Goal: Task Accomplishment & Management: Complete application form

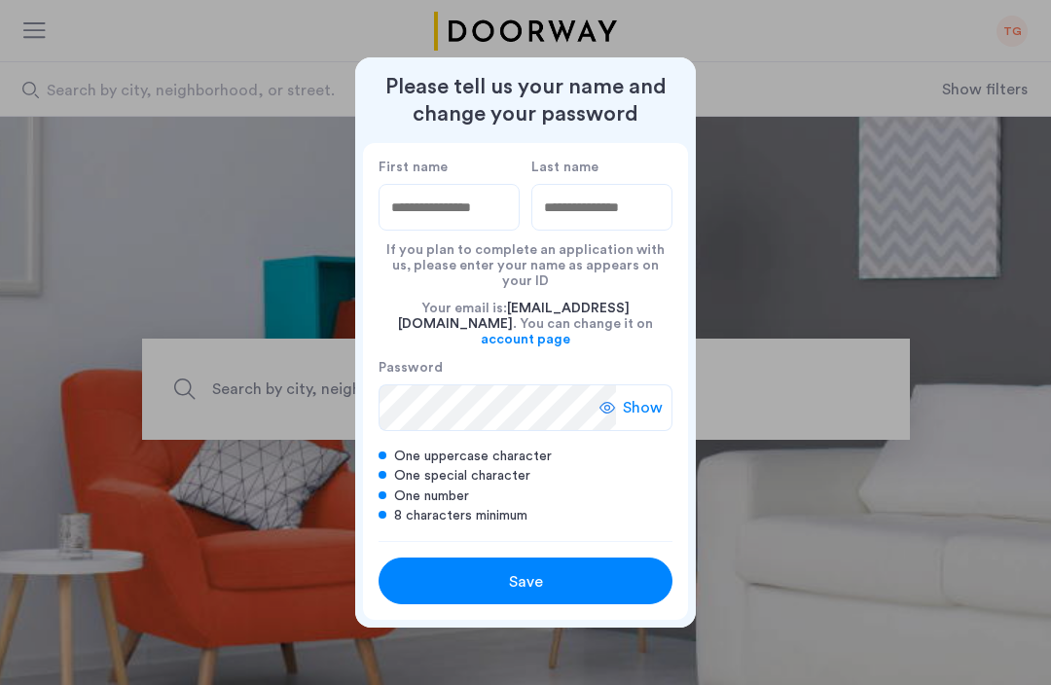
click at [405, 218] on input "First name" at bounding box center [449, 207] width 141 height 47
type input "******"
click at [567, 231] on input "Last name" at bounding box center [602, 207] width 141 height 47
type input "******"
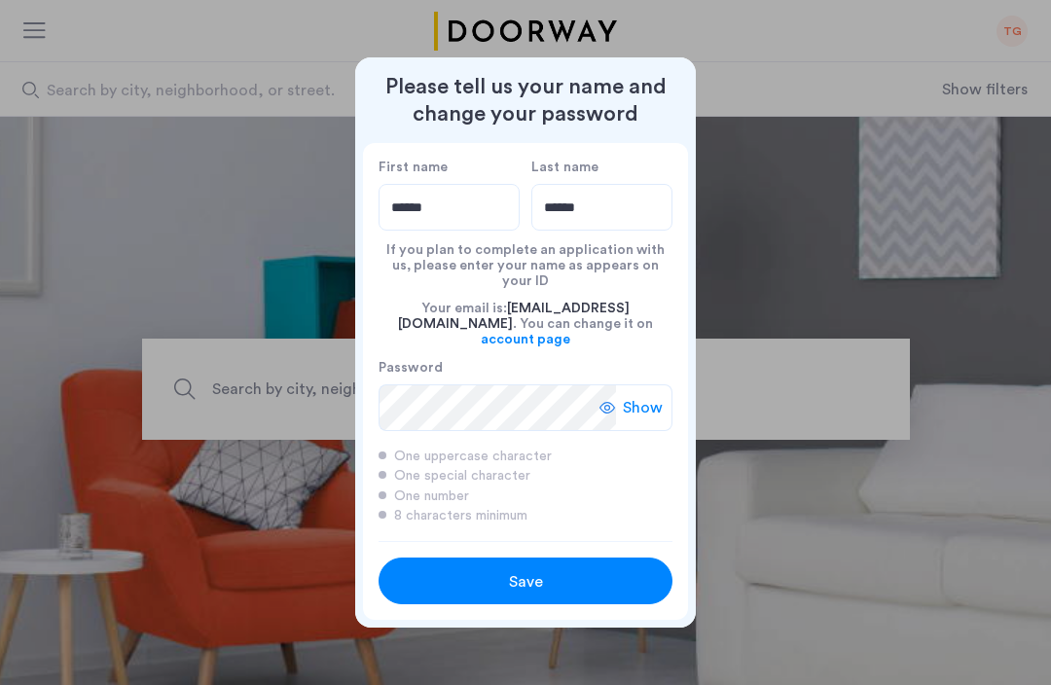
click at [541, 571] on span "Save" at bounding box center [526, 582] width 34 height 23
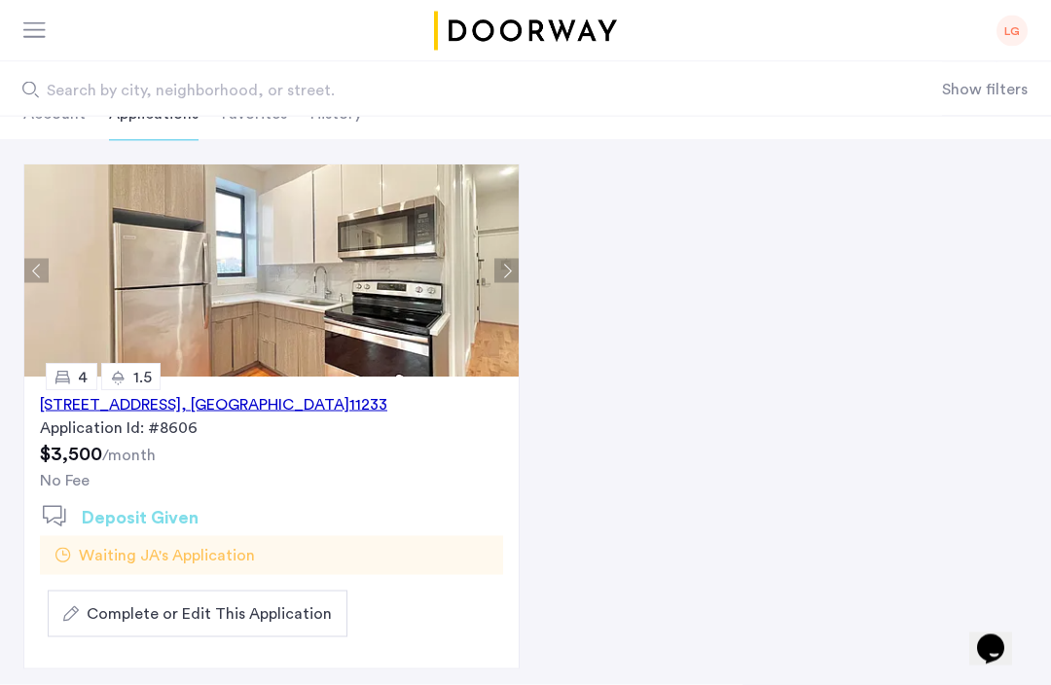
click at [280, 615] on span "Complete or Edit This Application" at bounding box center [209, 614] width 245 height 23
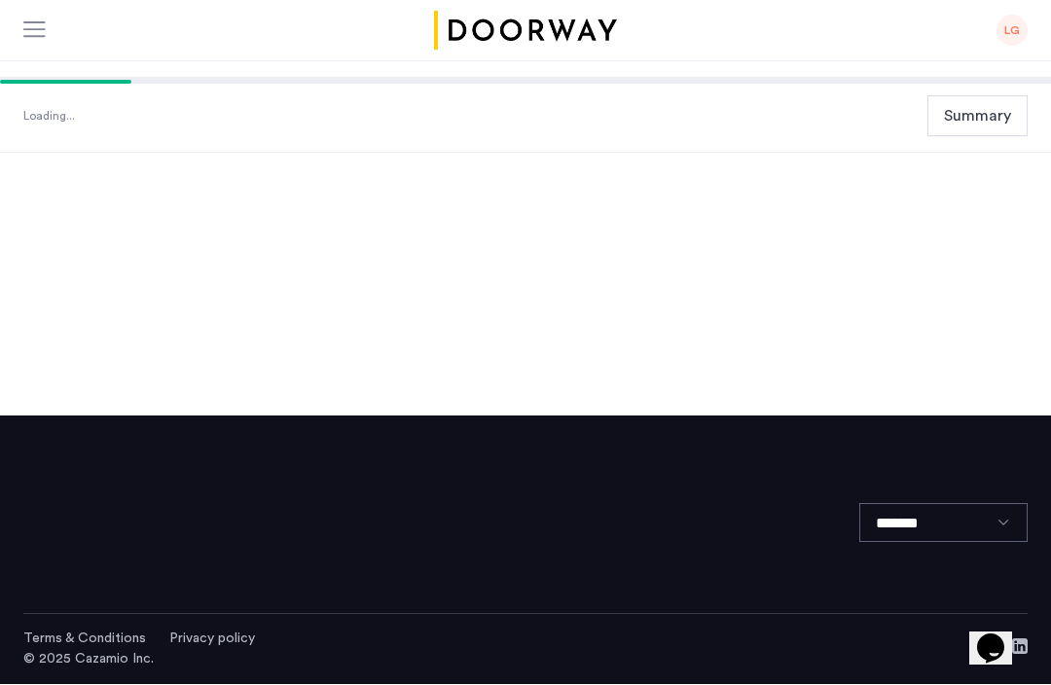
click at [152, 502] on div "*******" at bounding box center [525, 516] width 1005 height 199
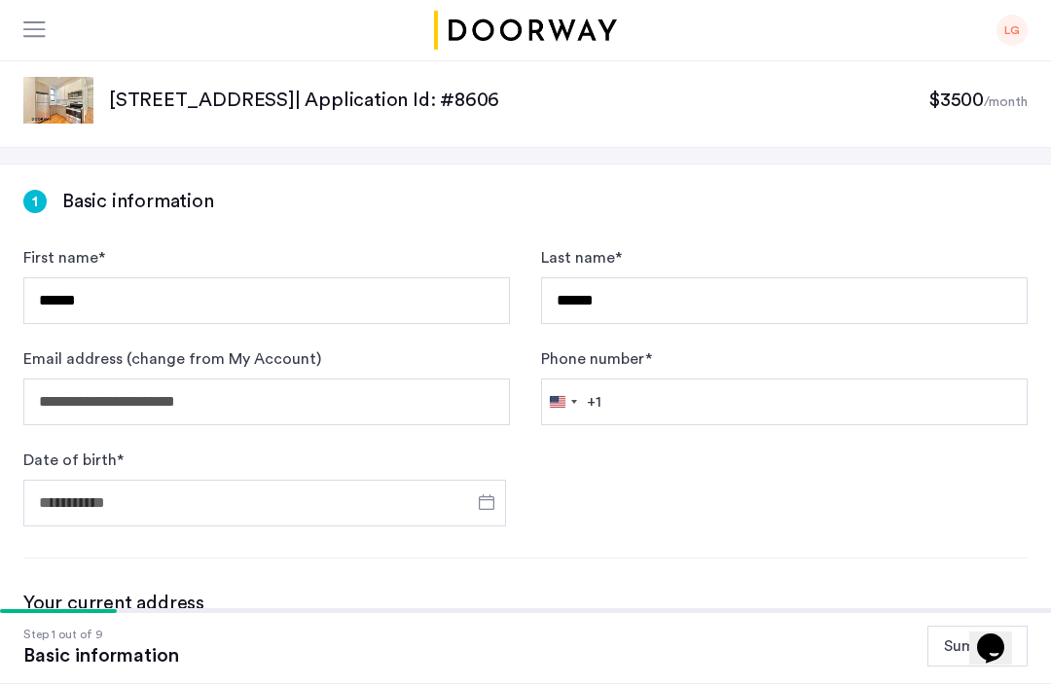
scroll to position [1, 0]
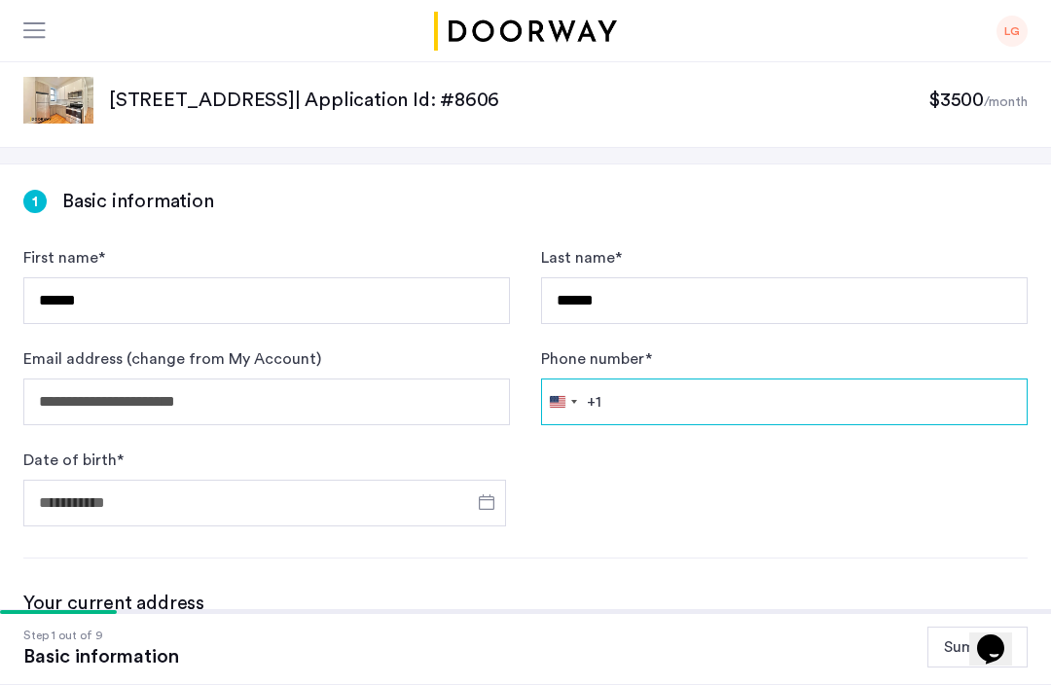
click at [647, 407] on input "Phone number *" at bounding box center [784, 402] width 487 height 47
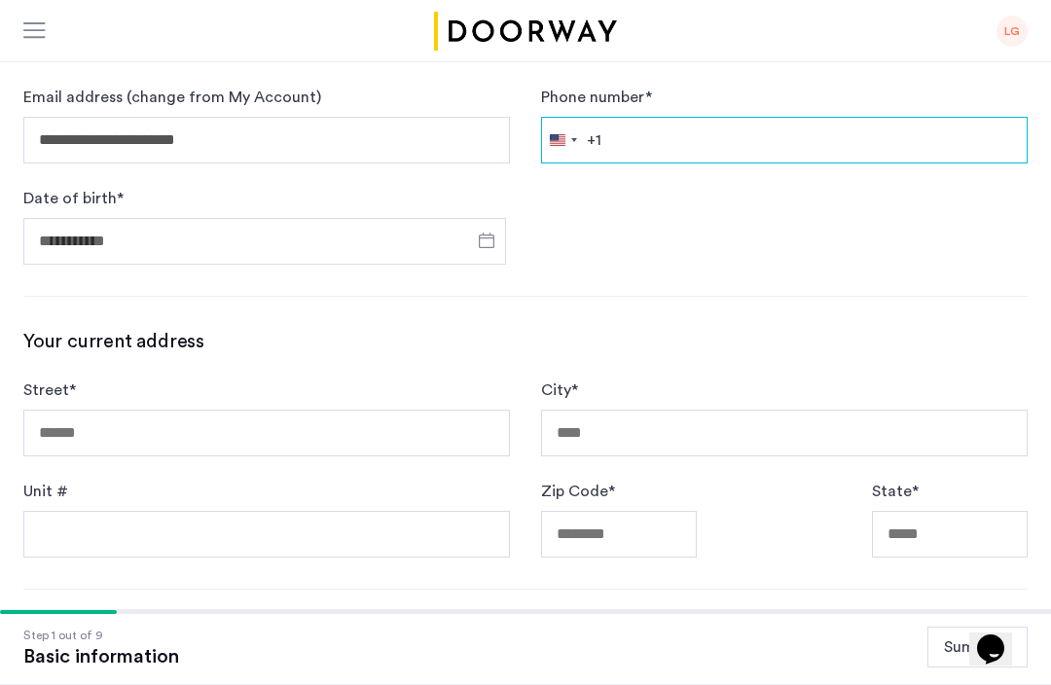
scroll to position [208, 0]
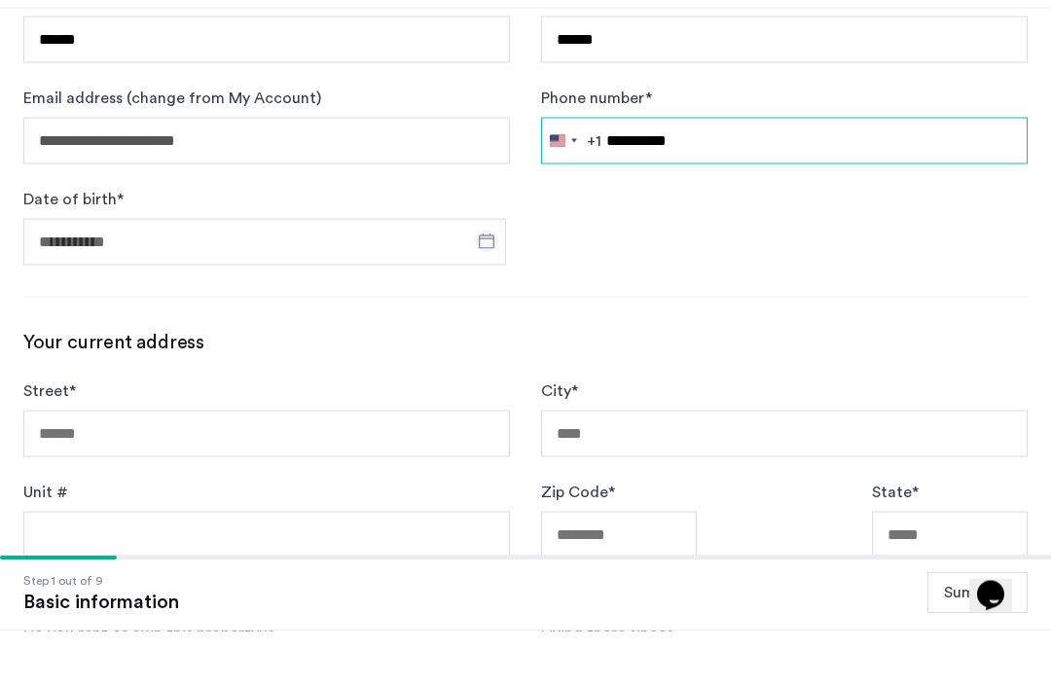
type input "**********"
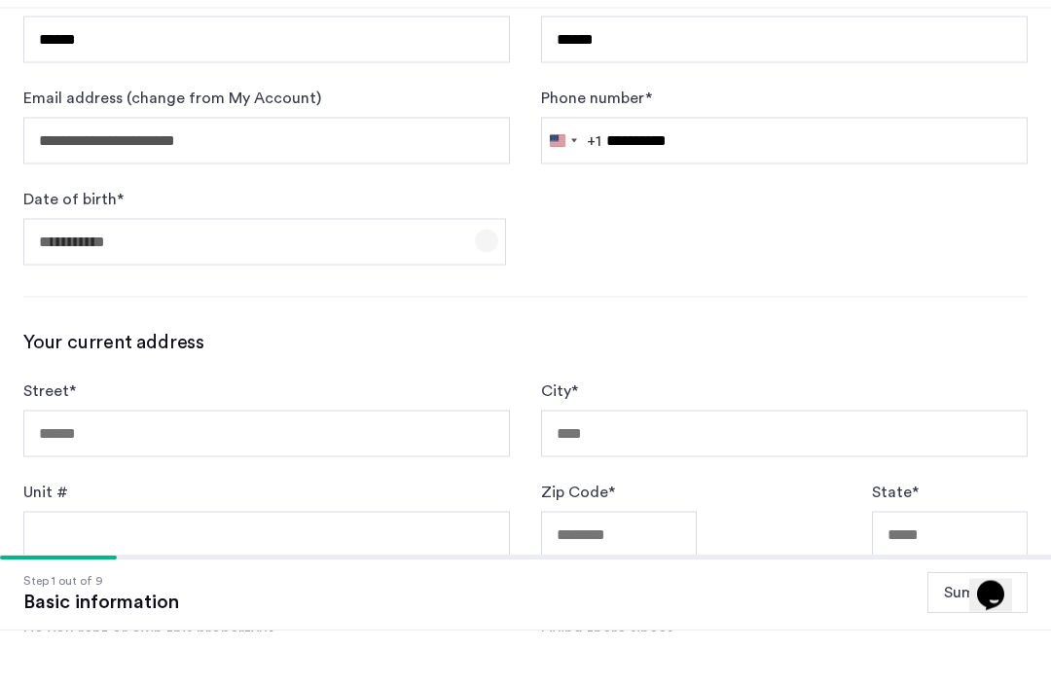
click at [491, 272] on span "Open calendar" at bounding box center [486, 295] width 47 height 47
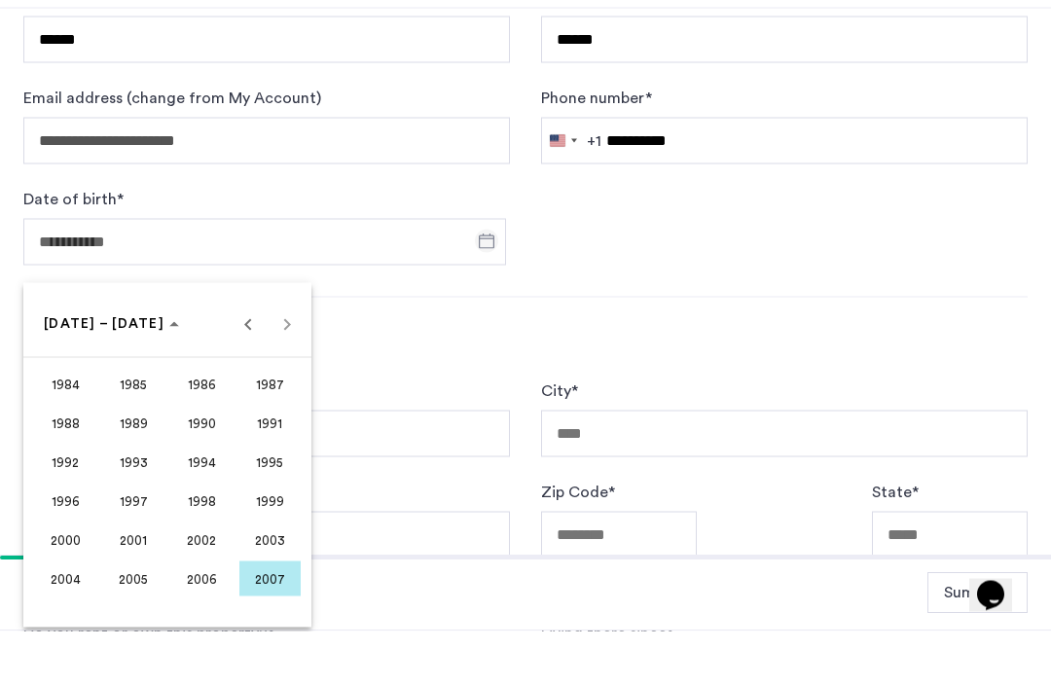
scroll to position [263, 0]
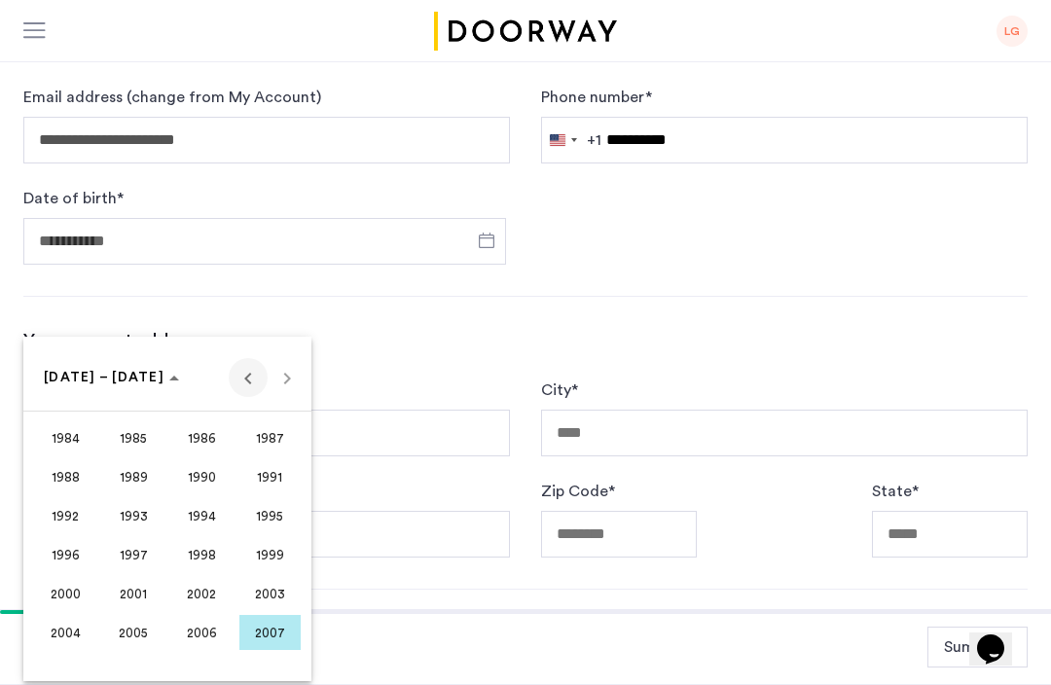
click at [246, 375] on span "Previous 24 years" at bounding box center [248, 377] width 39 height 39
click at [141, 439] on span "1961" at bounding box center [133, 438] width 61 height 35
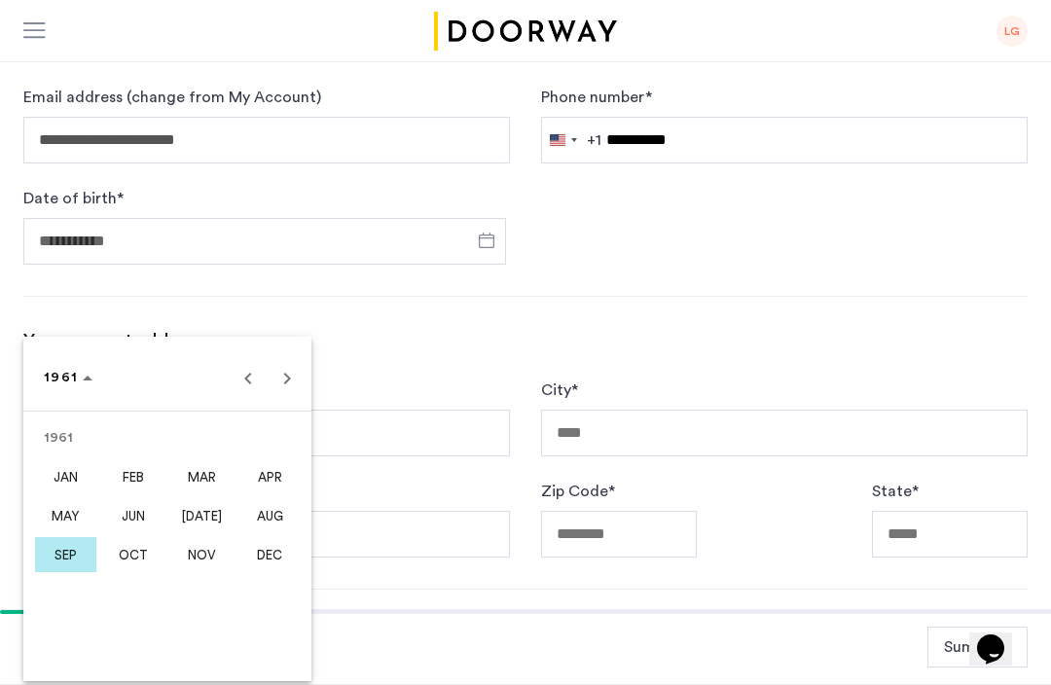
click at [271, 554] on span "DEC" at bounding box center [269, 554] width 61 height 35
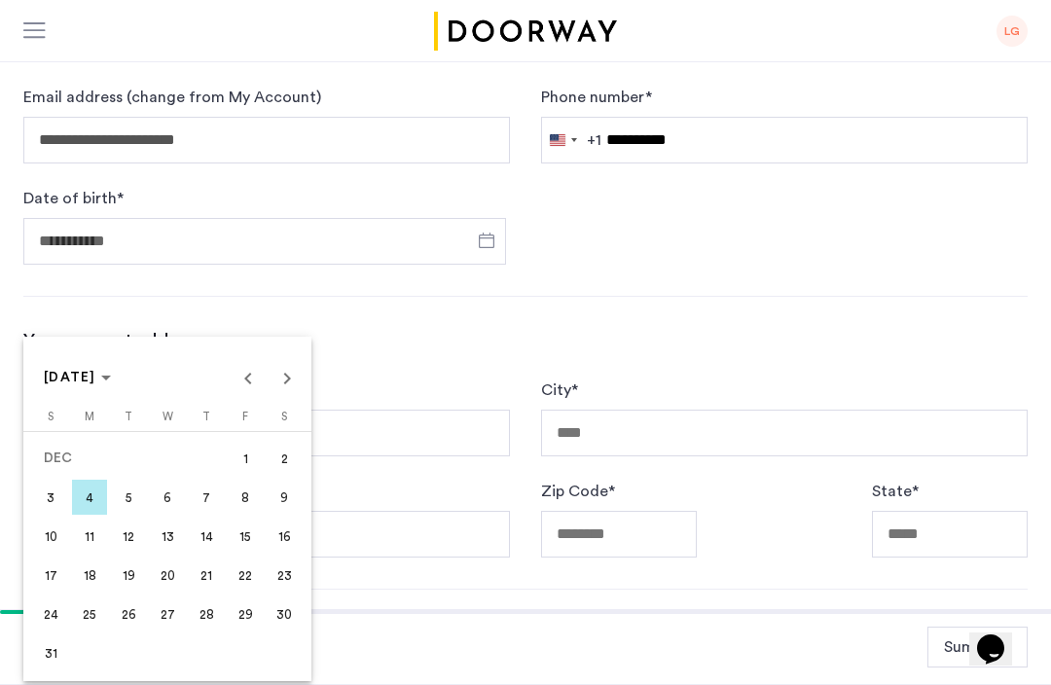
click at [211, 581] on span "21" at bounding box center [206, 575] width 35 height 35
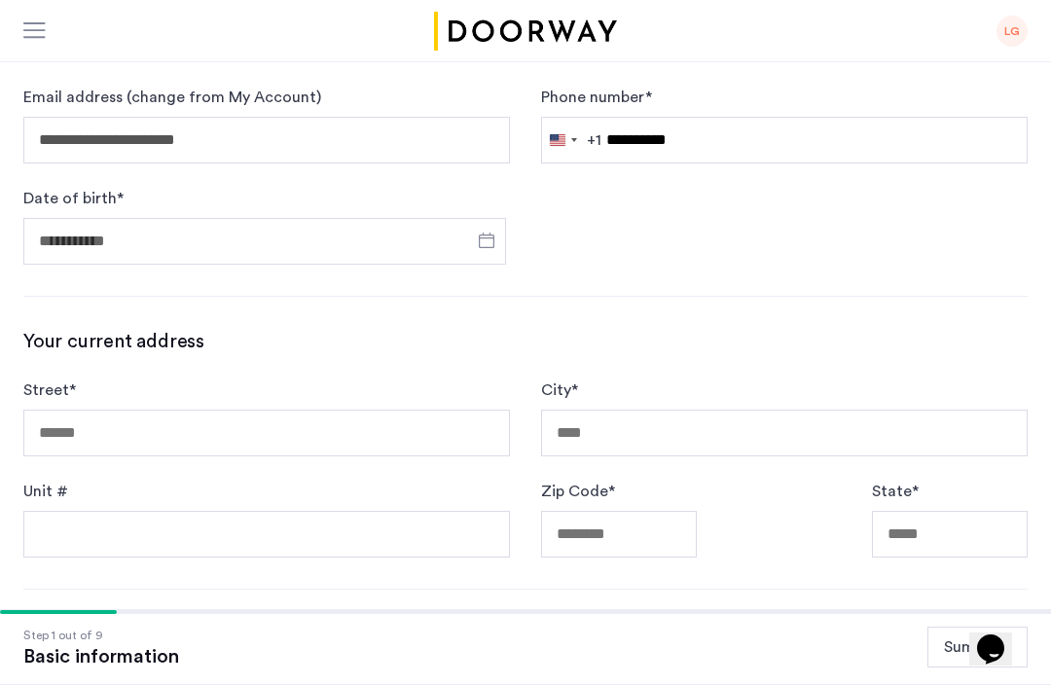
type input "**********"
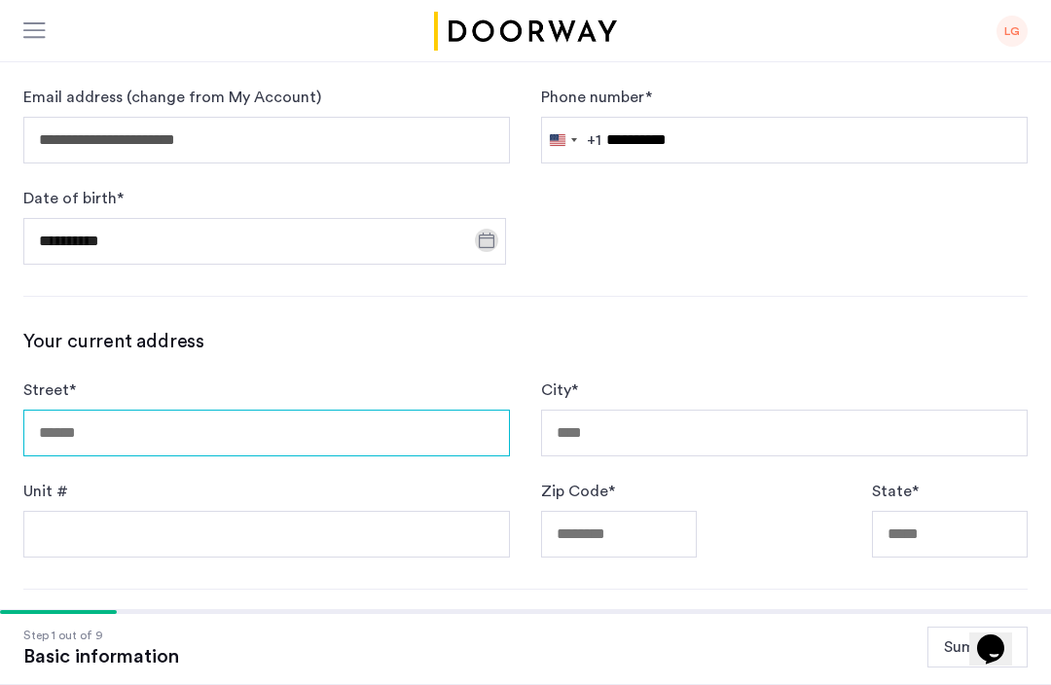
click at [79, 436] on input "Street *" at bounding box center [266, 433] width 487 height 47
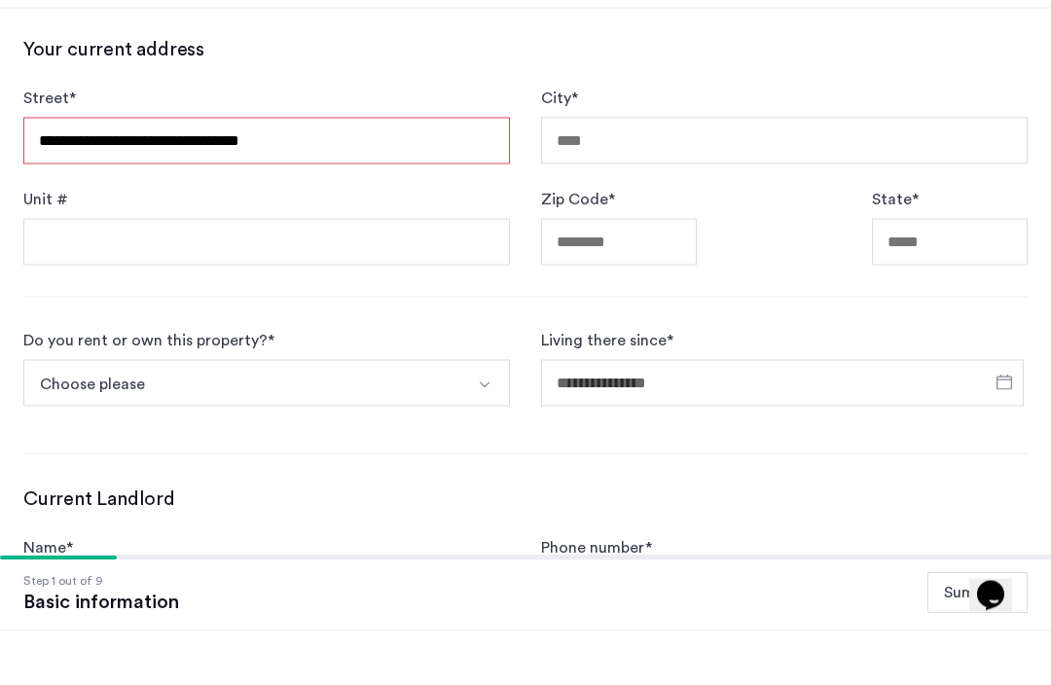
type input "**********"
type input "*******"
type input "*****"
type input "**"
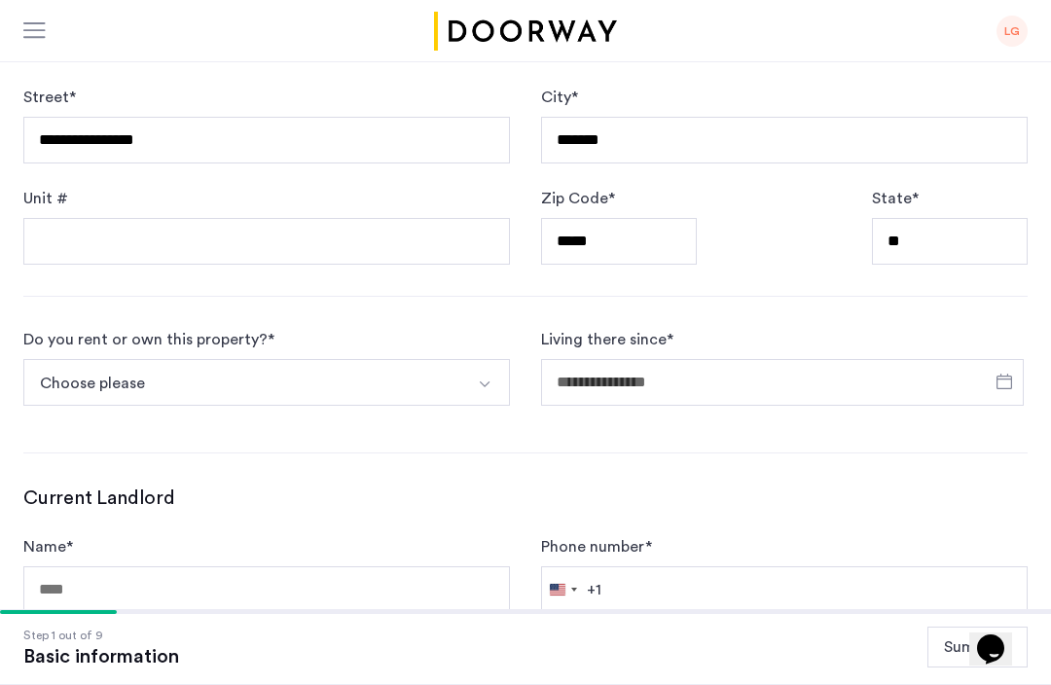
click at [479, 377] on img "Select option" at bounding box center [485, 385] width 16 height 16
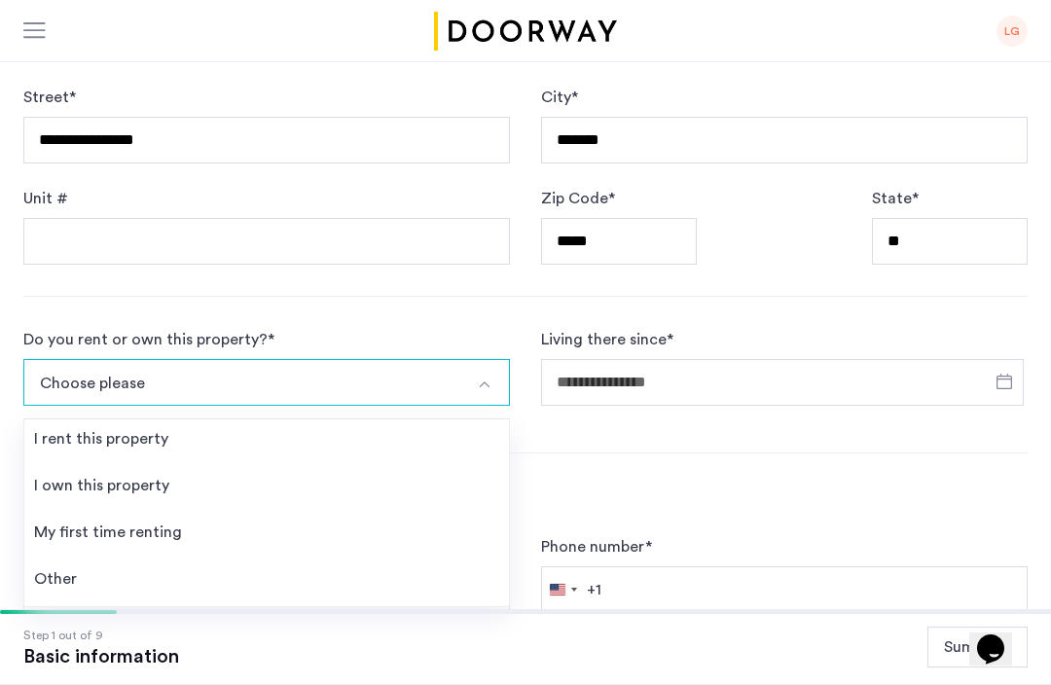
scroll to position [798, 0]
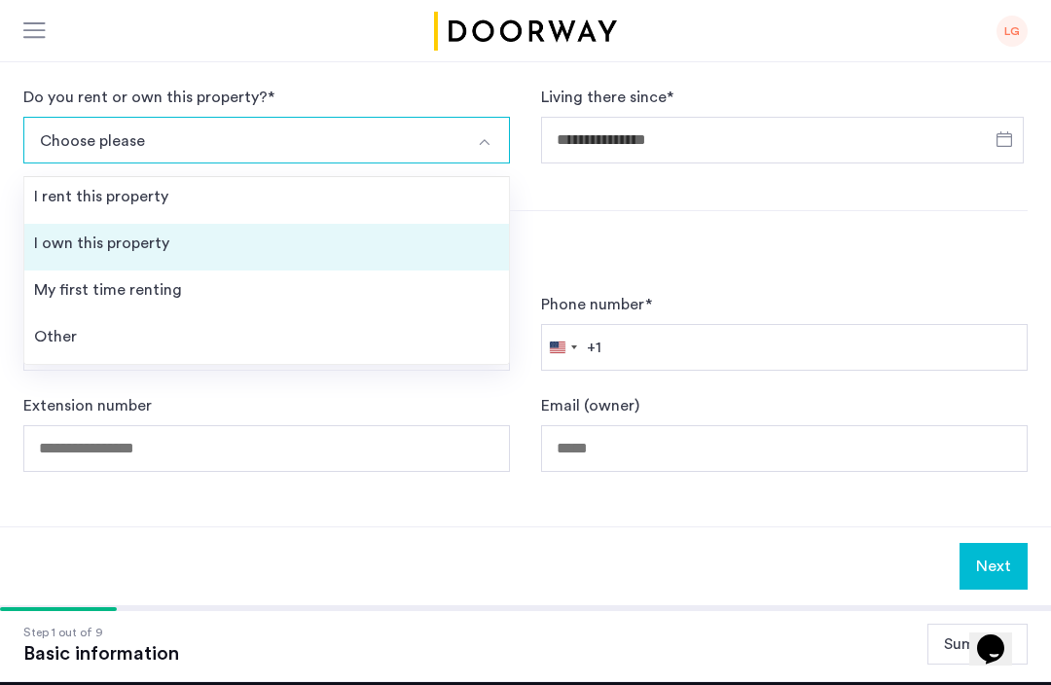
click at [142, 246] on div "I own this property" at bounding box center [101, 243] width 135 height 23
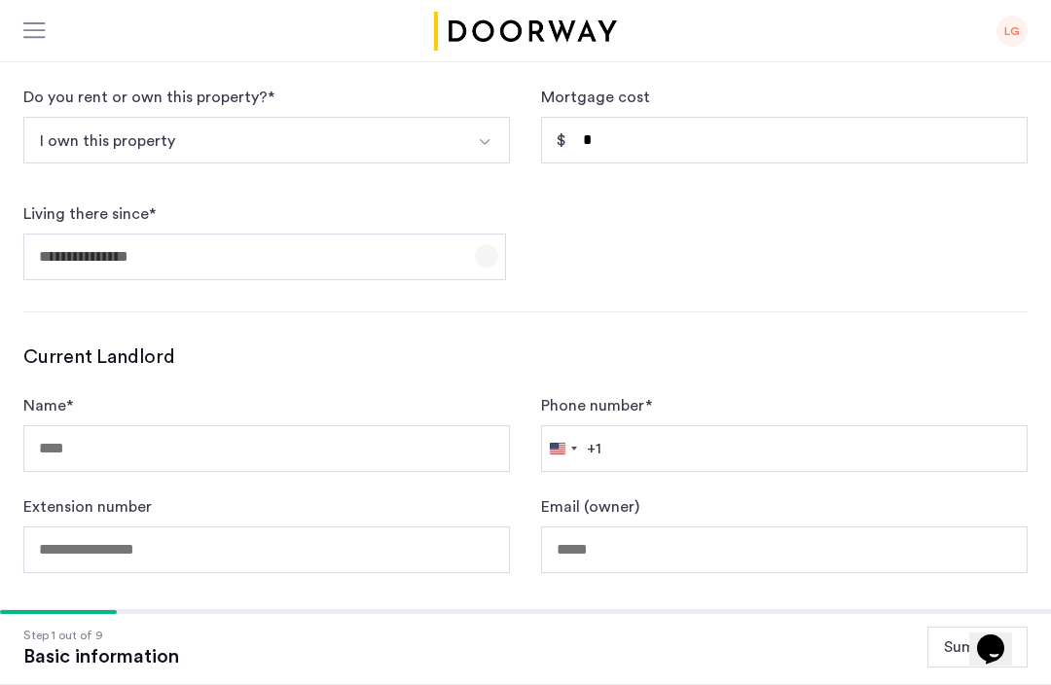
click at [492, 259] on span "Open calendar" at bounding box center [486, 256] width 47 height 47
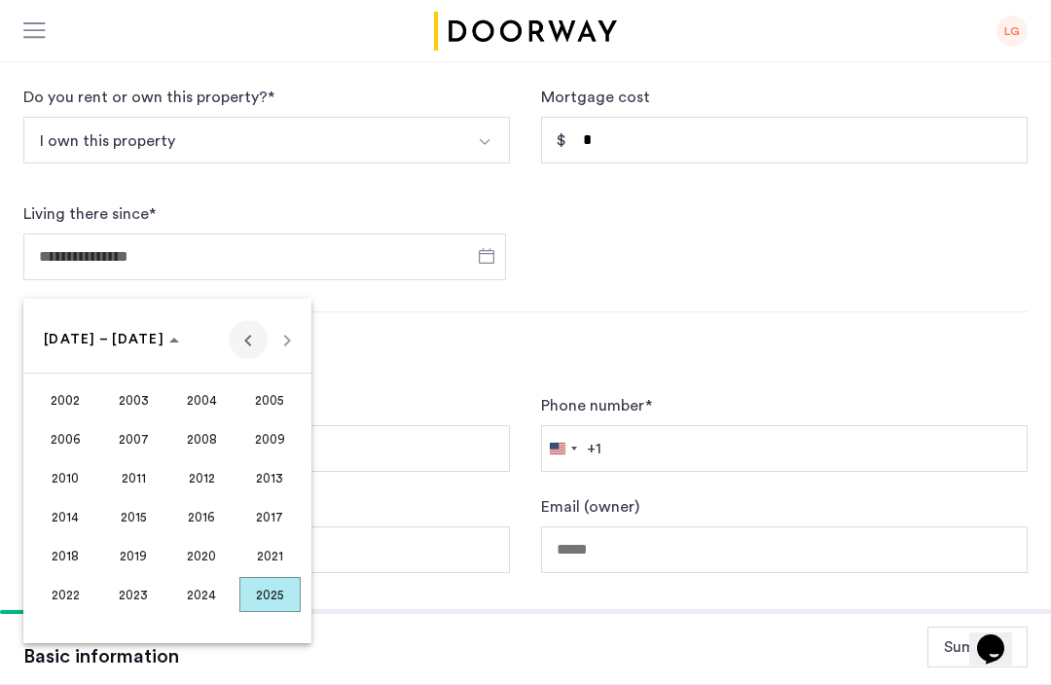
click at [243, 343] on span "Previous 24 years" at bounding box center [248, 339] width 39 height 39
click at [144, 552] on span "1995" at bounding box center [133, 555] width 61 height 35
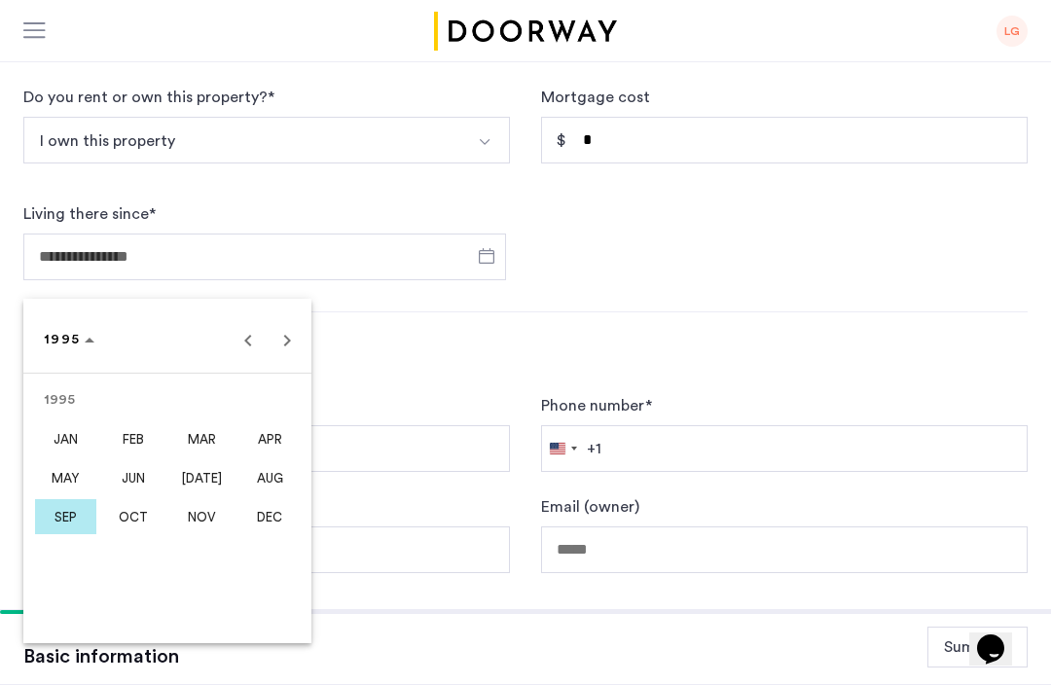
click at [65, 510] on span "SEP" at bounding box center [65, 516] width 61 height 35
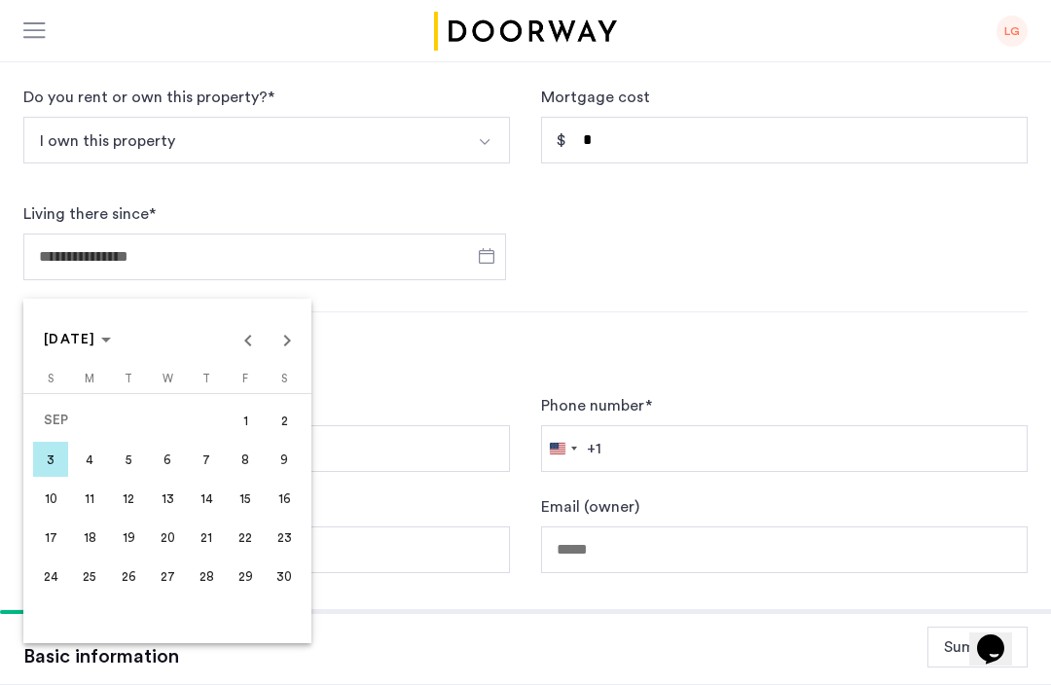
click at [211, 535] on span "21" at bounding box center [206, 537] width 35 height 35
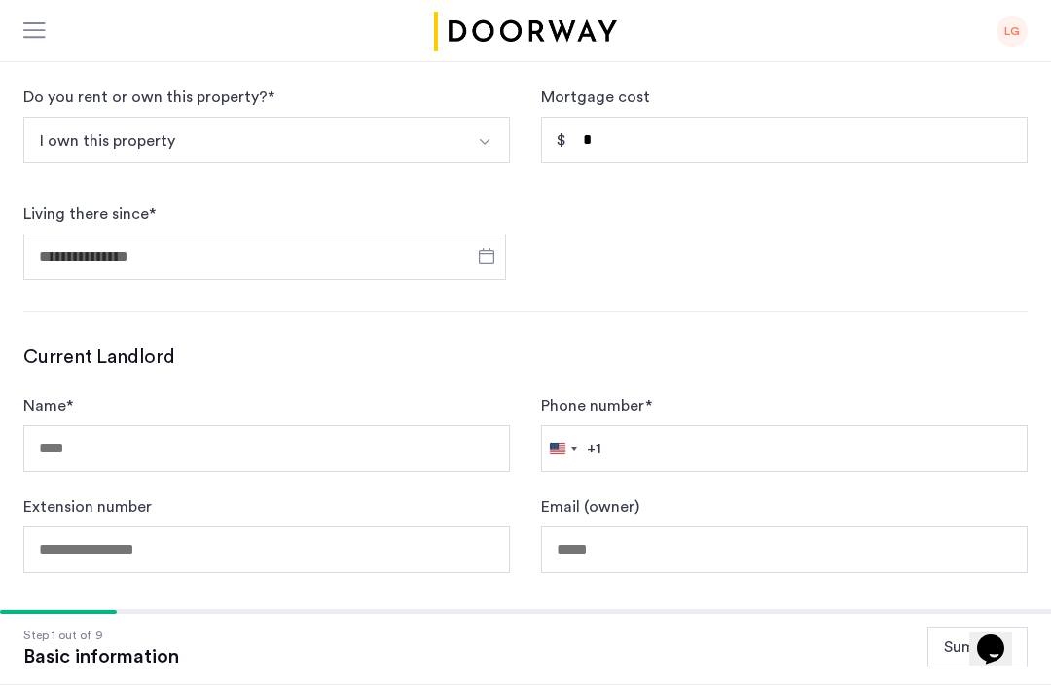
type input "**********"
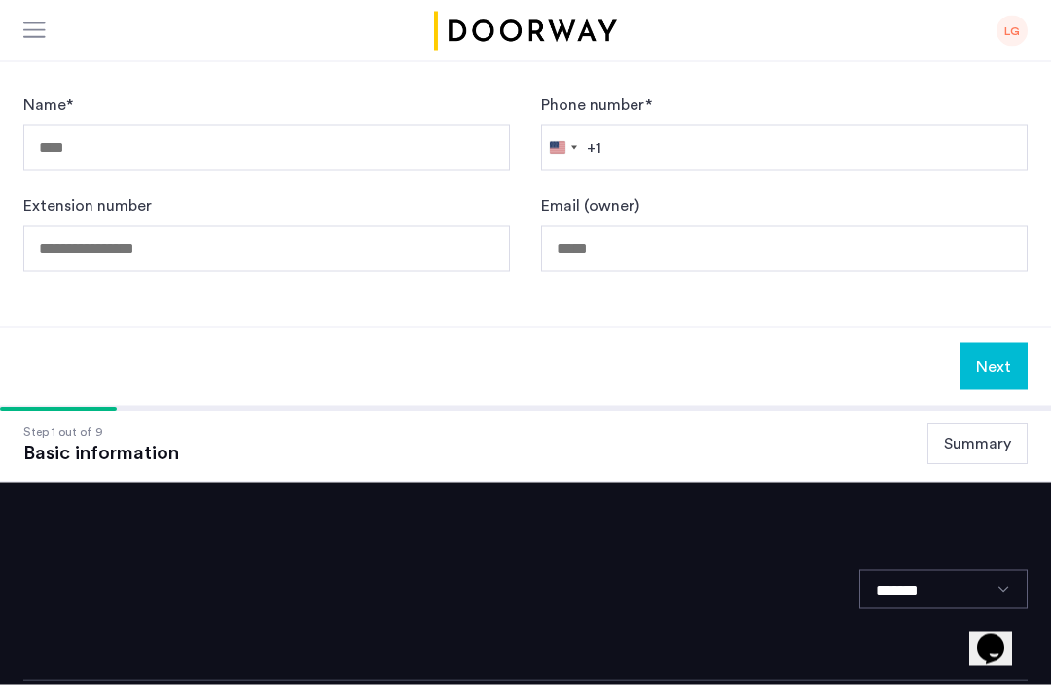
click at [1006, 372] on button "Next" at bounding box center [994, 367] width 68 height 47
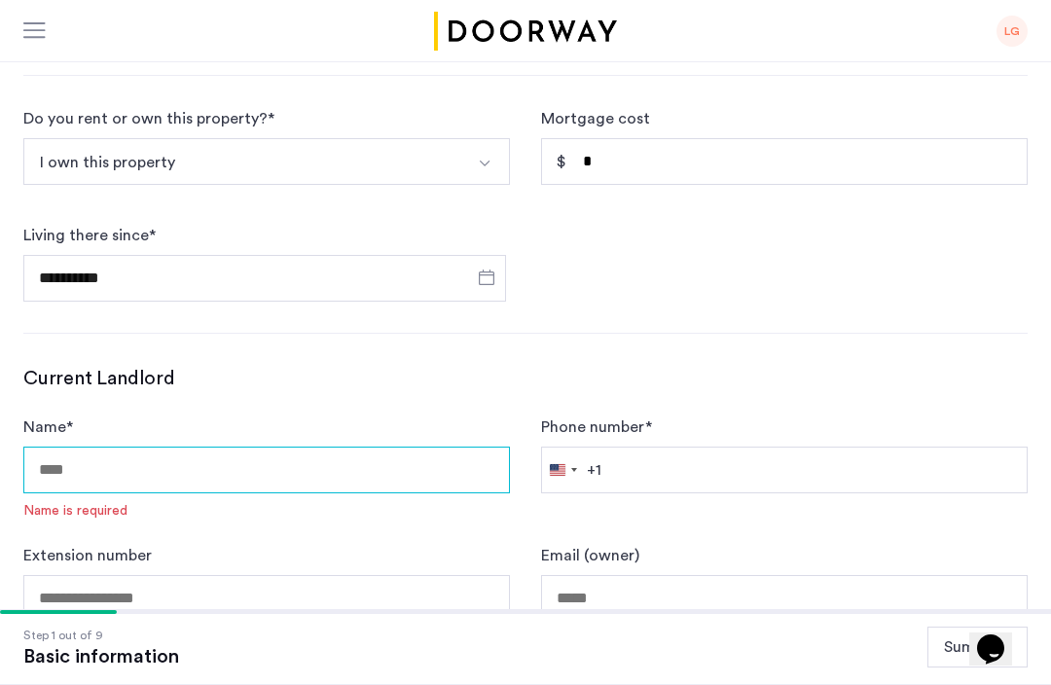
click at [69, 475] on input "Name *" at bounding box center [266, 470] width 487 height 47
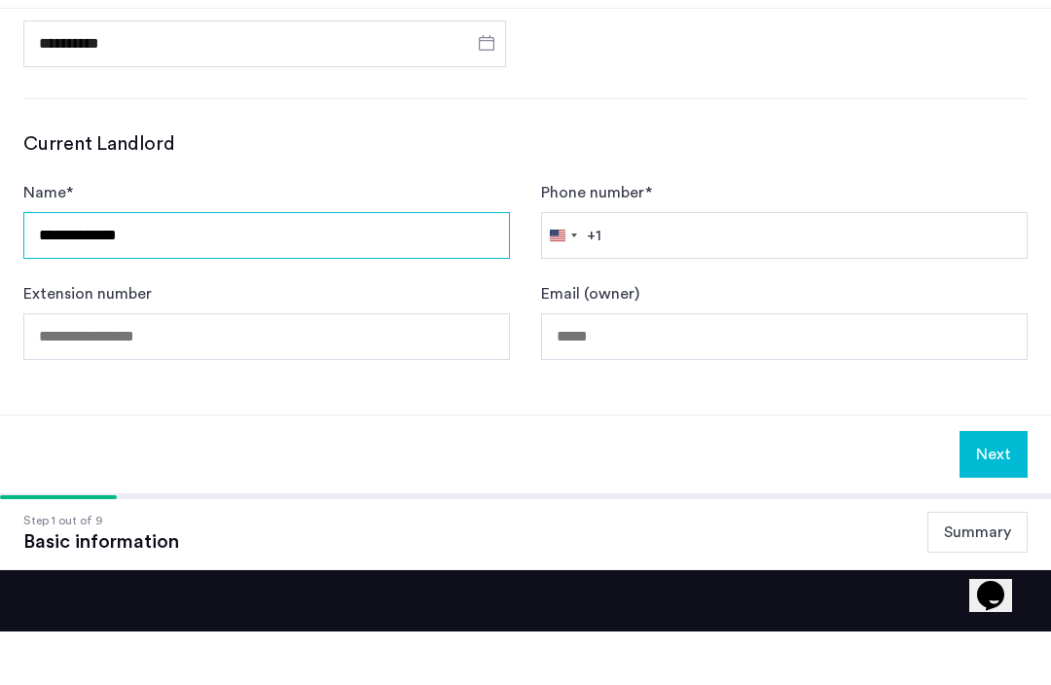
type input "**********"
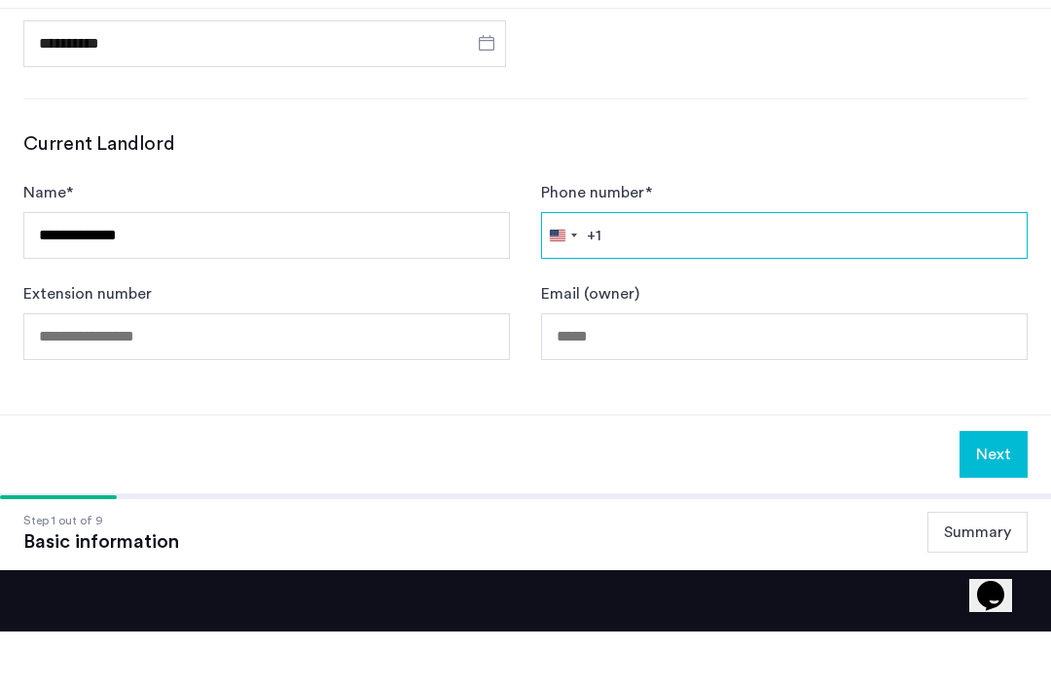
click at [668, 266] on input "Phone number *" at bounding box center [784, 289] width 487 height 47
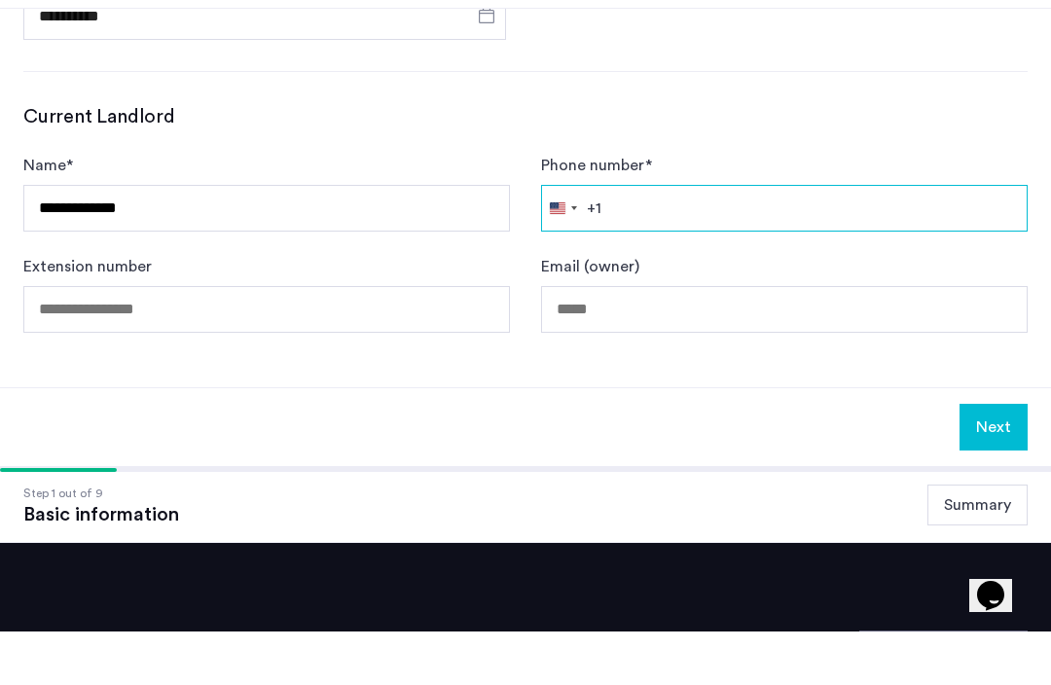
type input "*"
type input "**********"
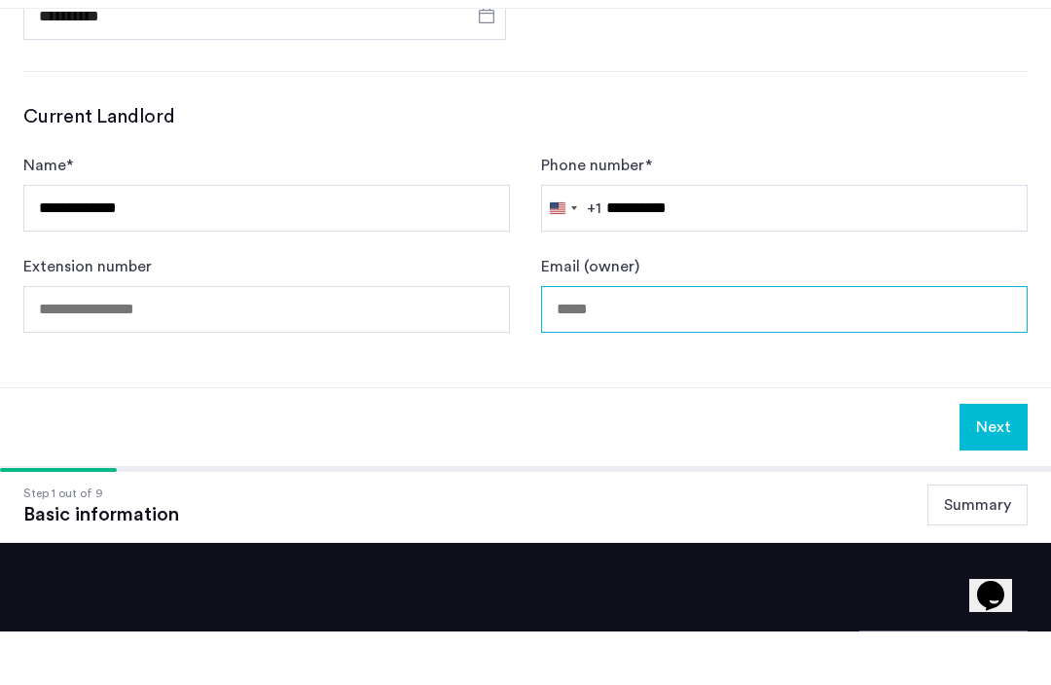
click at [578, 340] on input "Email (owner)" at bounding box center [784, 363] width 487 height 47
type input "**********"
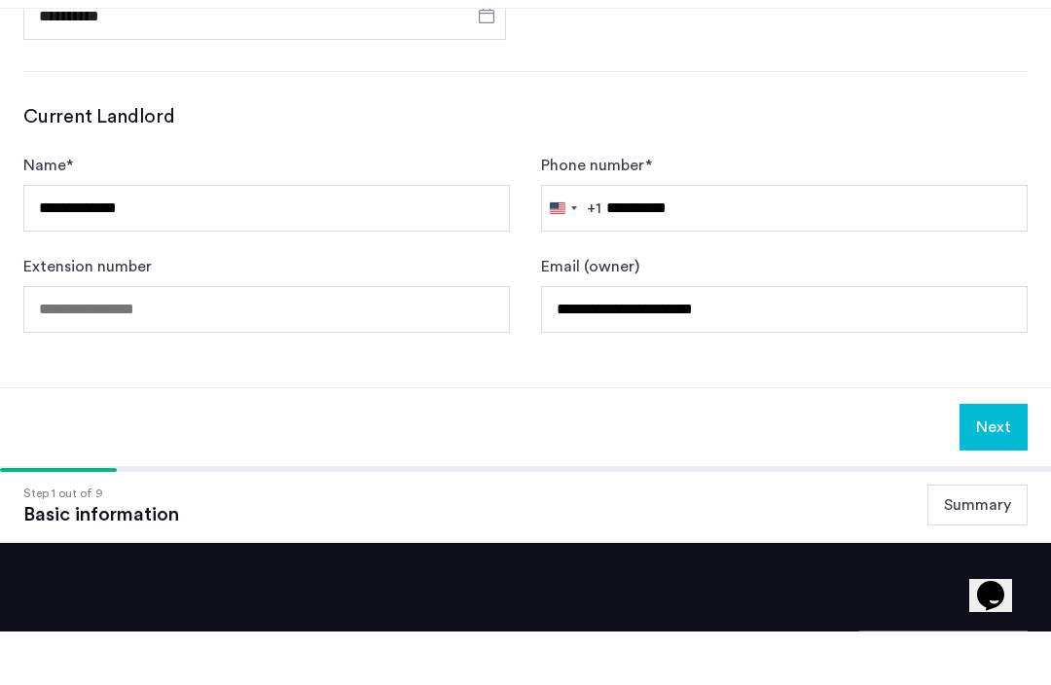
scroll to position [1039, 0]
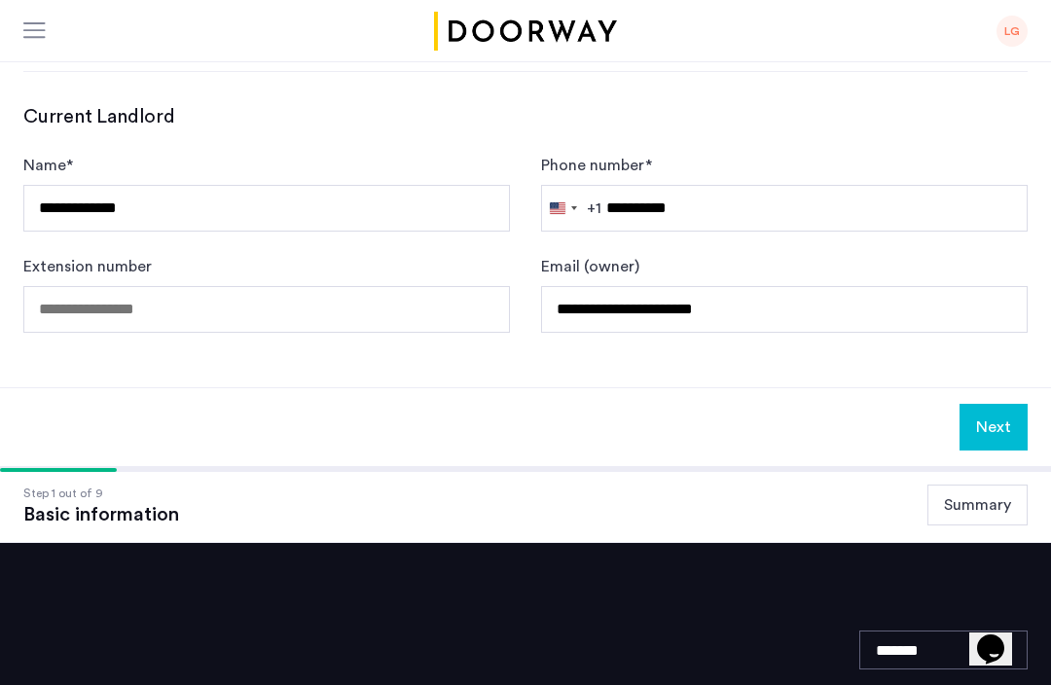
click at [998, 441] on button "Next" at bounding box center [994, 427] width 68 height 47
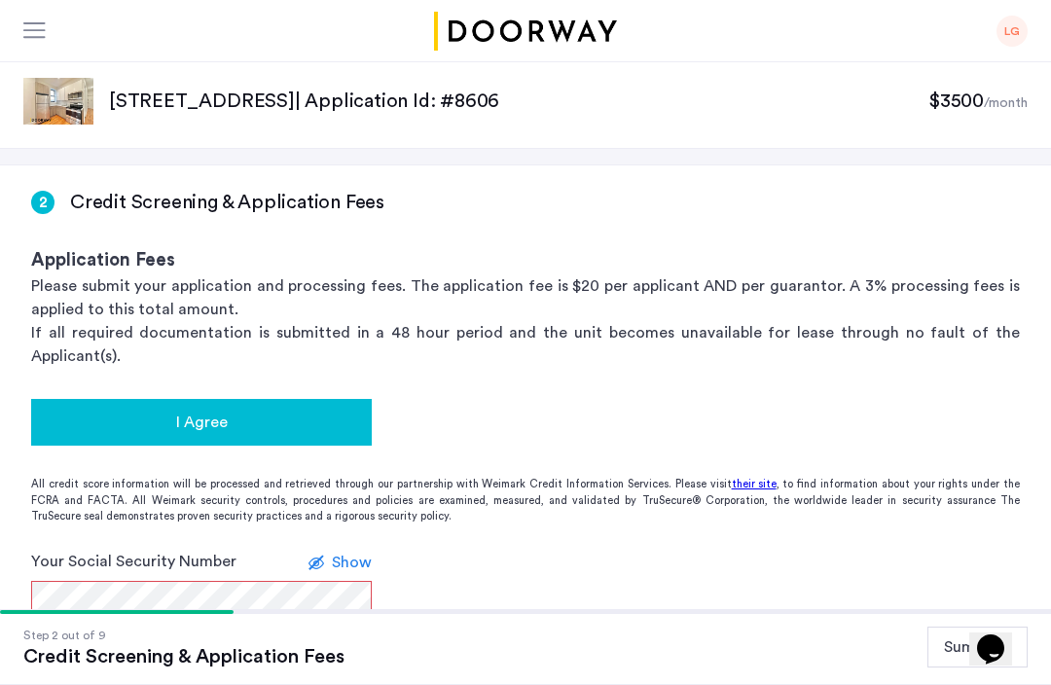
click at [229, 411] on div "I Agree" at bounding box center [202, 422] width 310 height 23
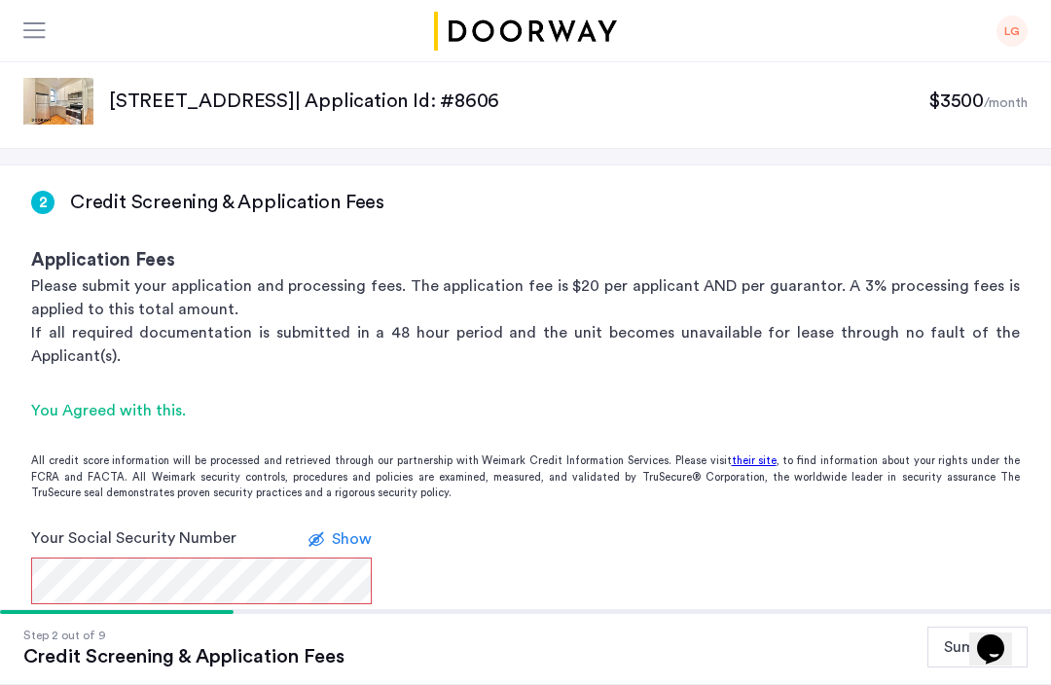
click at [97, 527] on label "Your Social Security Number" at bounding box center [133, 538] width 205 height 23
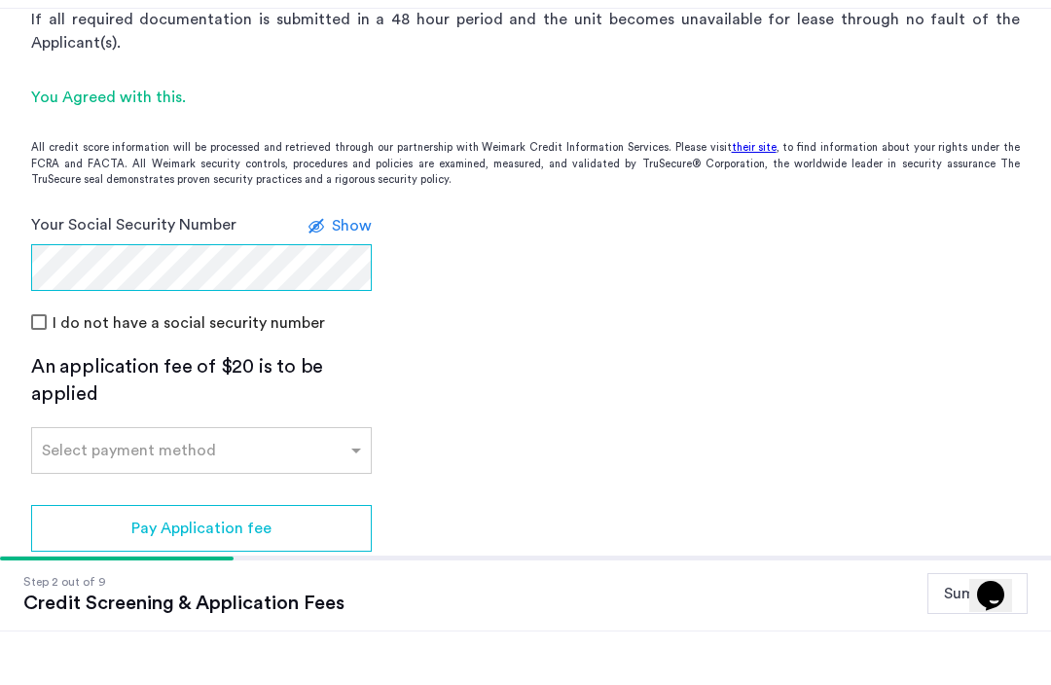
scroll to position [278, 0]
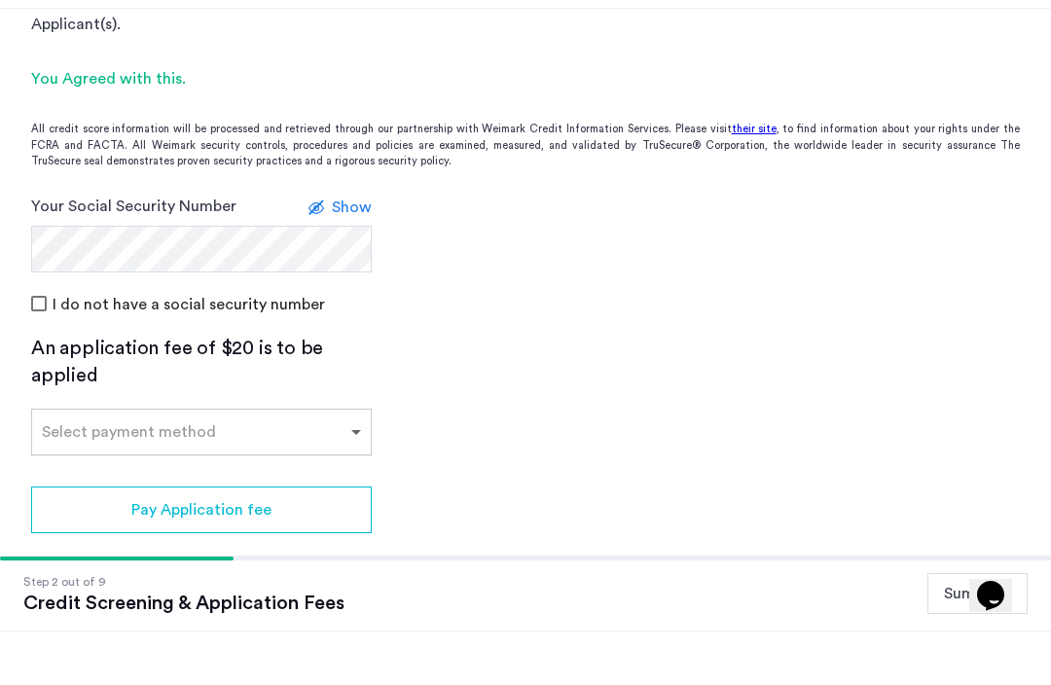
click at [358, 474] on span at bounding box center [359, 485] width 24 height 23
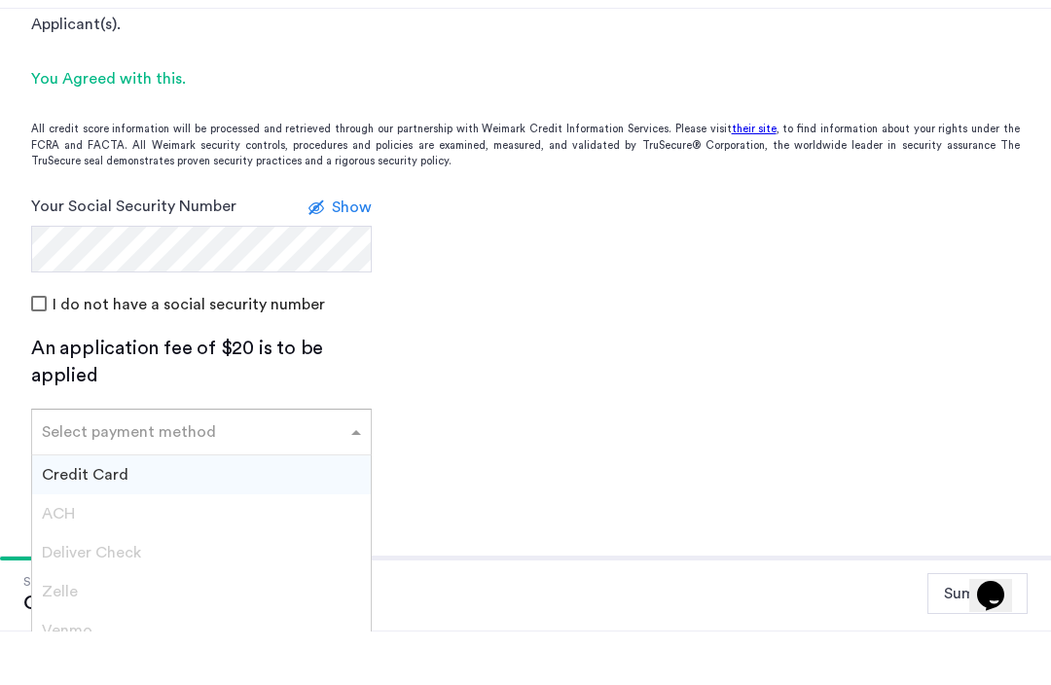
click at [104, 521] on span "Credit Card" at bounding box center [85, 529] width 87 height 16
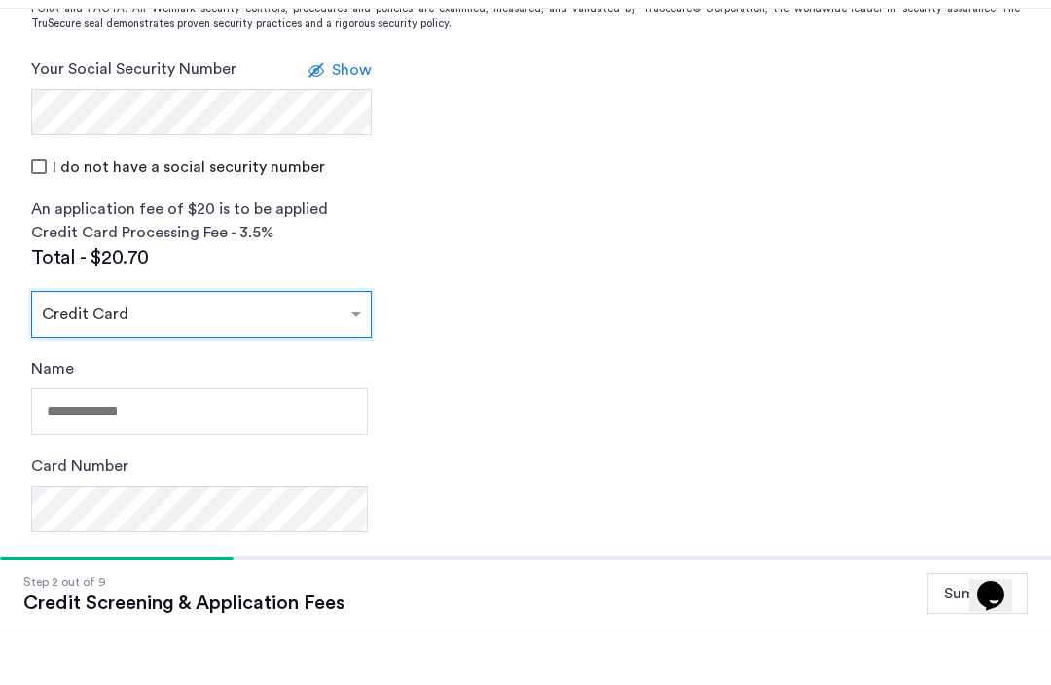
scroll to position [463, 0]
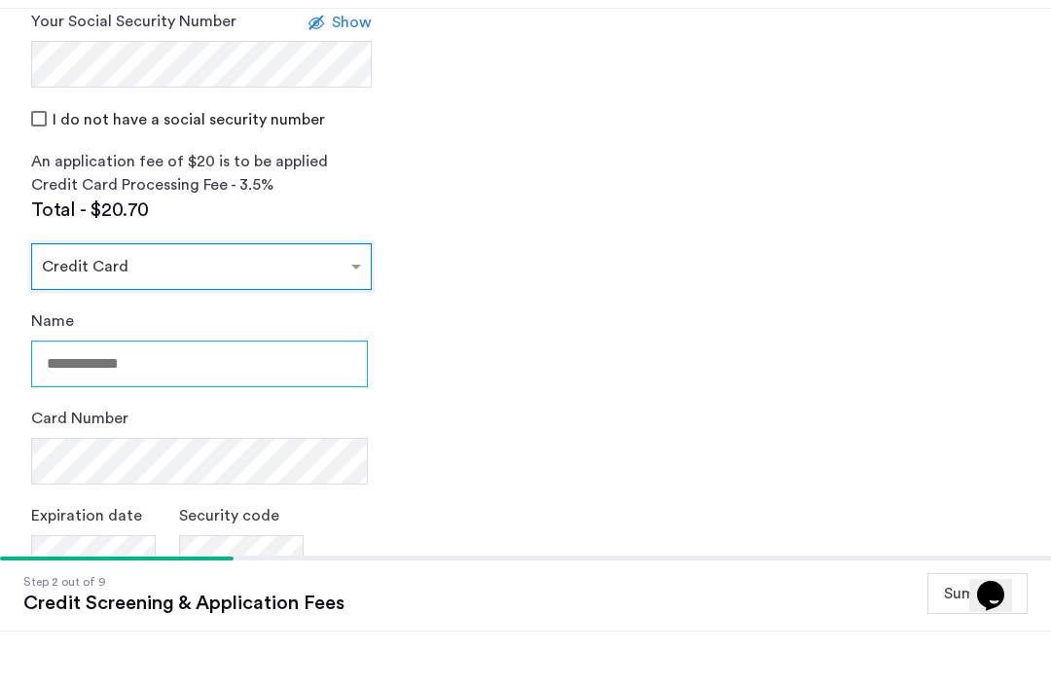
click at [89, 394] on input "Name" at bounding box center [199, 417] width 337 height 47
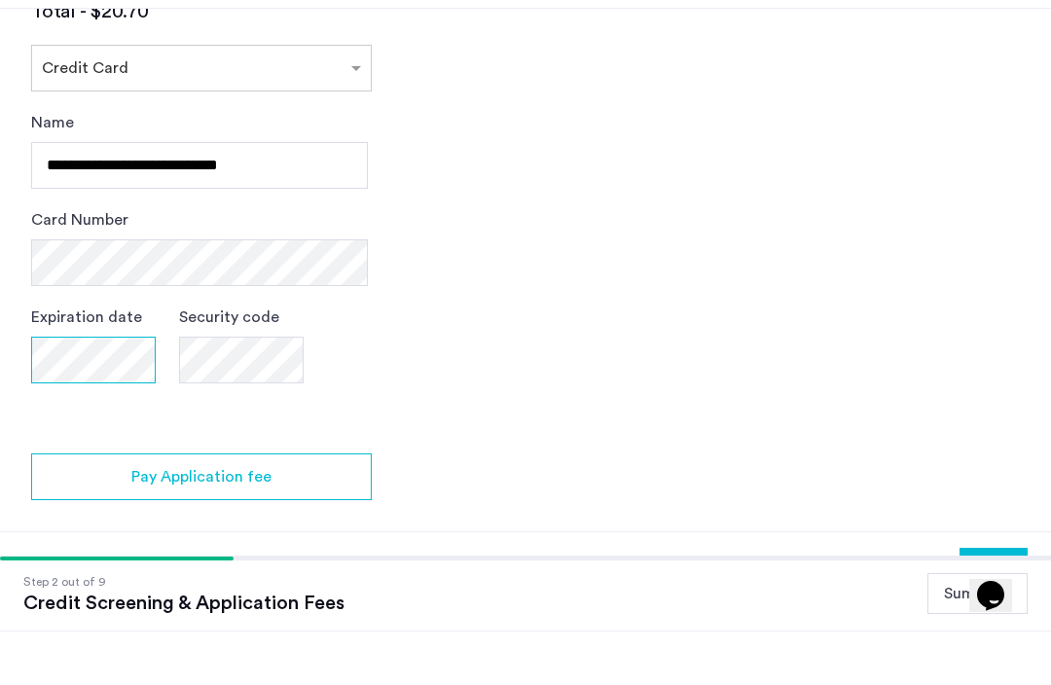
scroll to position [808, 0]
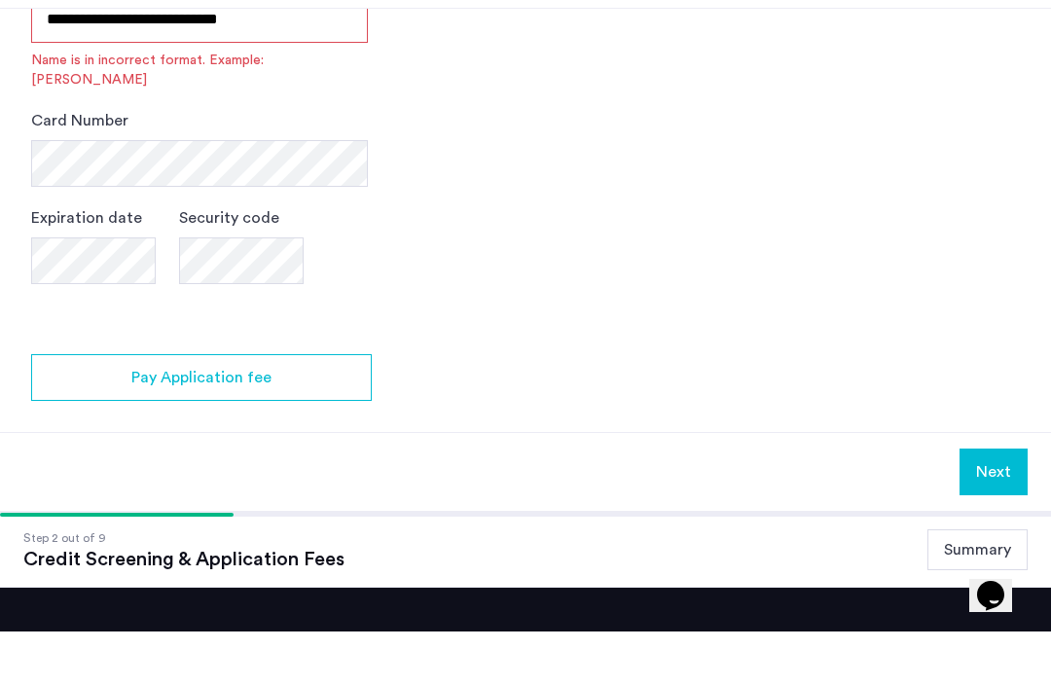
click at [267, 260] on div "Security code" at bounding box center [241, 308] width 125 height 97
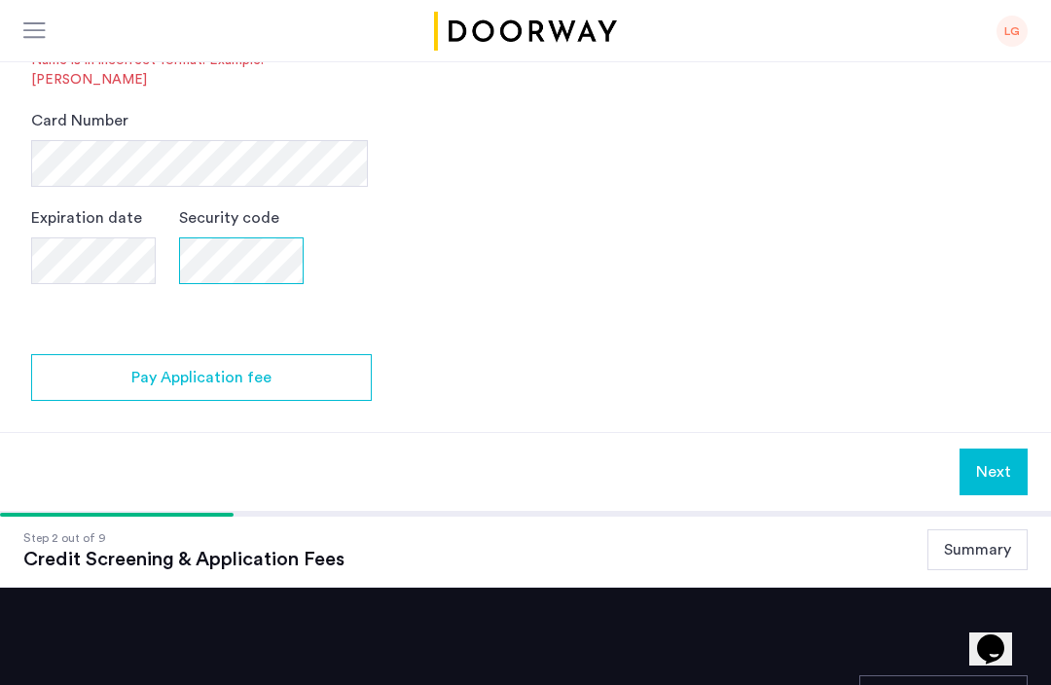
scroll to position [807, 0]
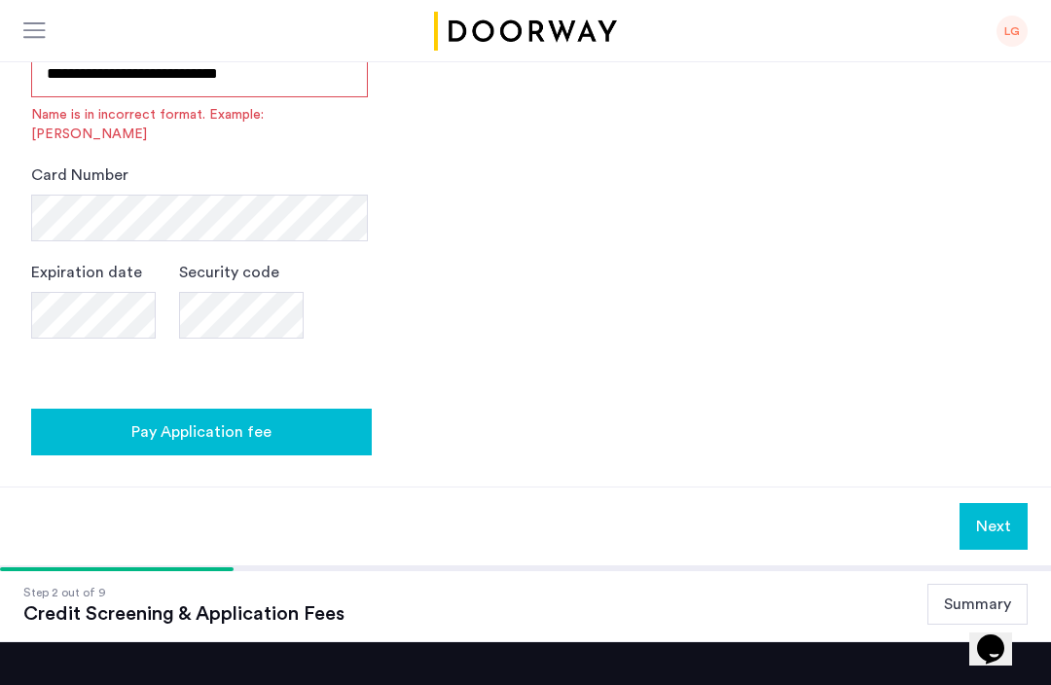
click at [243, 421] on span "Pay Application fee" at bounding box center [201, 432] width 140 height 23
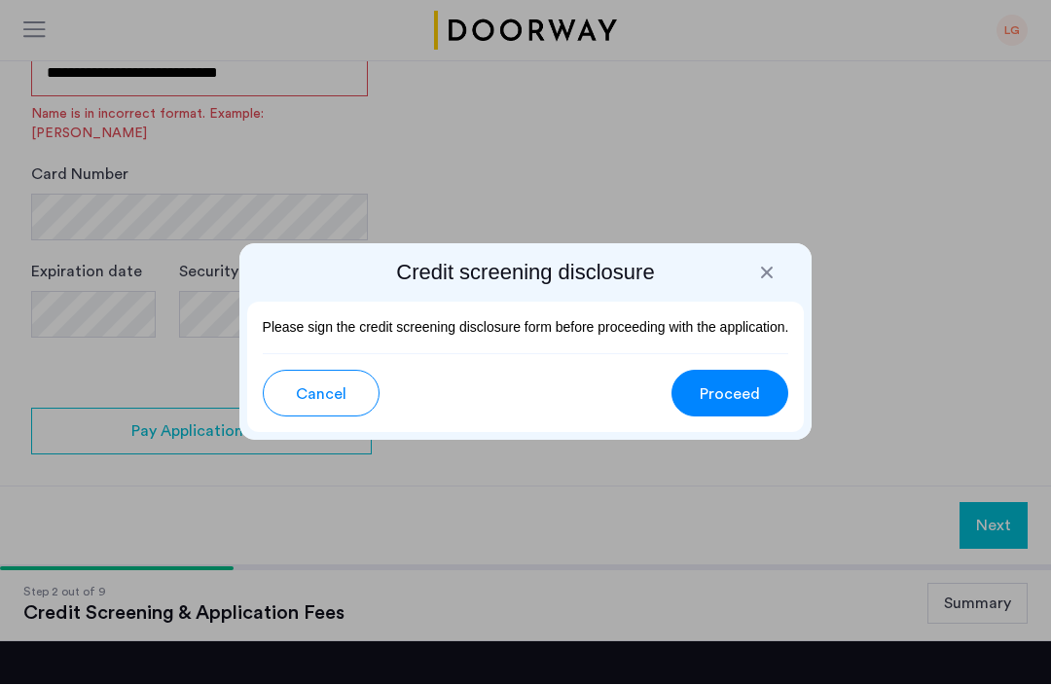
click at [727, 395] on span "Proceed" at bounding box center [730, 395] width 60 height 23
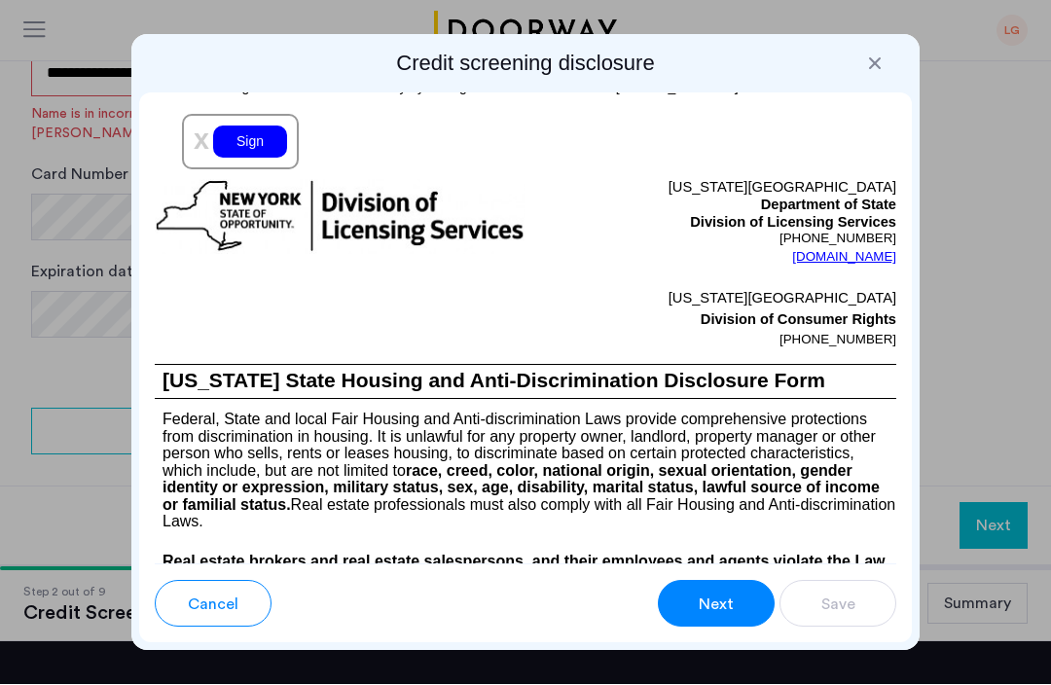
scroll to position [2832, 0]
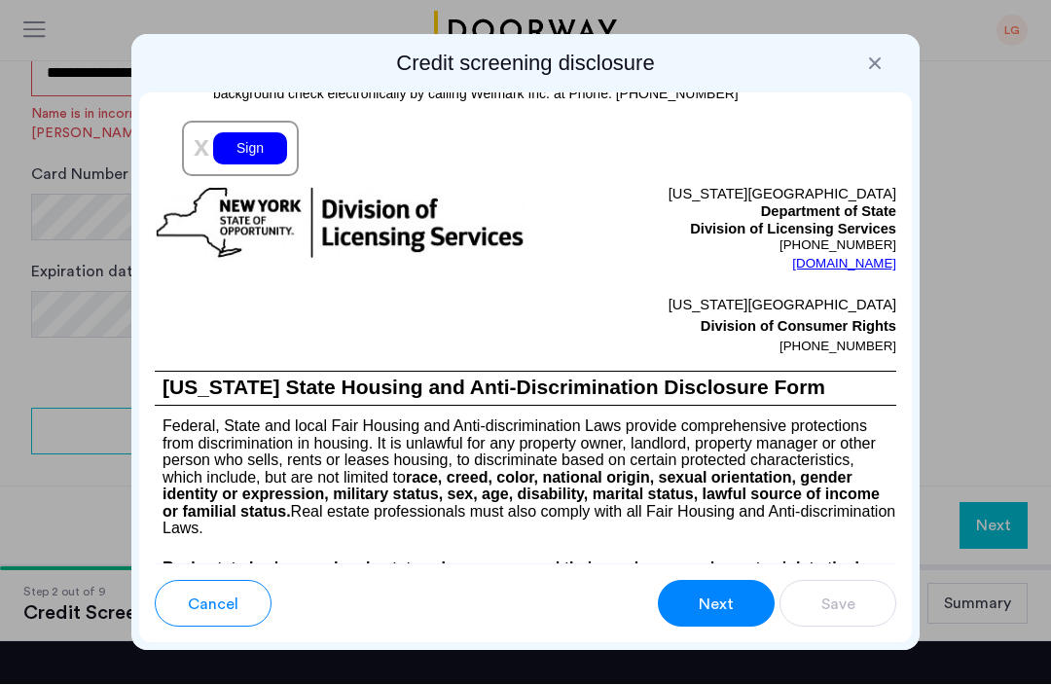
click at [256, 165] on div "Sign" at bounding box center [250, 149] width 74 height 32
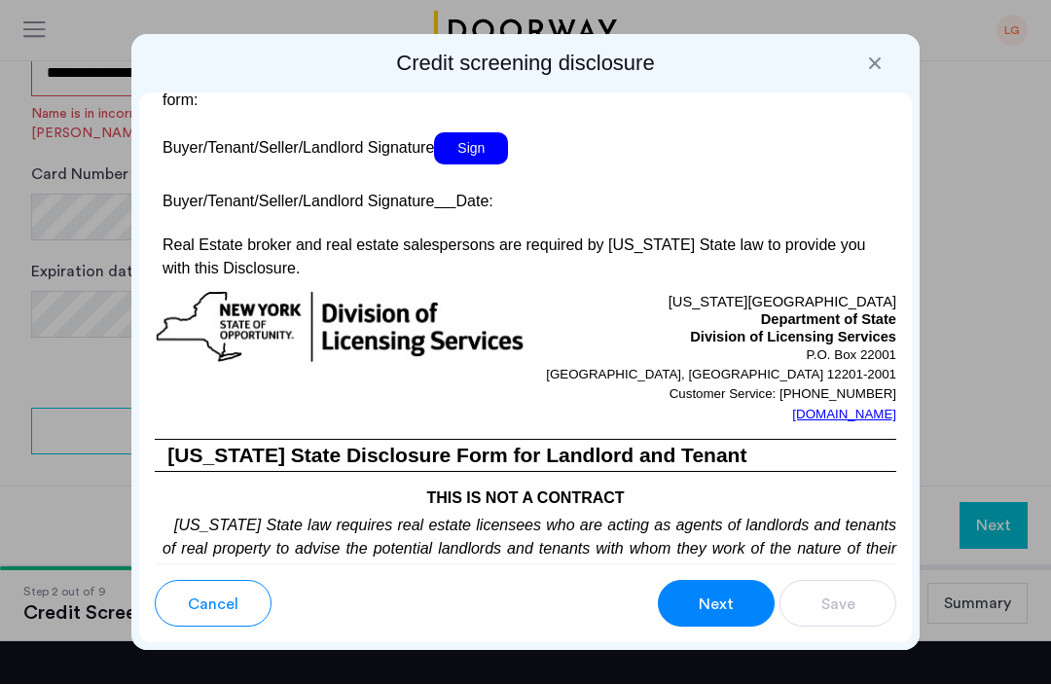
scroll to position [4485, 0]
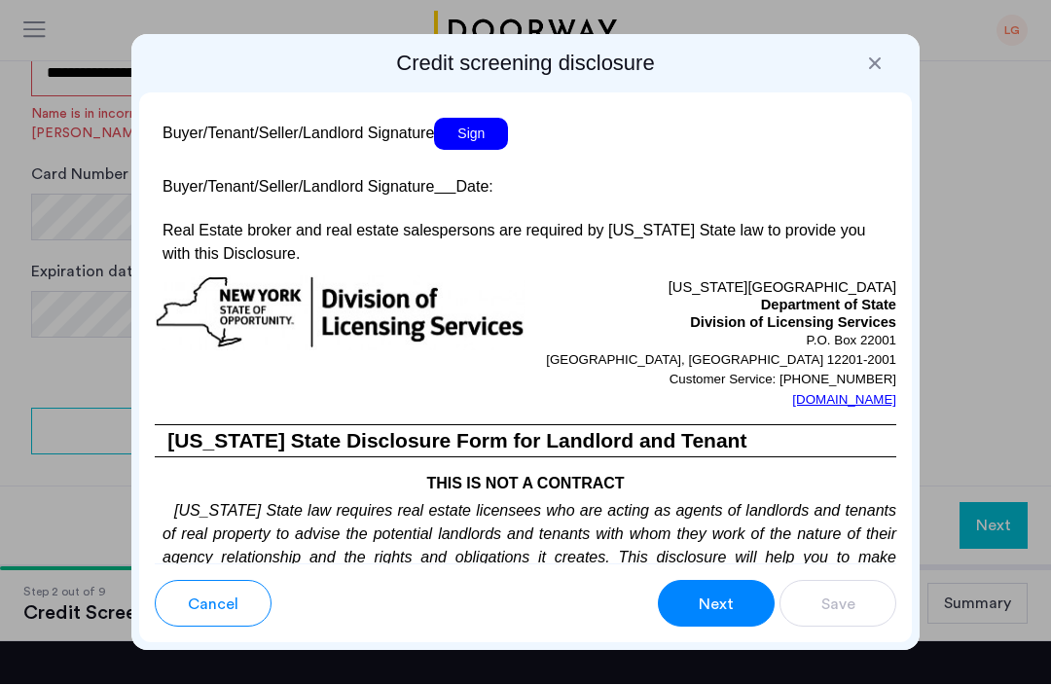
click at [479, 151] on span "Sign" at bounding box center [471, 135] width 74 height 32
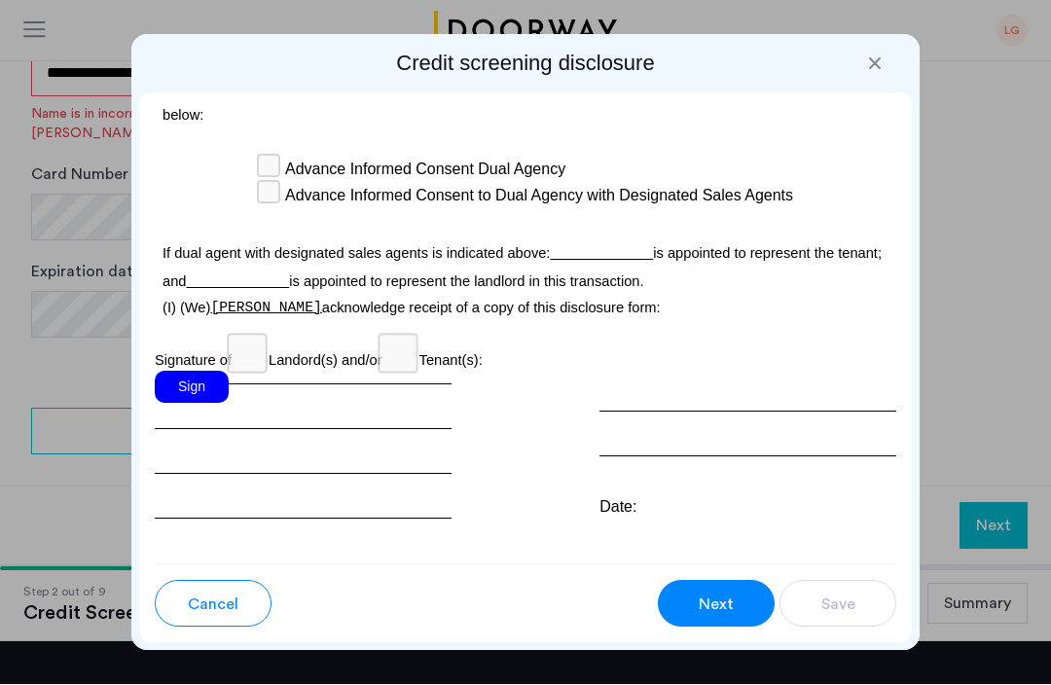
scroll to position [6958, 0]
click at [185, 371] on div "Sign" at bounding box center [192, 387] width 74 height 32
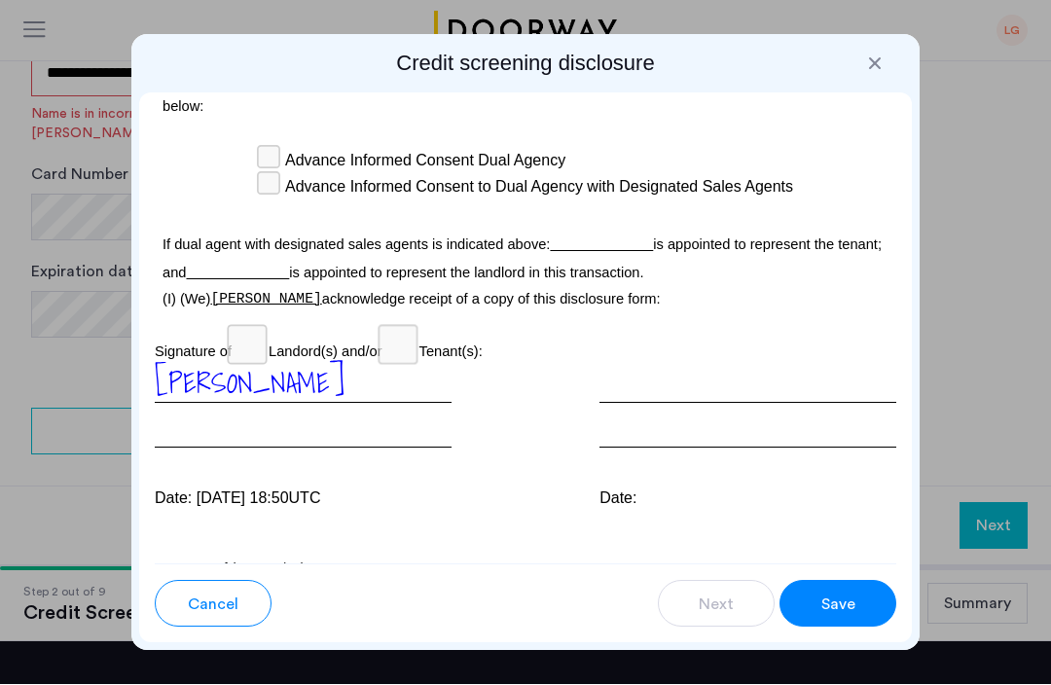
scroll to position [6965, 0]
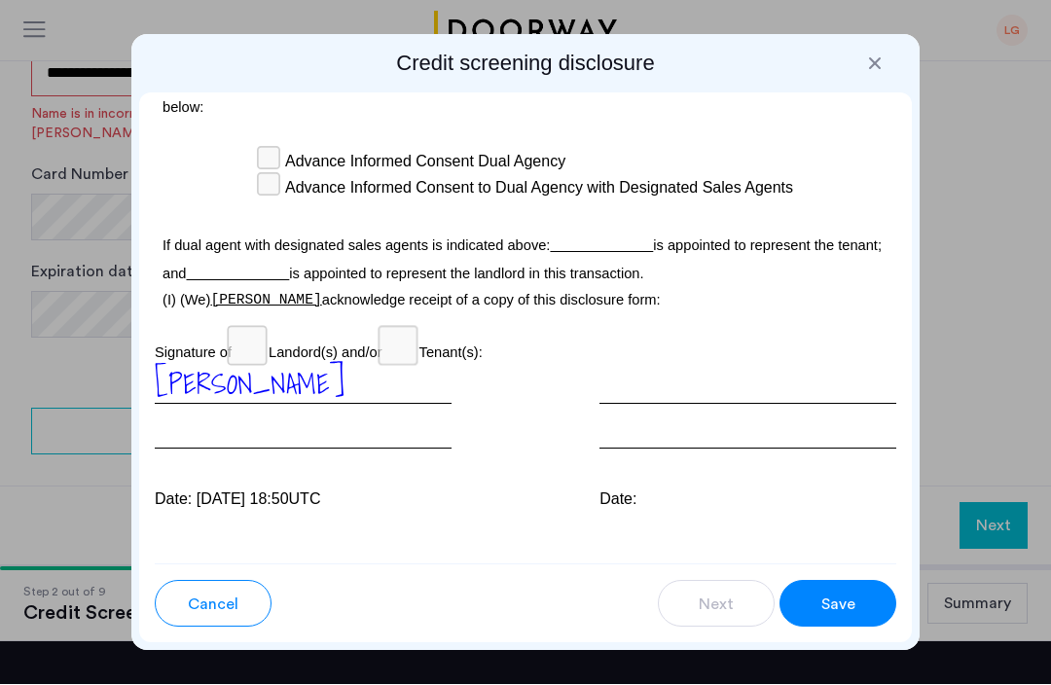
click at [619, 489] on div "Date:" at bounding box center [748, 500] width 297 height 23
click at [839, 608] on span "Save" at bounding box center [839, 605] width 34 height 23
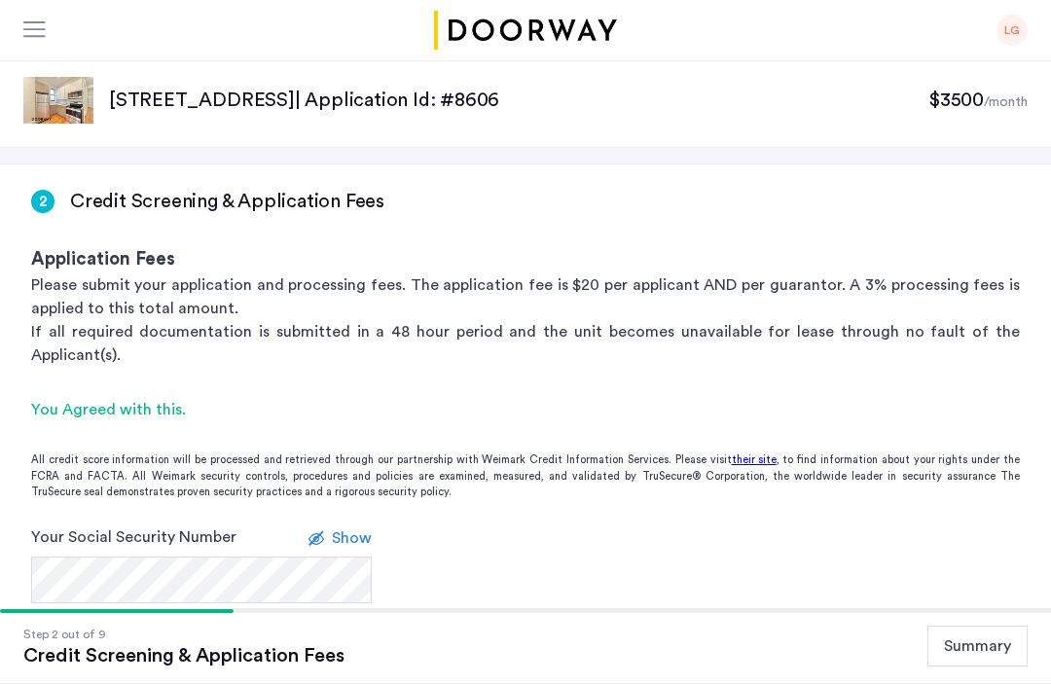
scroll to position [807, 0]
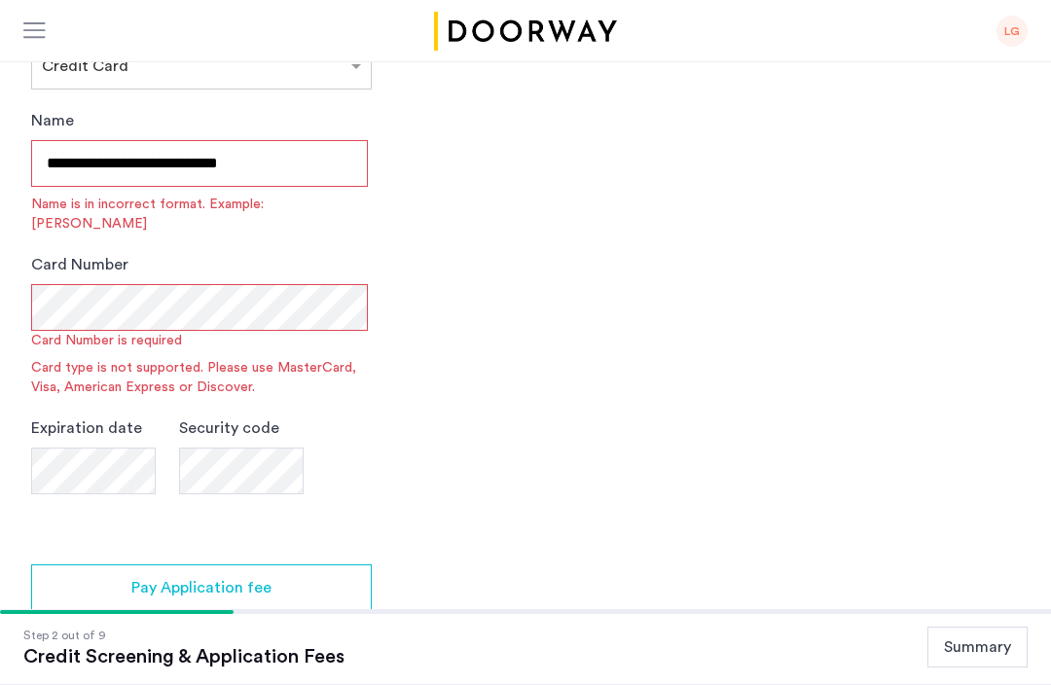
click at [325, 140] on input "**********" at bounding box center [199, 163] width 337 height 47
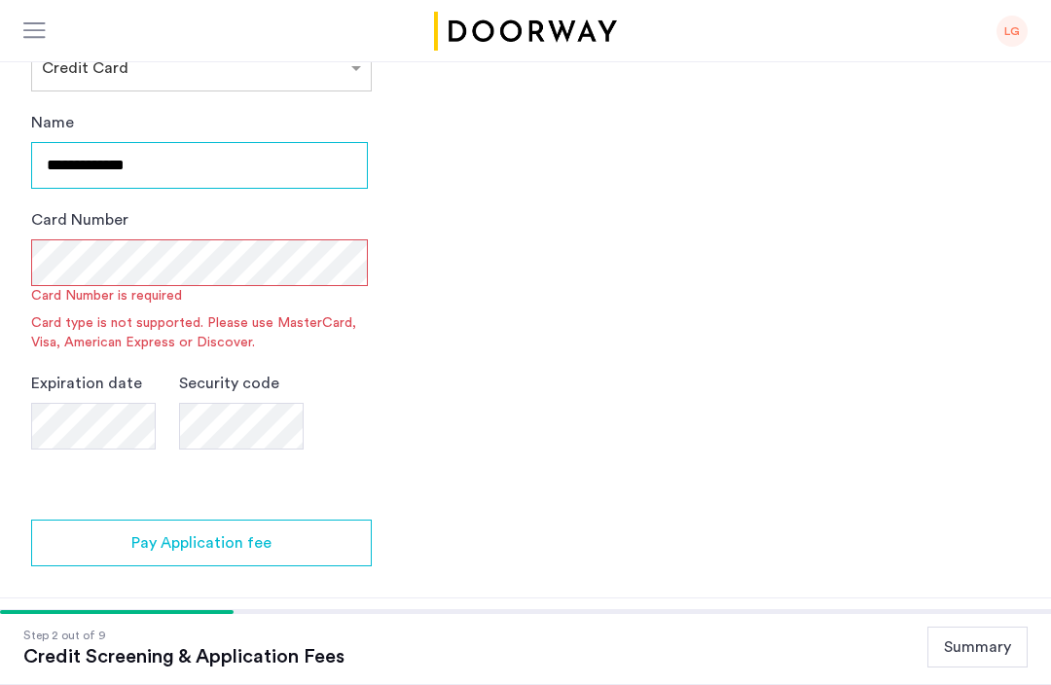
type input "**********"
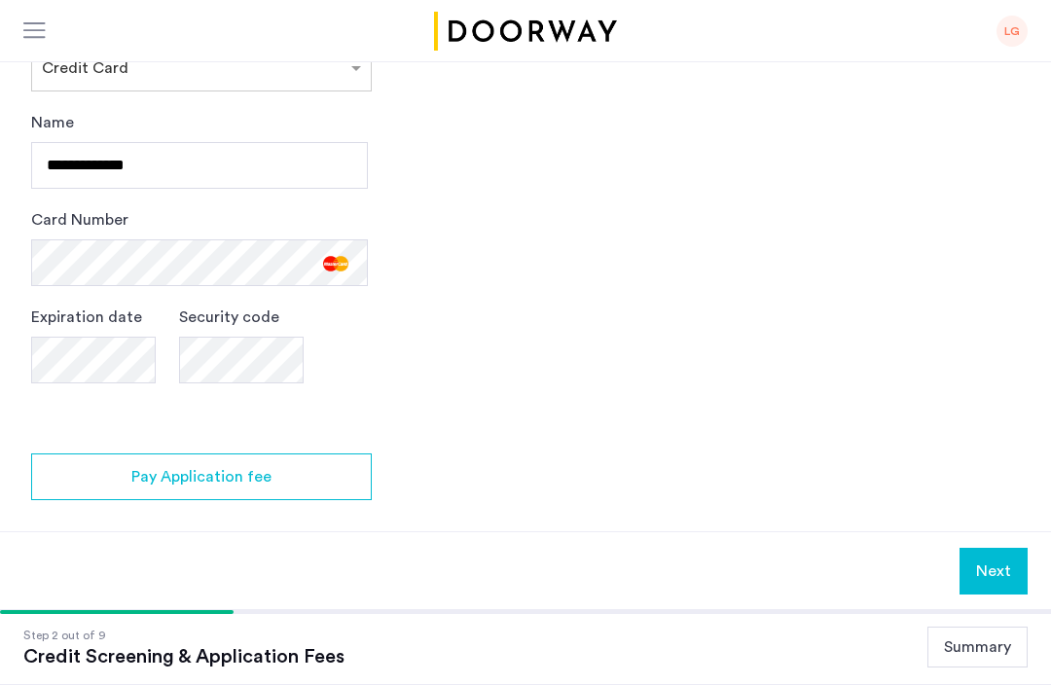
click at [994, 550] on button "Next" at bounding box center [994, 571] width 68 height 47
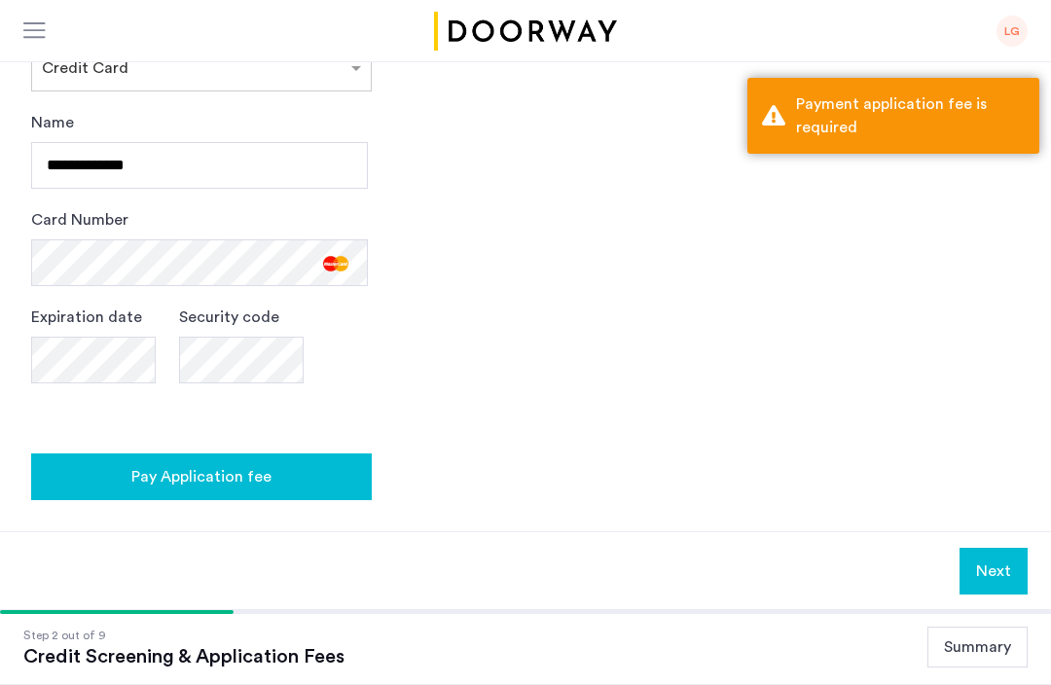
click at [199, 465] on span "Pay Application fee" at bounding box center [201, 476] width 140 height 23
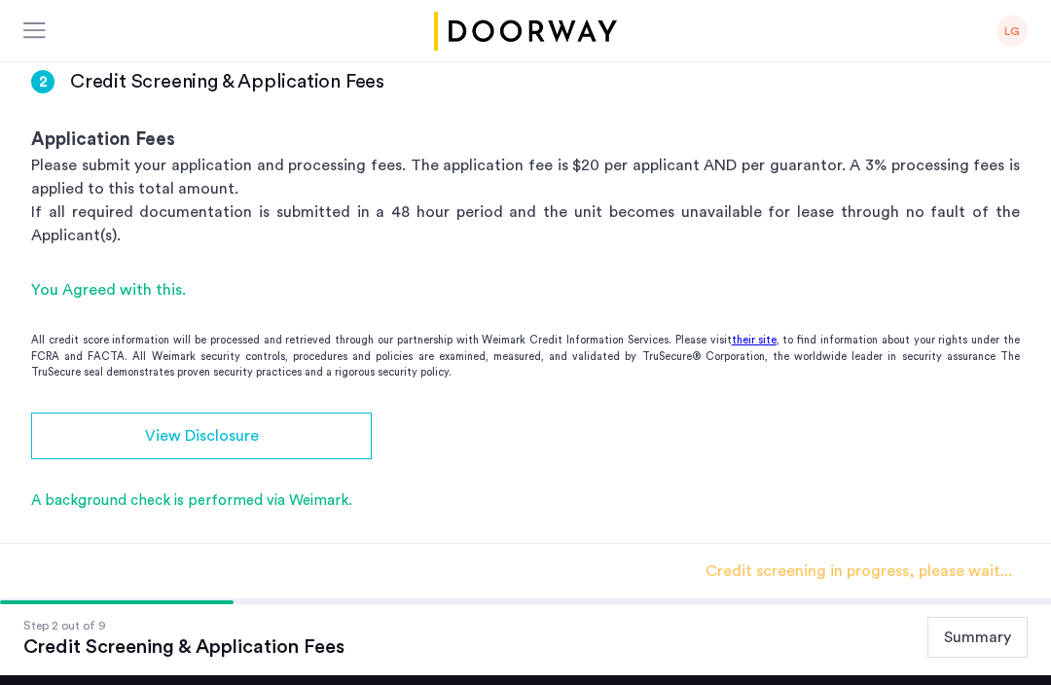
scroll to position [120, 0]
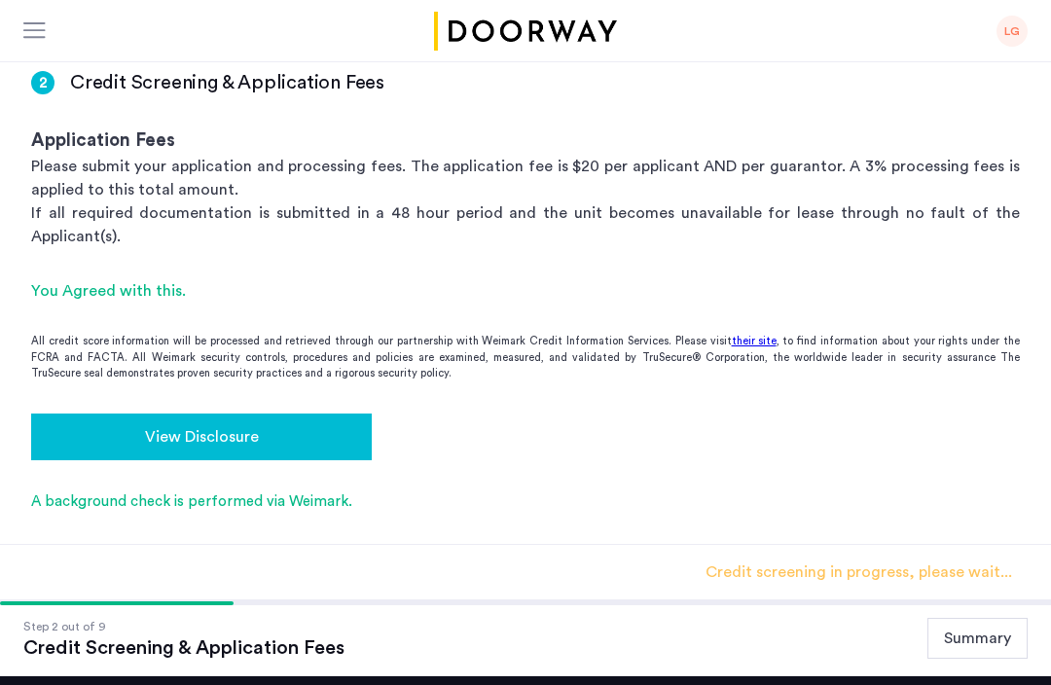
click at [194, 425] on span "View Disclosure" at bounding box center [202, 436] width 114 height 23
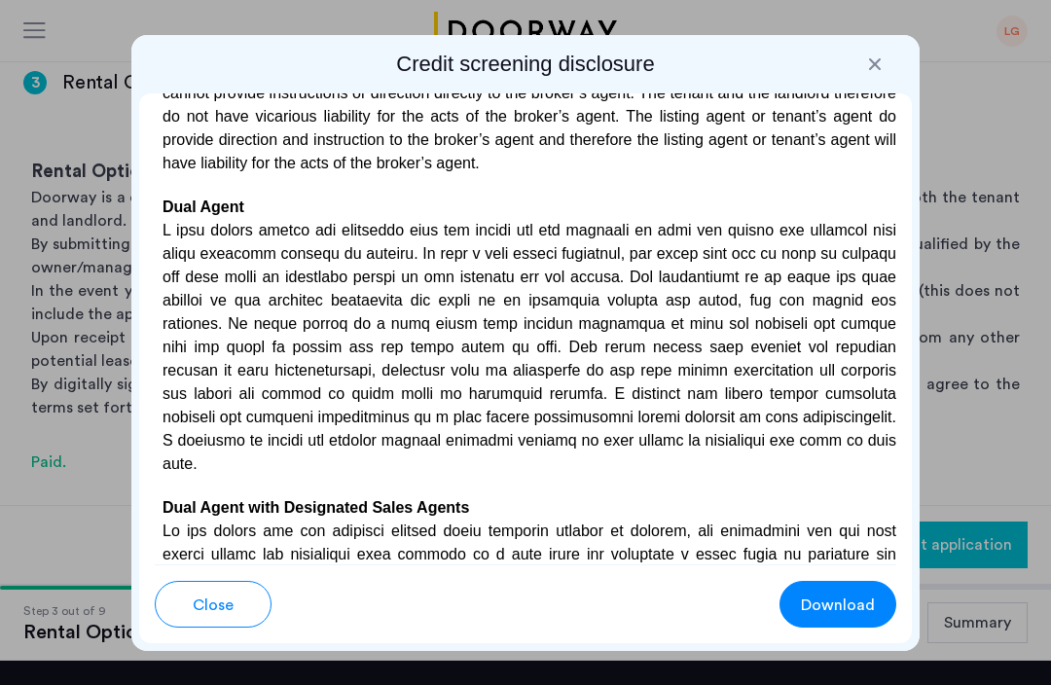
click at [871, 65] on div at bounding box center [875, 64] width 19 height 19
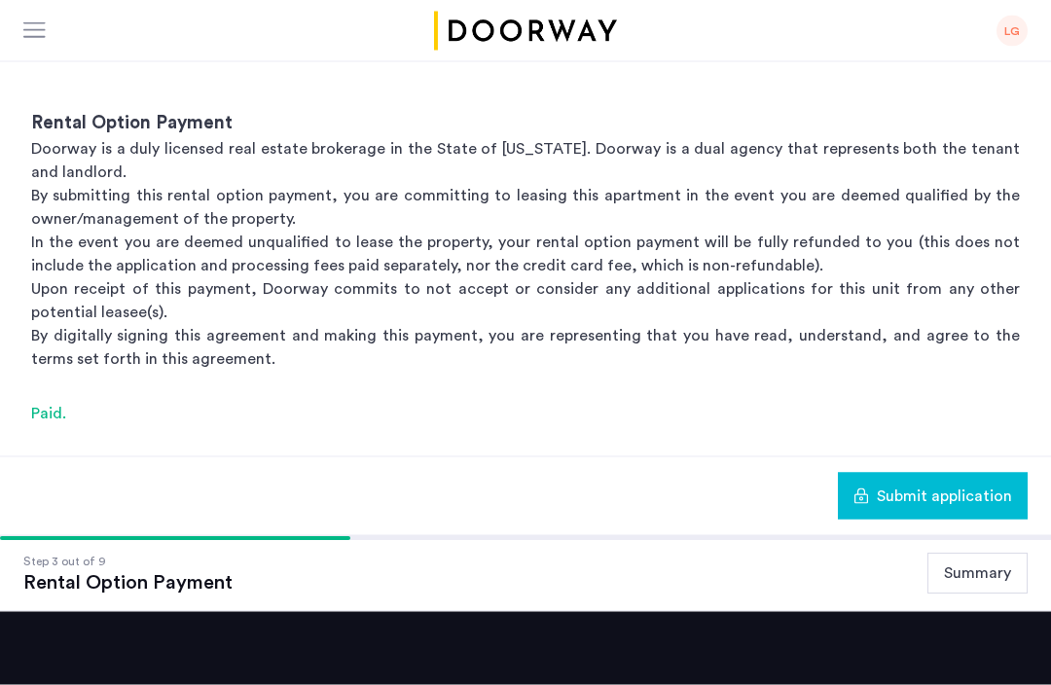
scroll to position [192, 0]
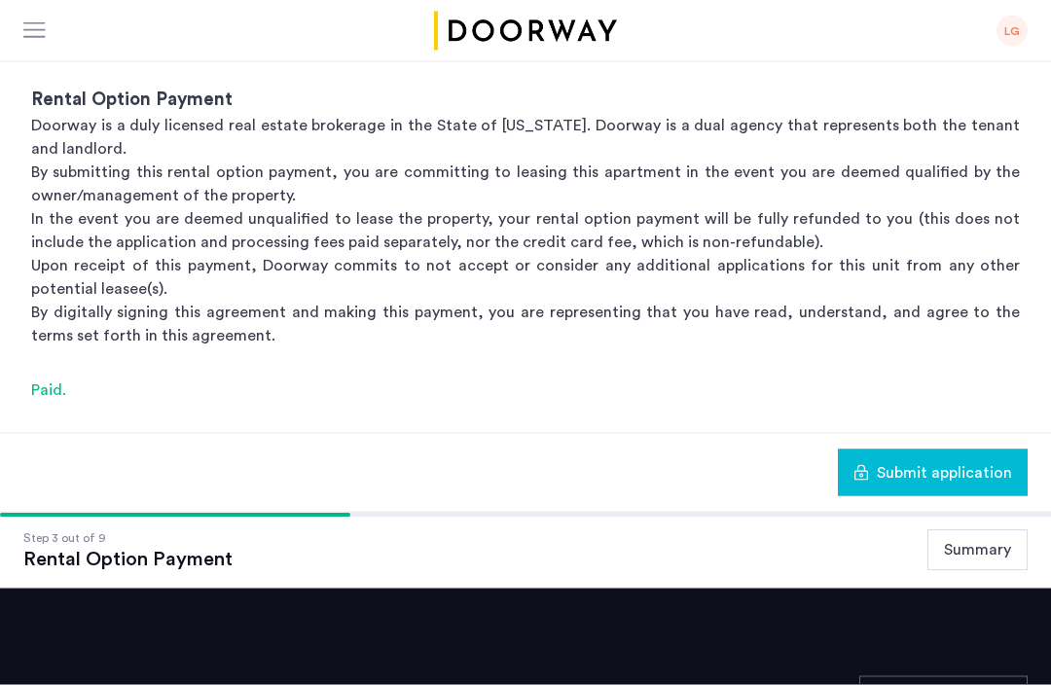
click at [951, 474] on span "Submit application" at bounding box center [944, 472] width 135 height 23
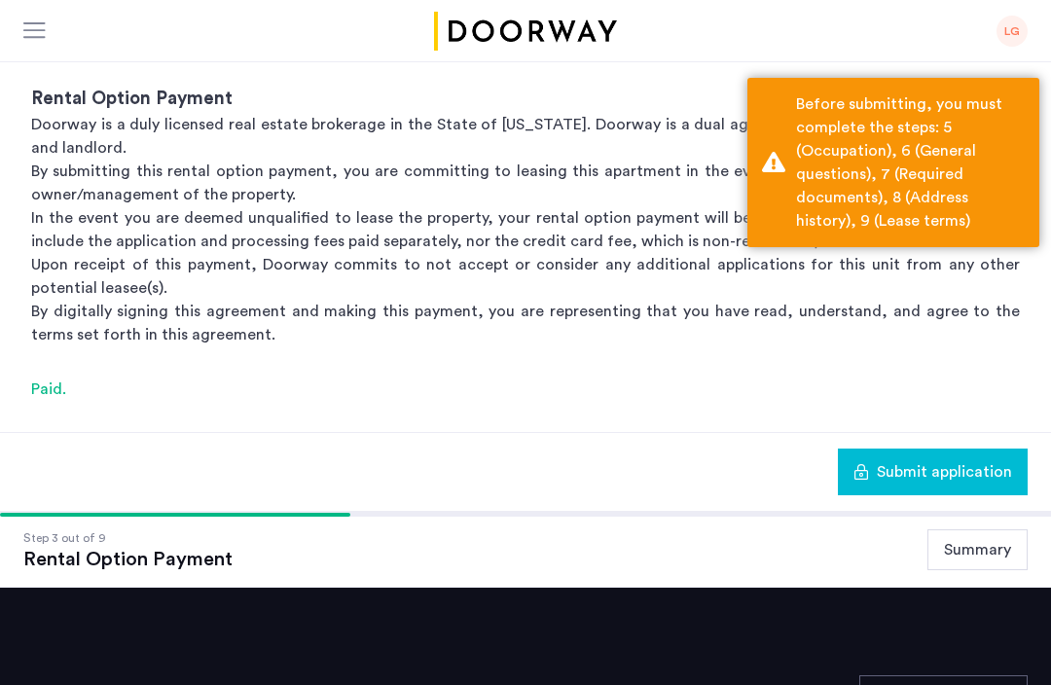
click at [552, 448] on div "Submit application" at bounding box center [525, 471] width 1051 height 79
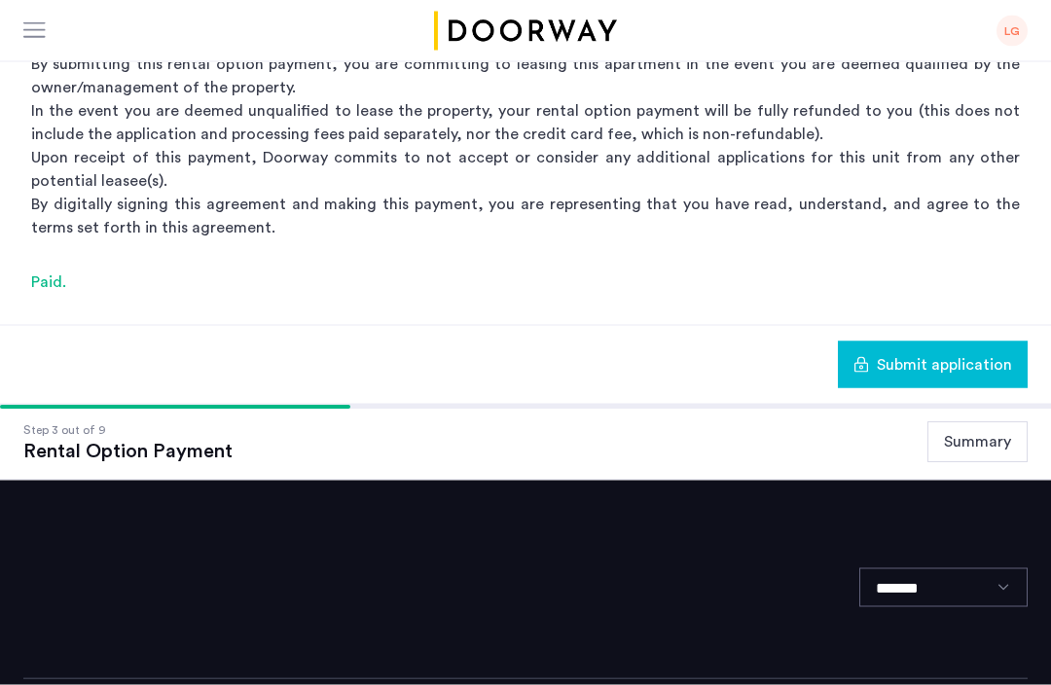
scroll to position [299, 0]
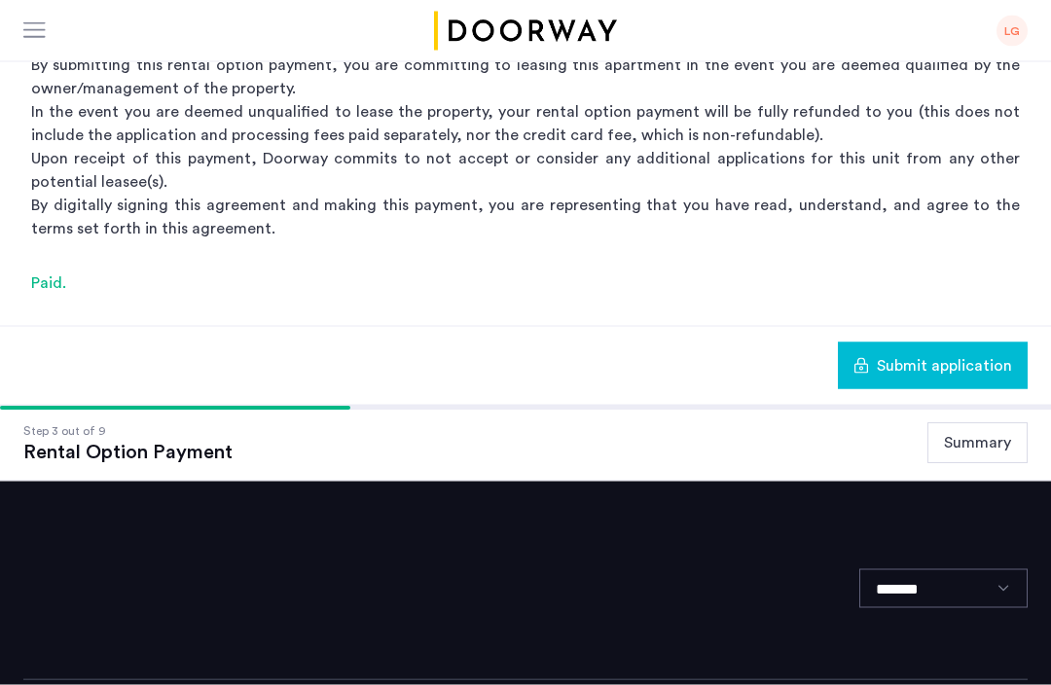
click at [192, 454] on div "Rental Option Payment" at bounding box center [127, 453] width 209 height 23
click at [970, 450] on button "Summary" at bounding box center [978, 444] width 100 height 41
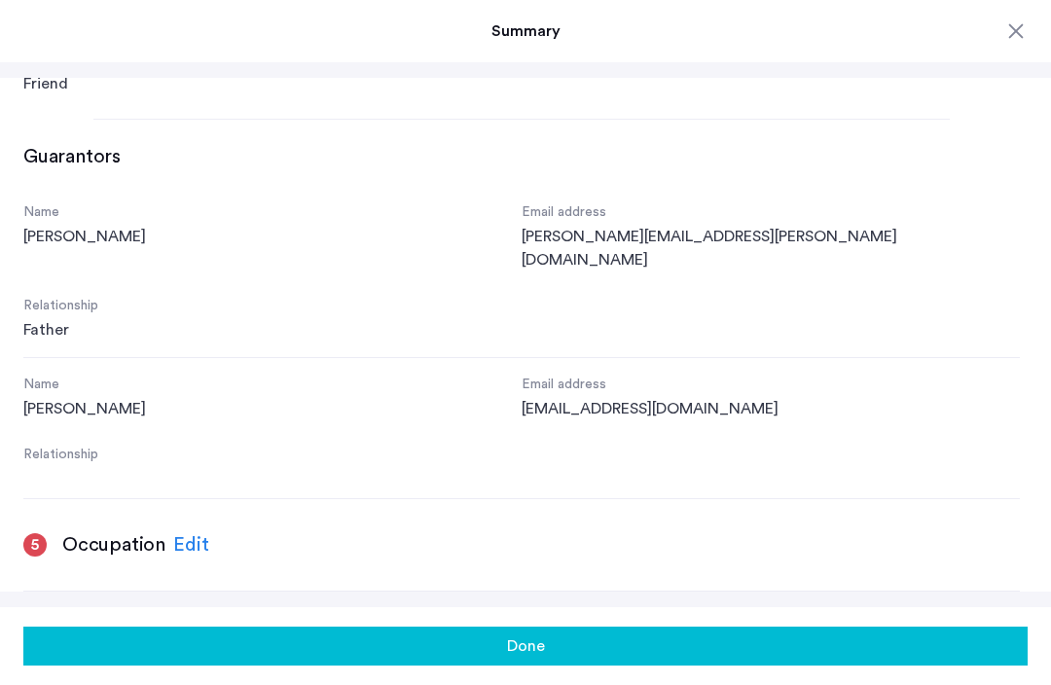
scroll to position [1445, 0]
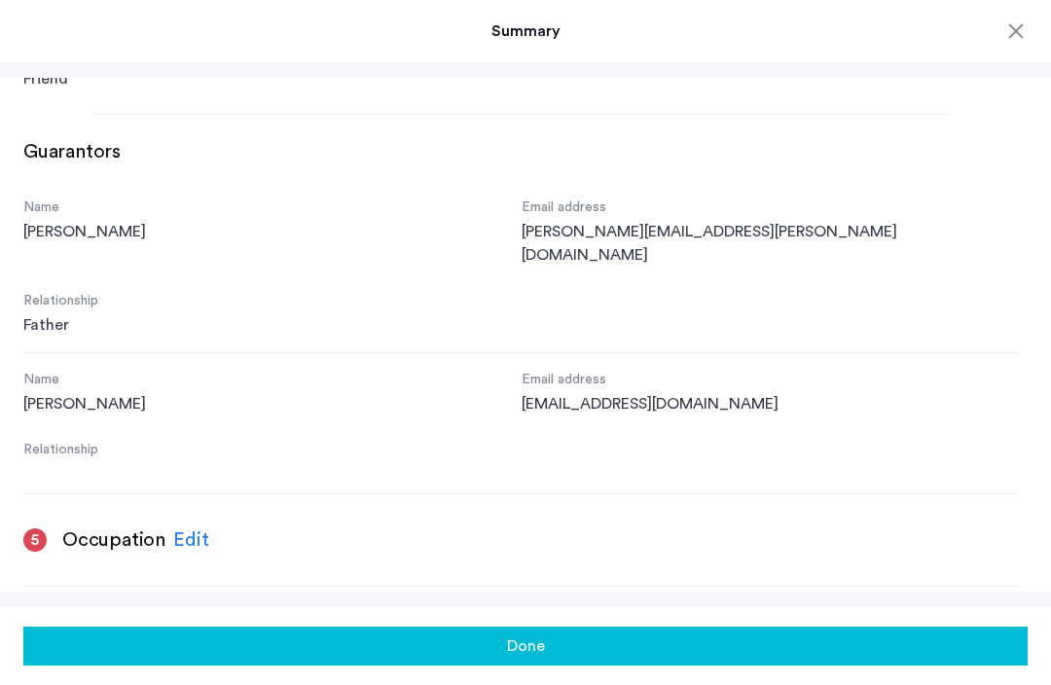
click at [187, 526] on div "Edit" at bounding box center [191, 540] width 36 height 29
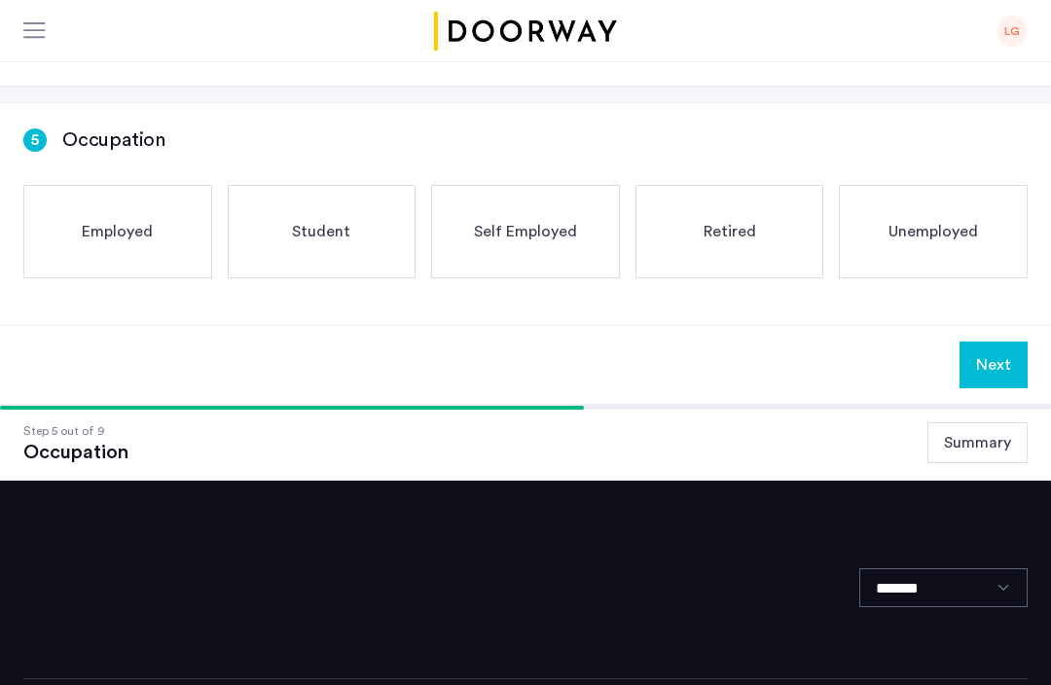
click at [127, 226] on span "Employed" at bounding box center [117, 231] width 71 height 23
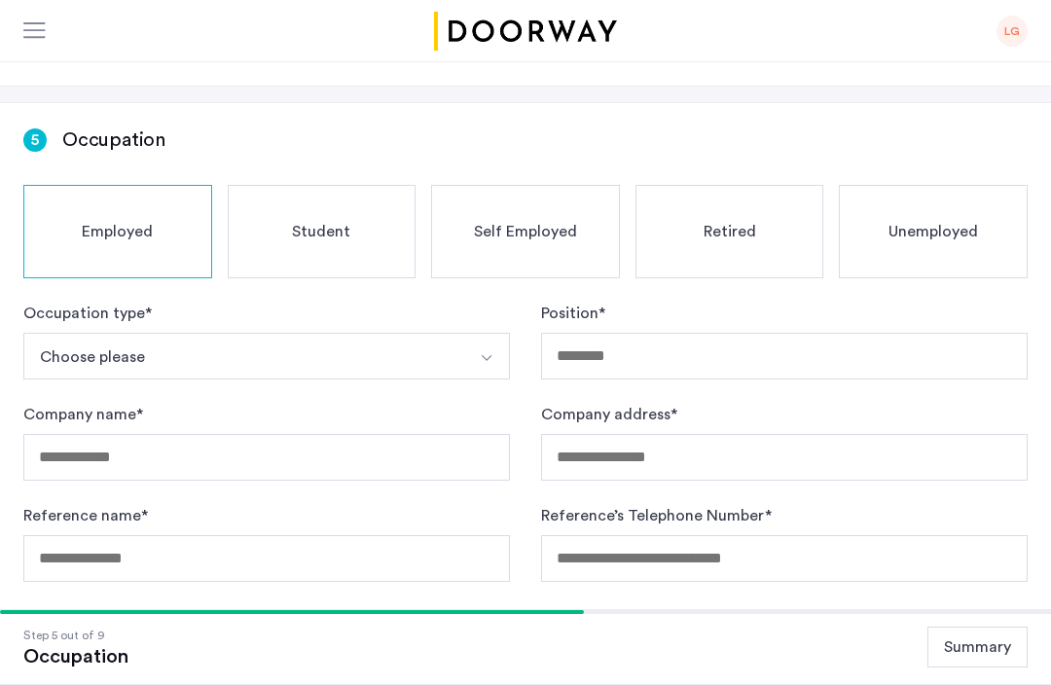
click at [493, 359] on img "Select option" at bounding box center [487, 358] width 16 height 16
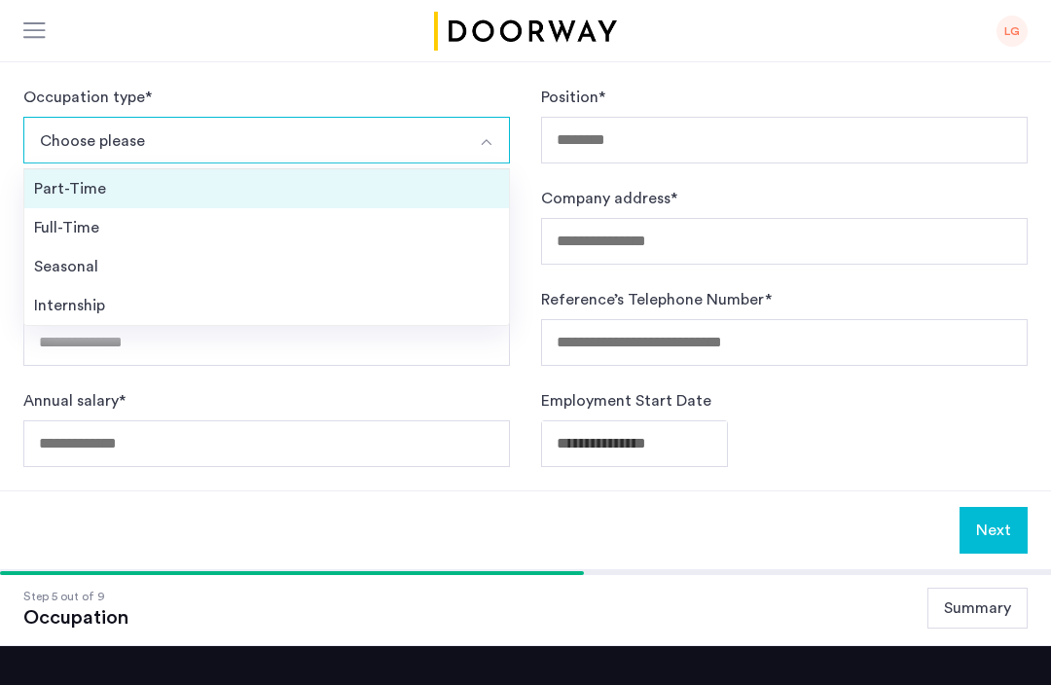
click at [91, 183] on div "Part-Time" at bounding box center [266, 188] width 465 height 23
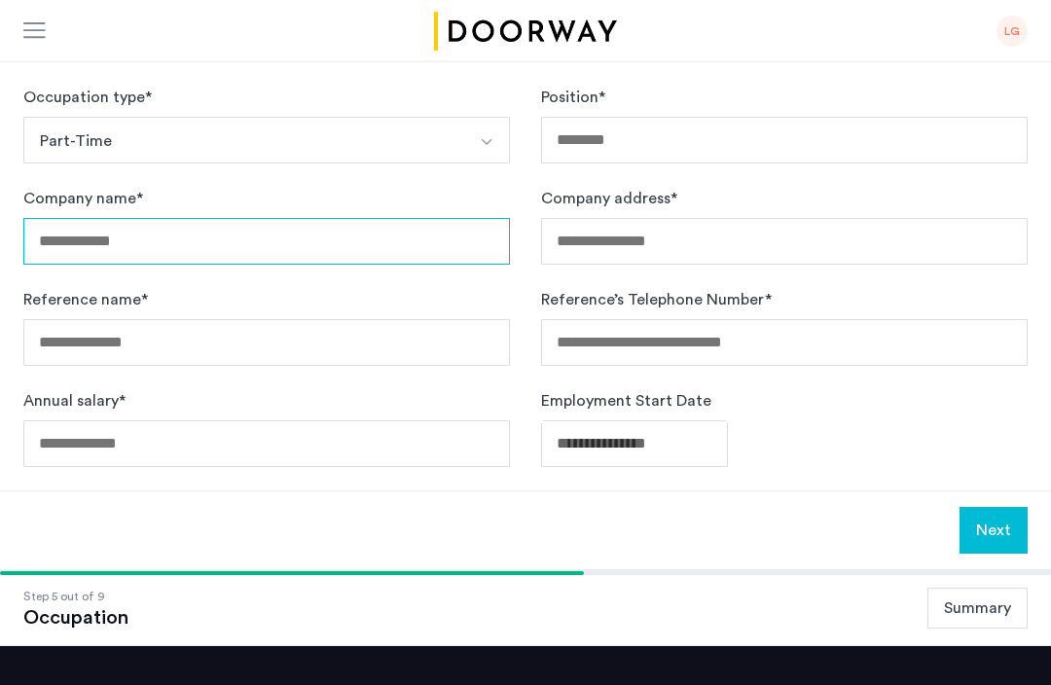
click at [104, 250] on input "Company name *" at bounding box center [266, 241] width 487 height 47
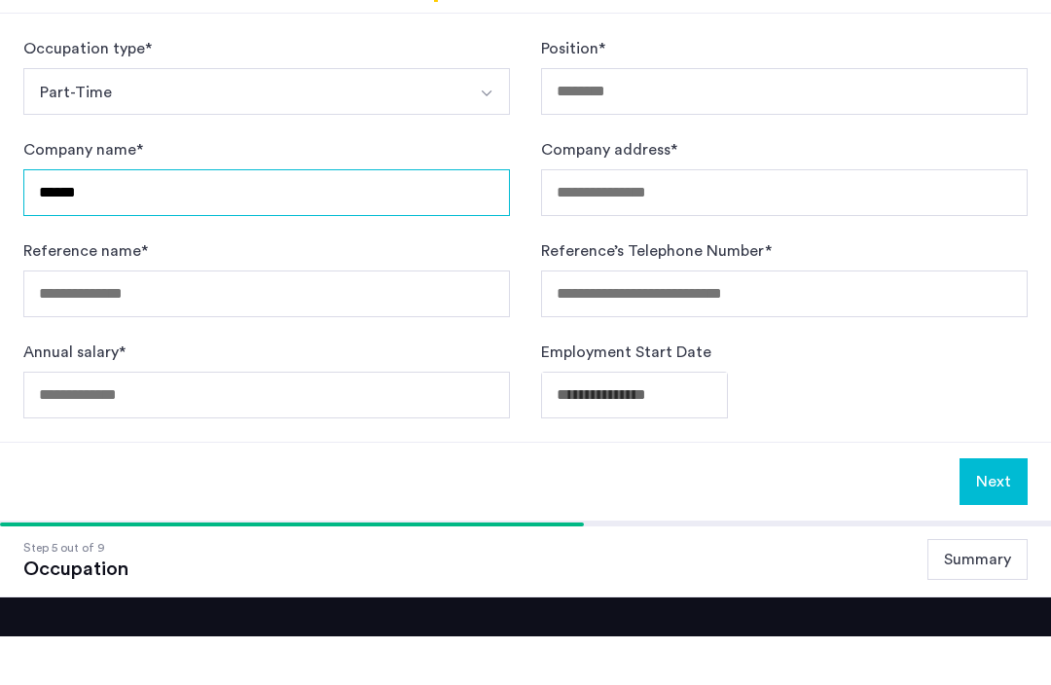
type input "******"
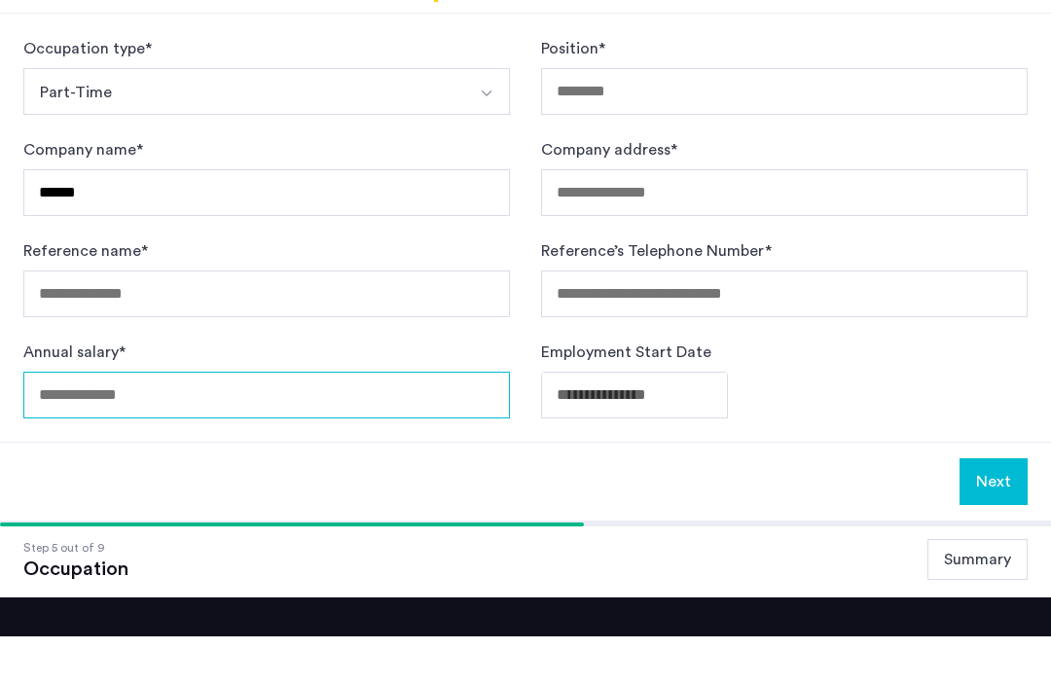
click at [59, 421] on input "Annual salary *" at bounding box center [266, 444] width 487 height 47
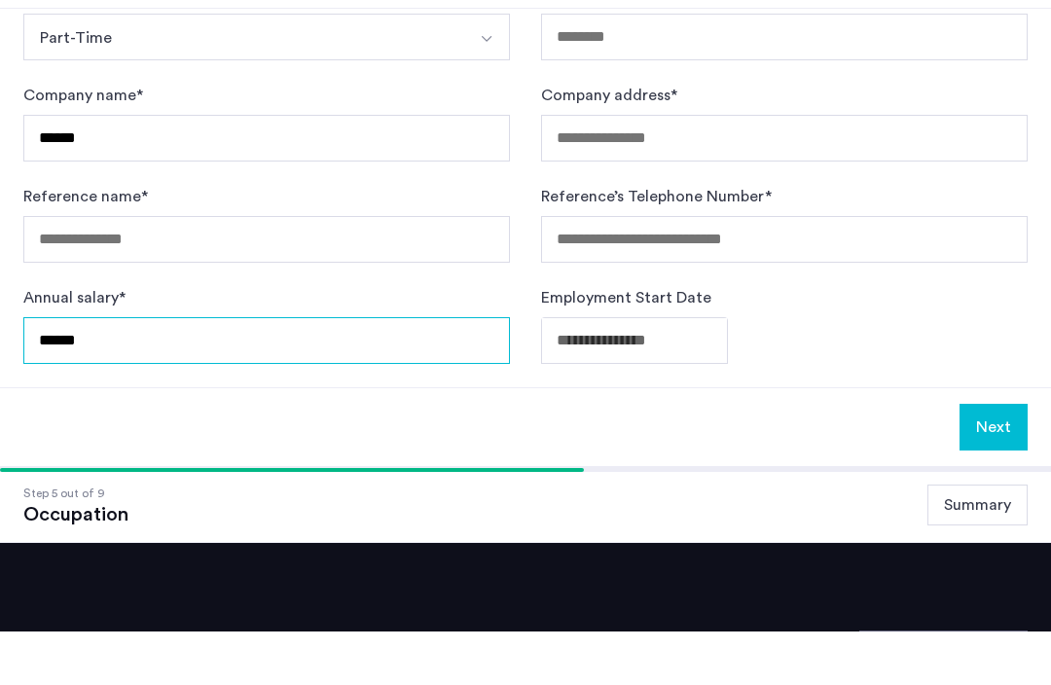
type input "******"
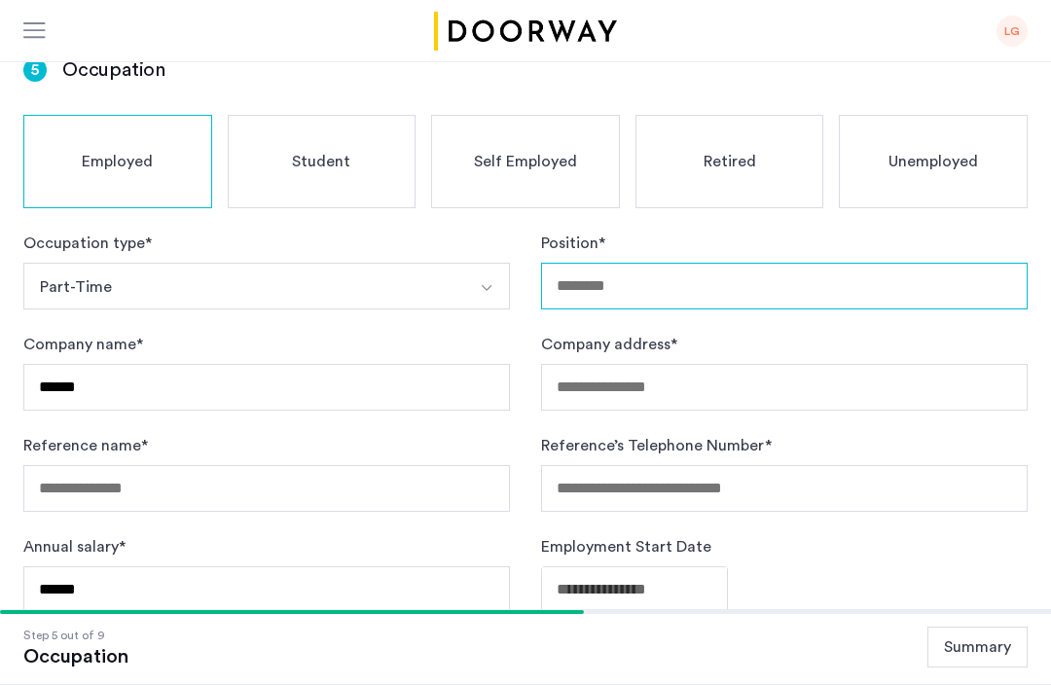
click at [587, 304] on input "Position *" at bounding box center [784, 286] width 487 height 47
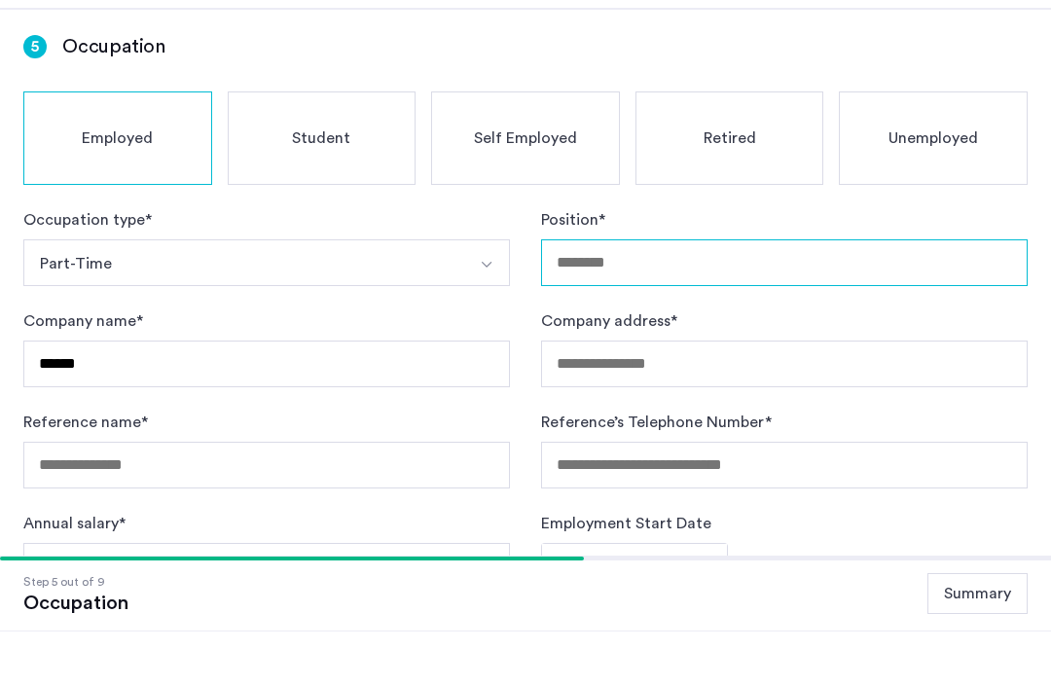
scroll to position [103, 0]
type input "**********"
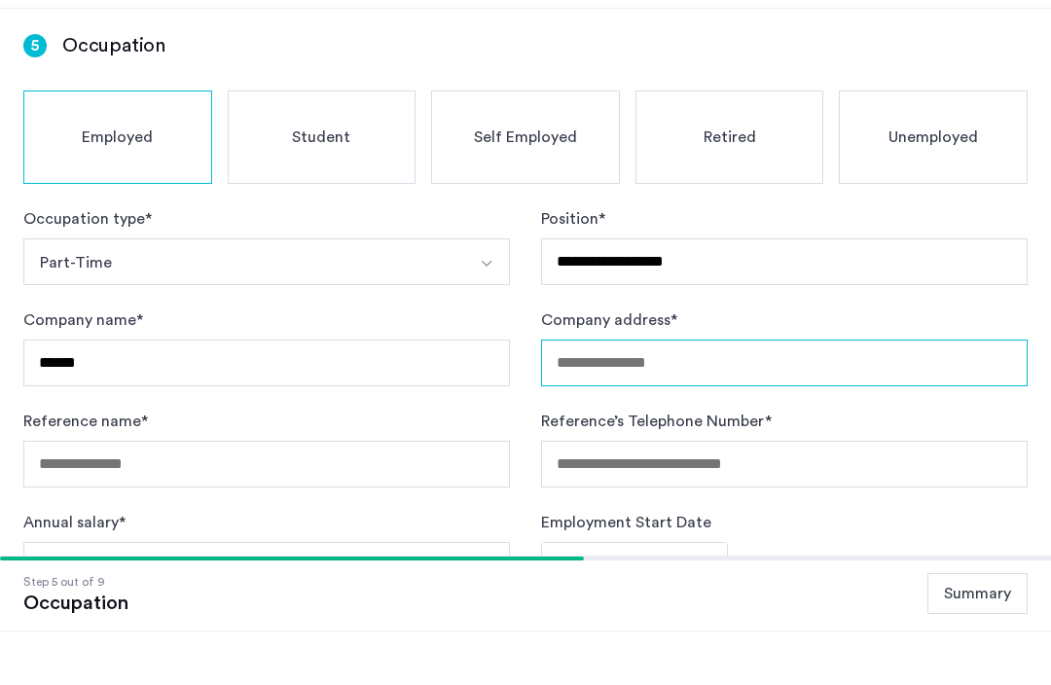
click at [582, 393] on input "Company address *" at bounding box center [784, 416] width 487 height 47
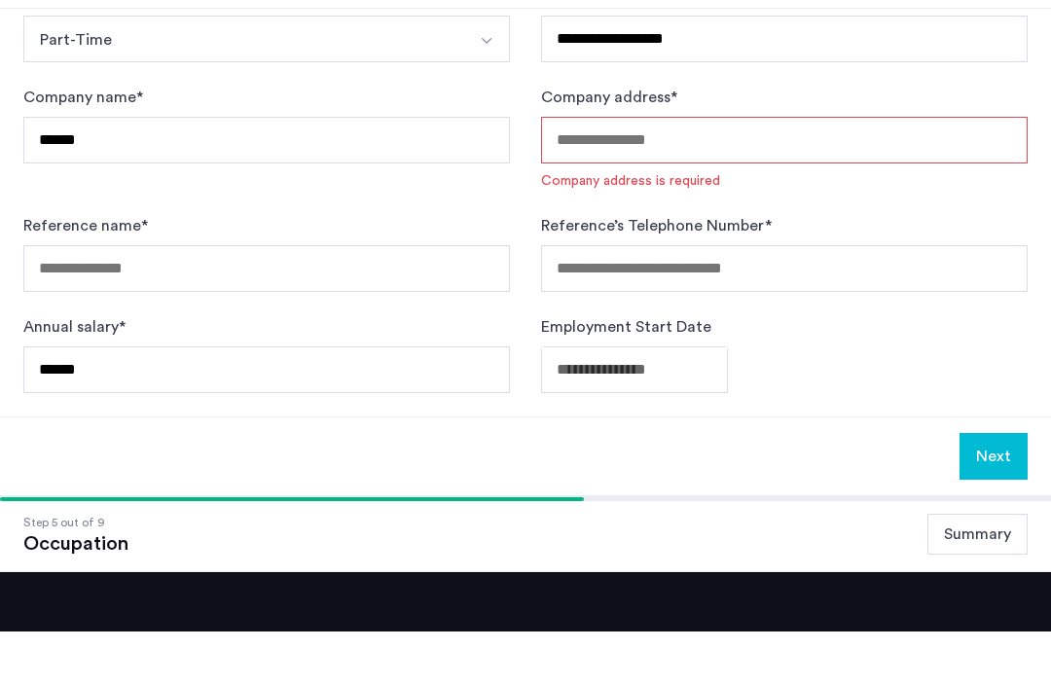
scroll to position [380, 0]
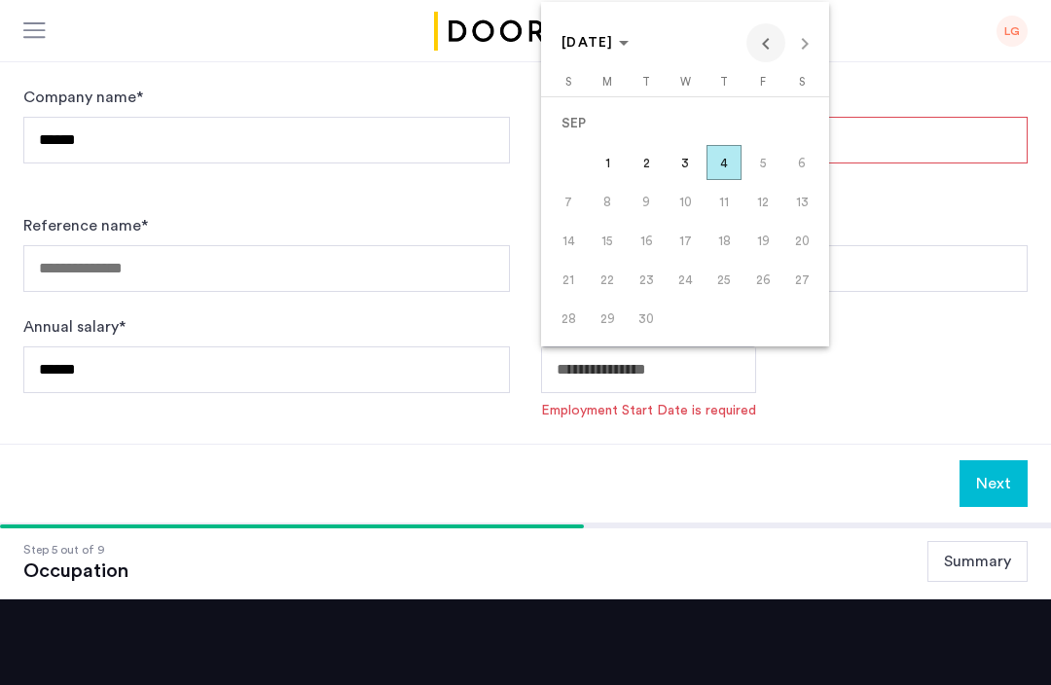
click at [768, 62] on span "Previous month" at bounding box center [766, 42] width 39 height 39
click at [769, 62] on span "Previous month" at bounding box center [766, 42] width 39 height 39
click at [779, 62] on span "Previous month" at bounding box center [766, 42] width 39 height 39
click at [611, 297] on span "23" at bounding box center [607, 279] width 35 height 35
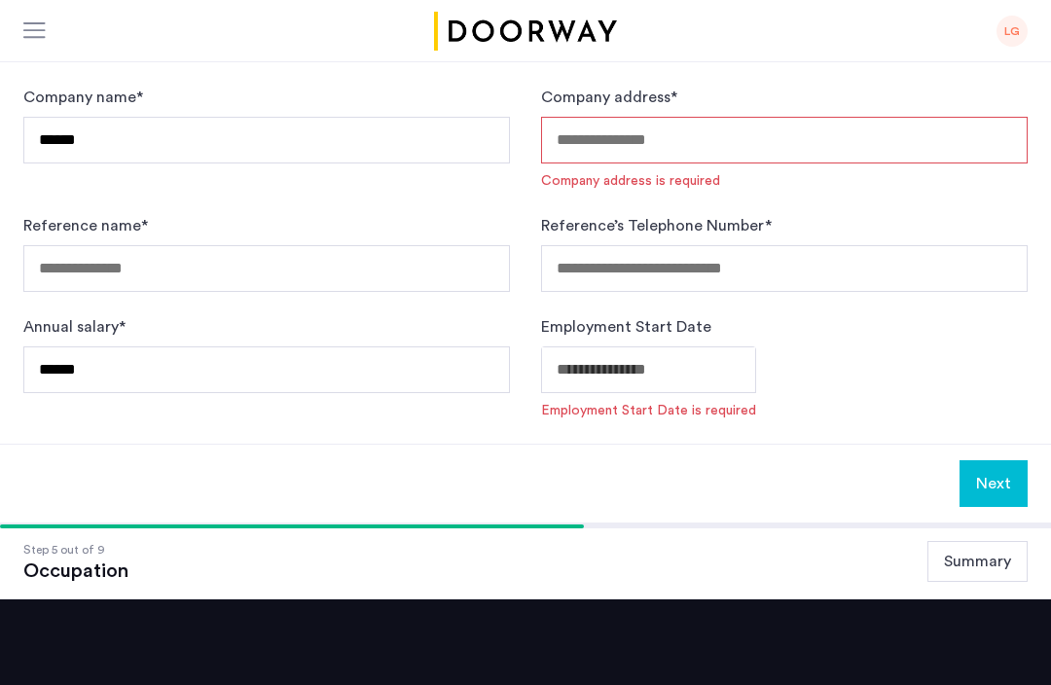
type input "**********"
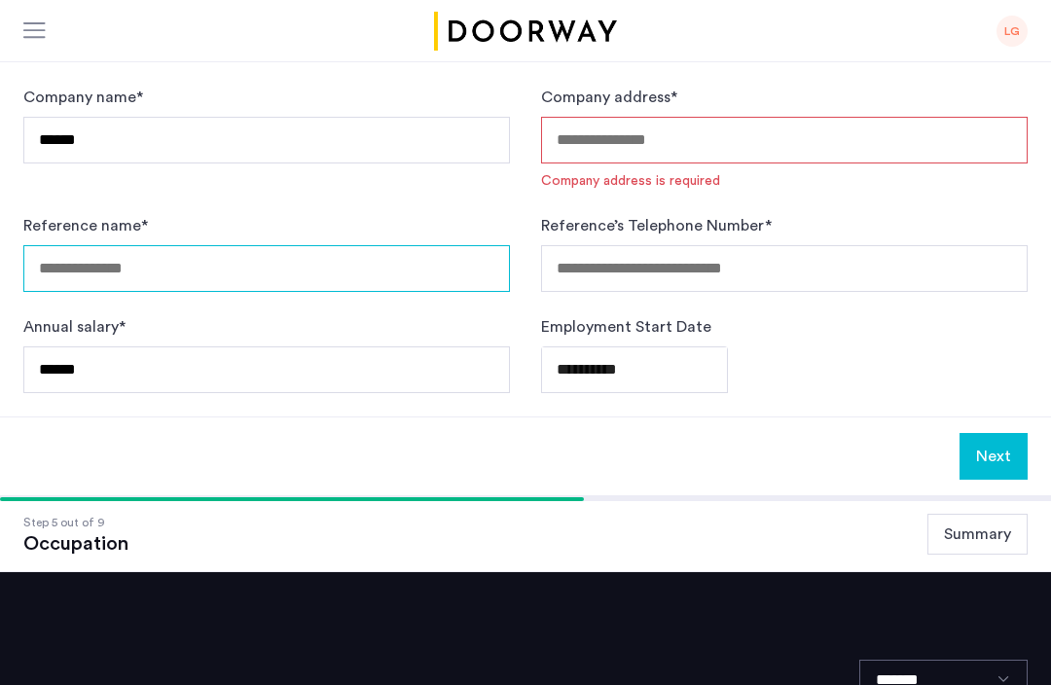
click at [79, 267] on input "Reference name *" at bounding box center [266, 268] width 487 height 47
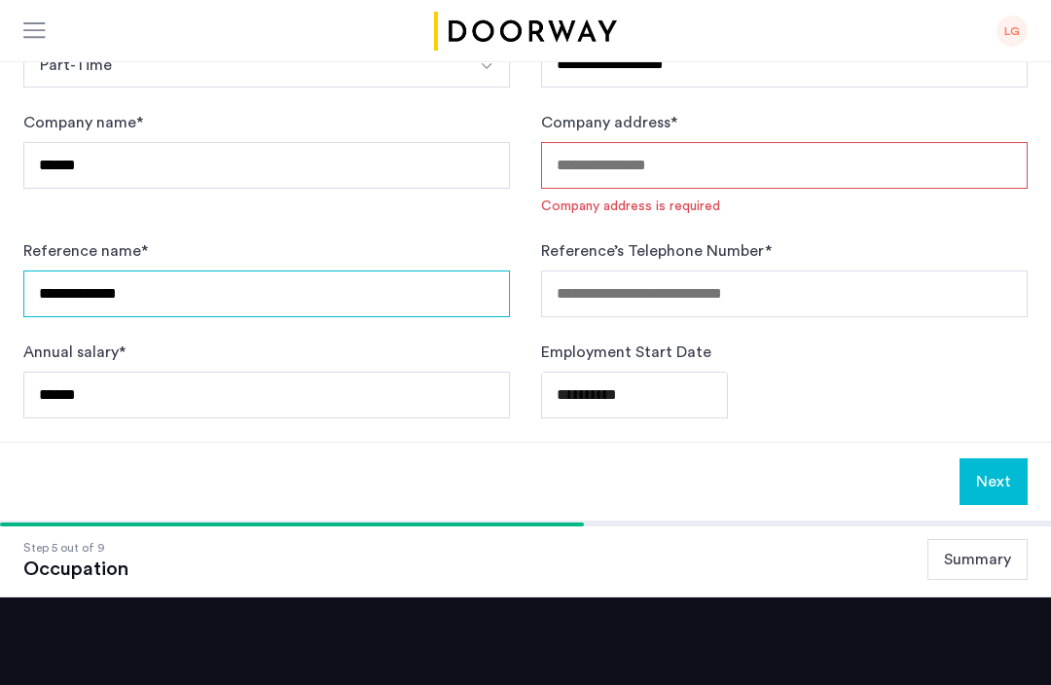
type input "**********"
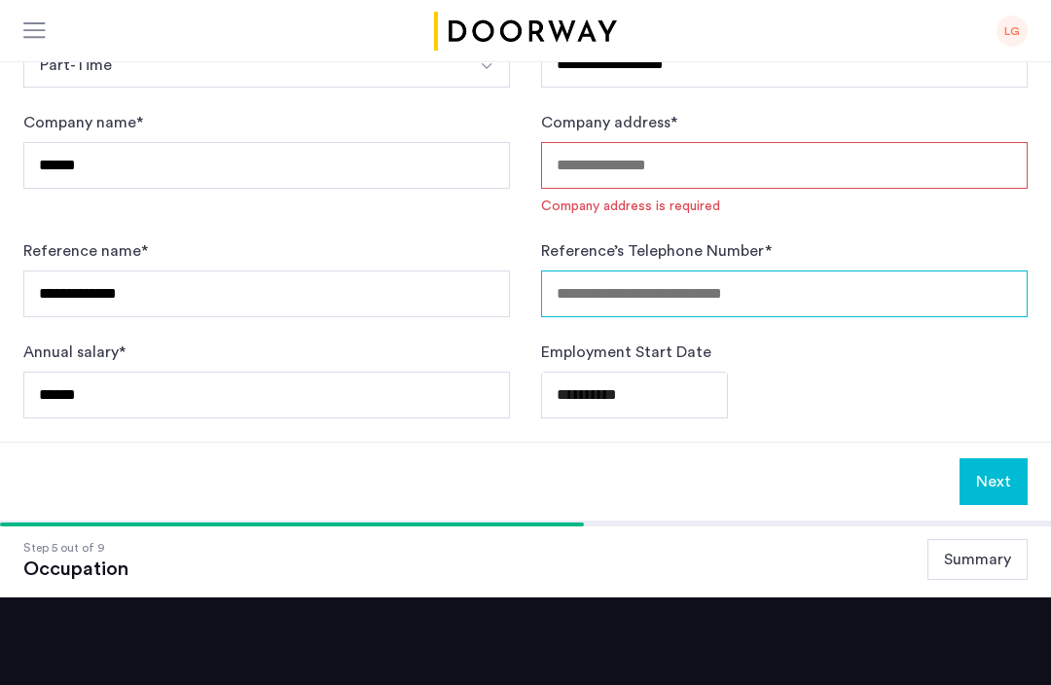
click at [593, 292] on input "Reference’s Telephone Number *" at bounding box center [784, 294] width 487 height 47
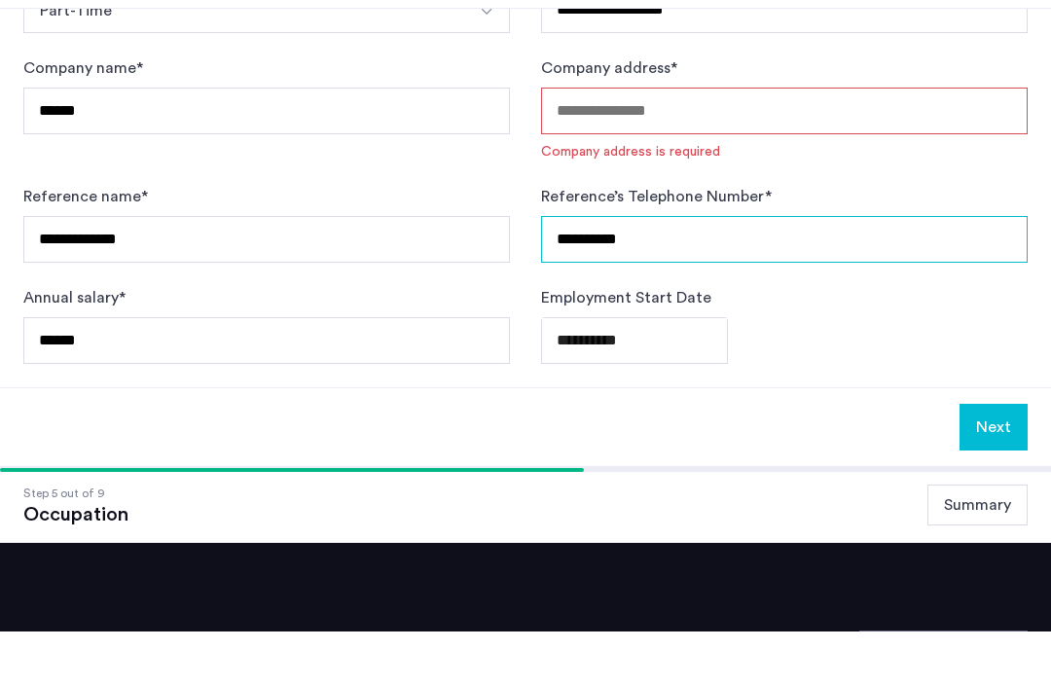
type input "**********"
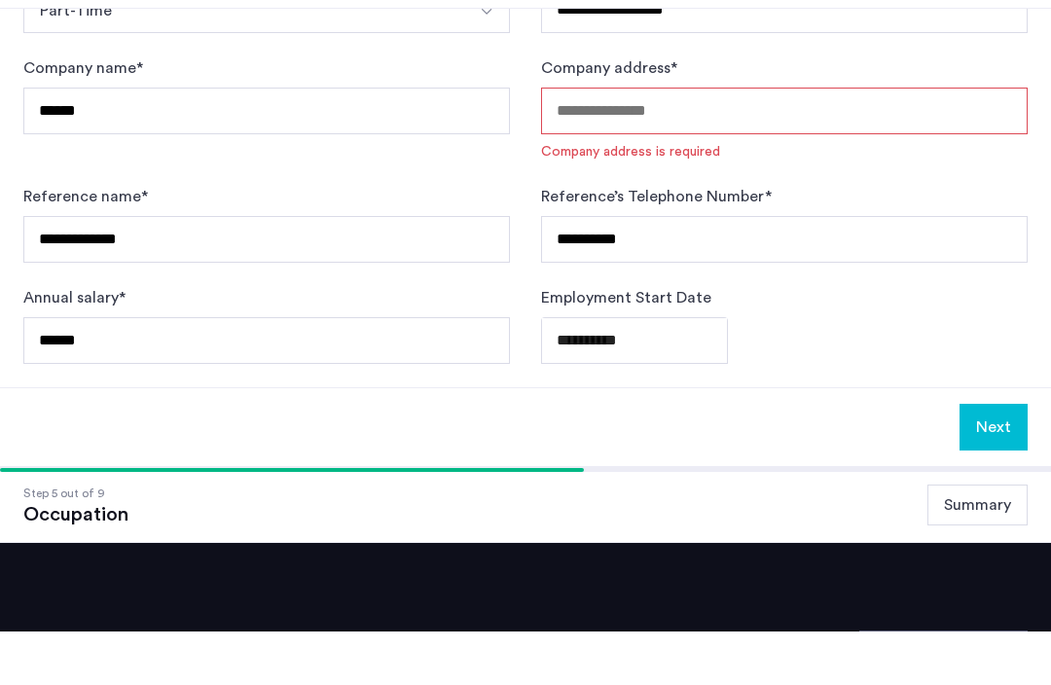
click at [600, 141] on input "Company address *" at bounding box center [784, 164] width 487 height 47
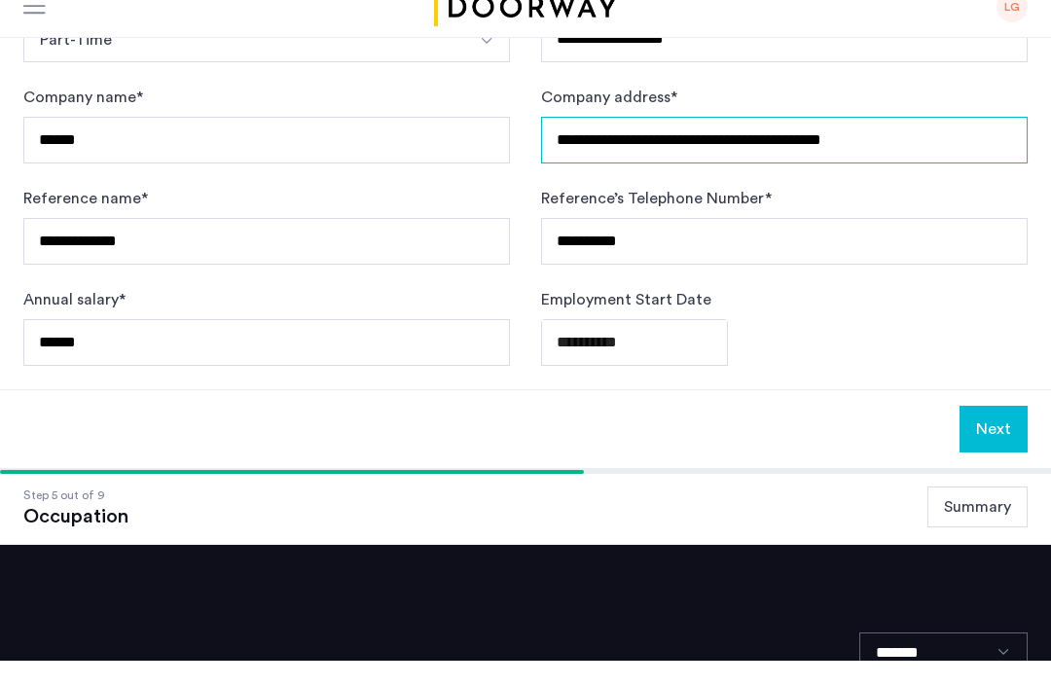
type input "**********"
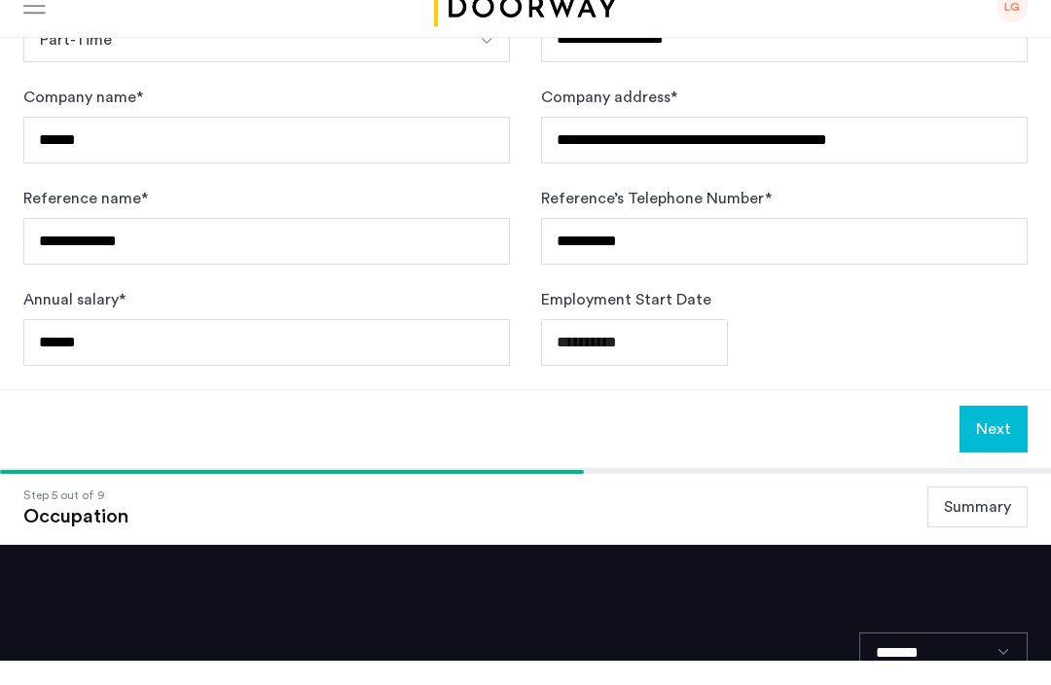
click at [1006, 430] on button "Next" at bounding box center [994, 453] width 68 height 47
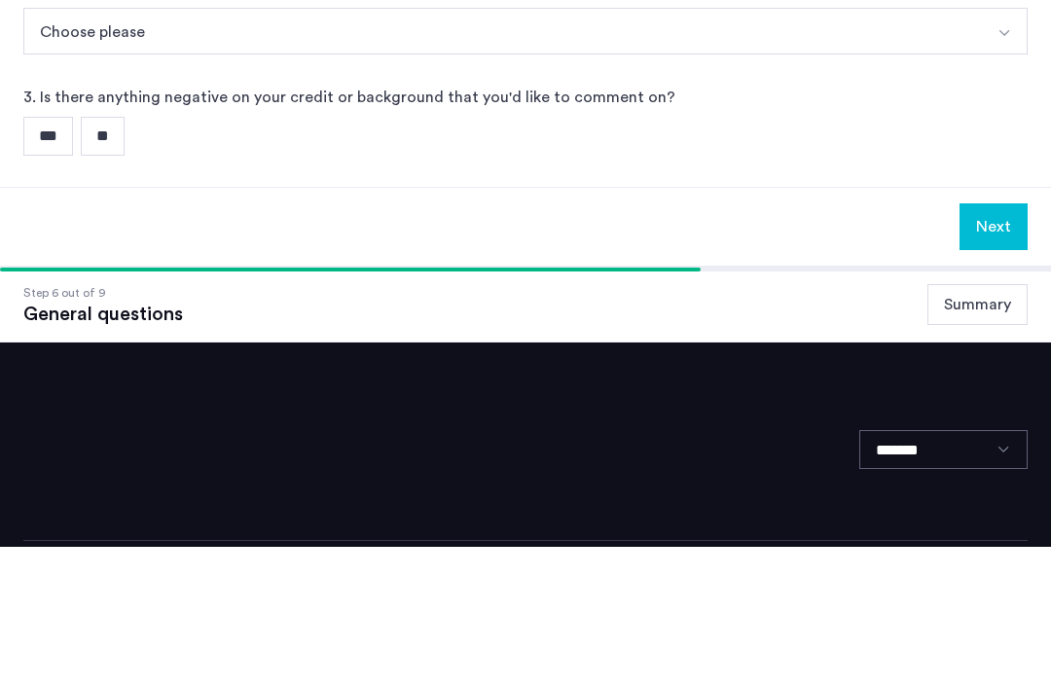
scroll to position [0, 0]
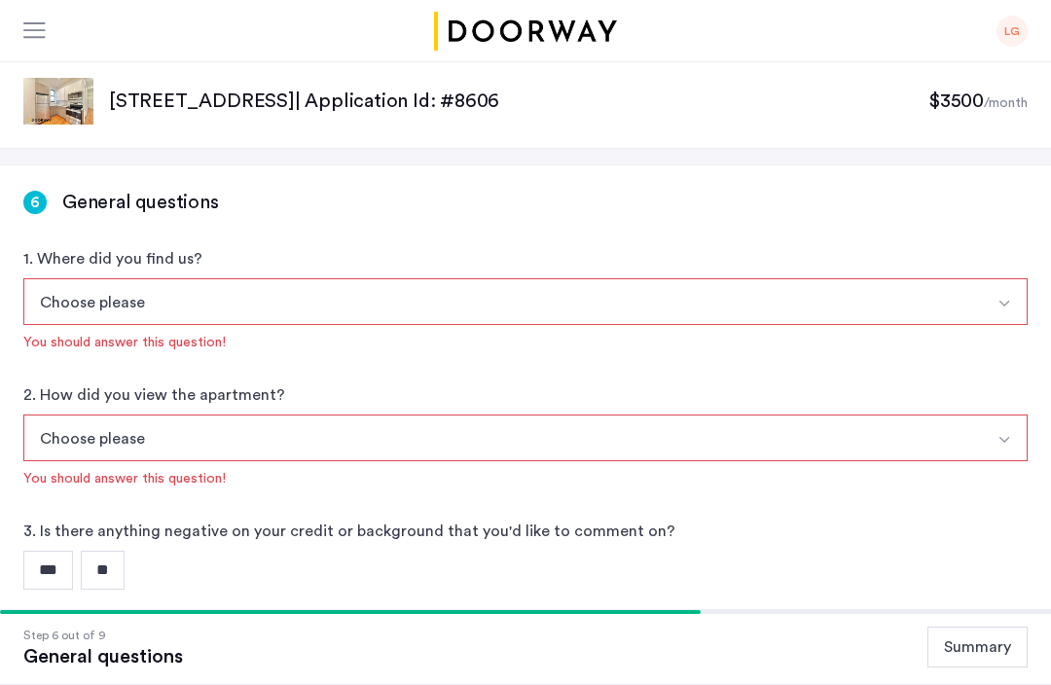
click at [185, 310] on button "Choose please" at bounding box center [502, 301] width 959 height 47
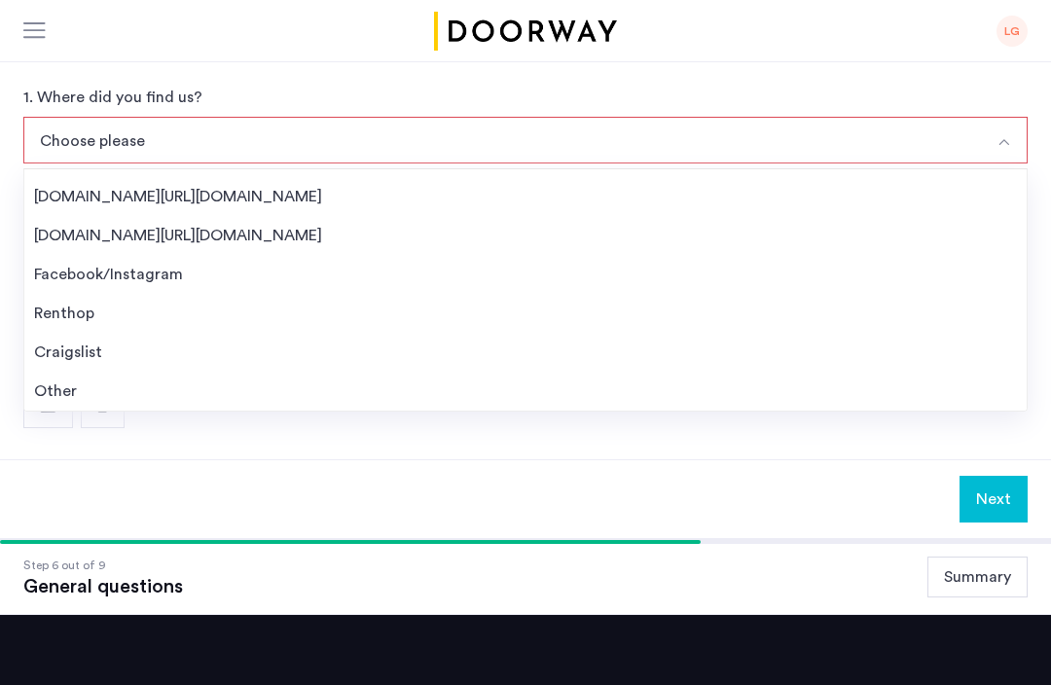
scroll to position [31, 0]
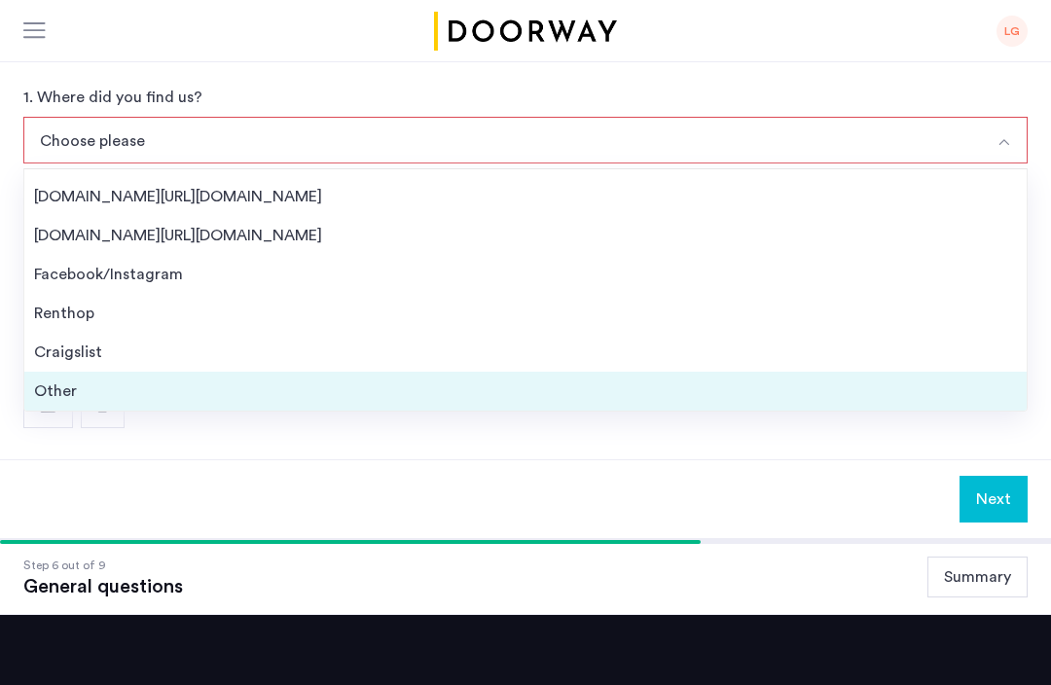
click at [70, 387] on div "Other" at bounding box center [525, 391] width 983 height 23
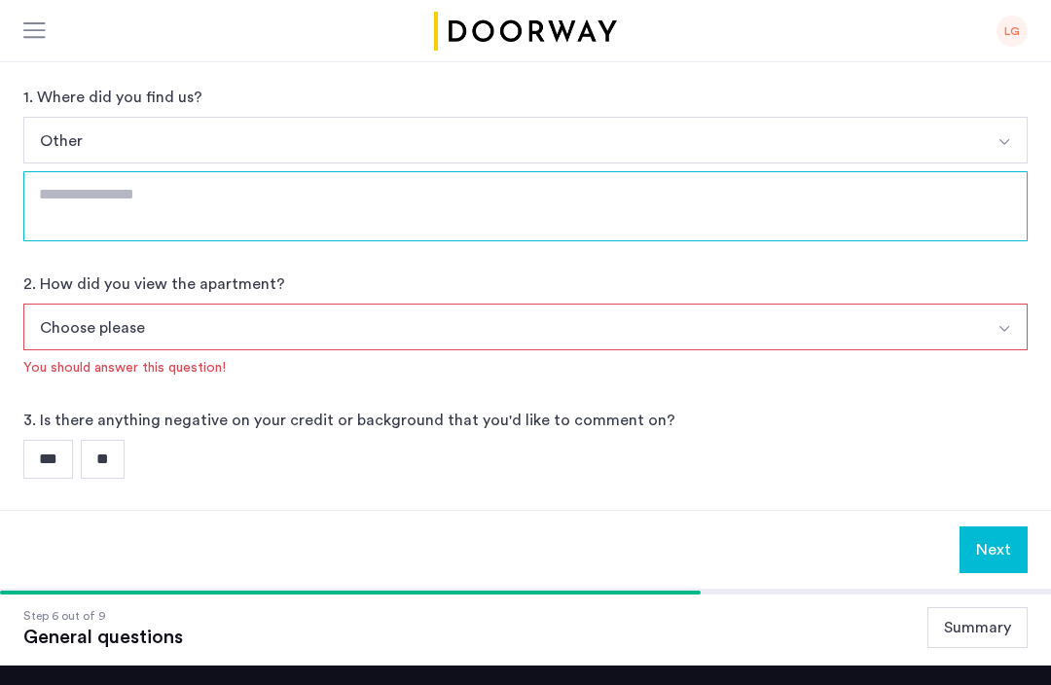
click at [87, 200] on textarea at bounding box center [525, 206] width 1005 height 70
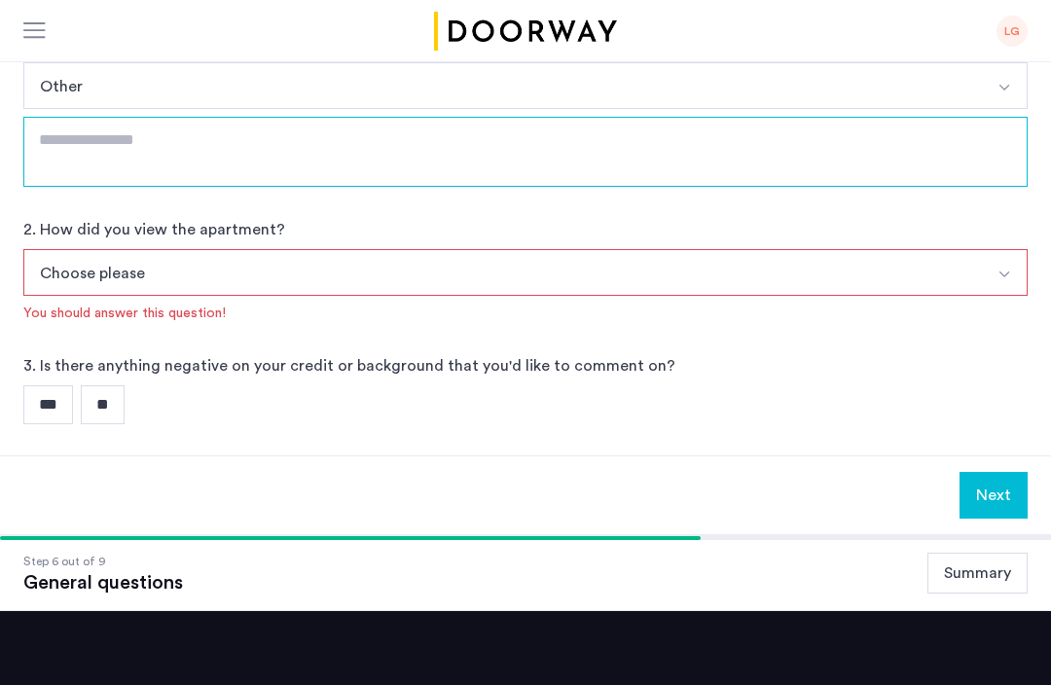
scroll to position [163, 0]
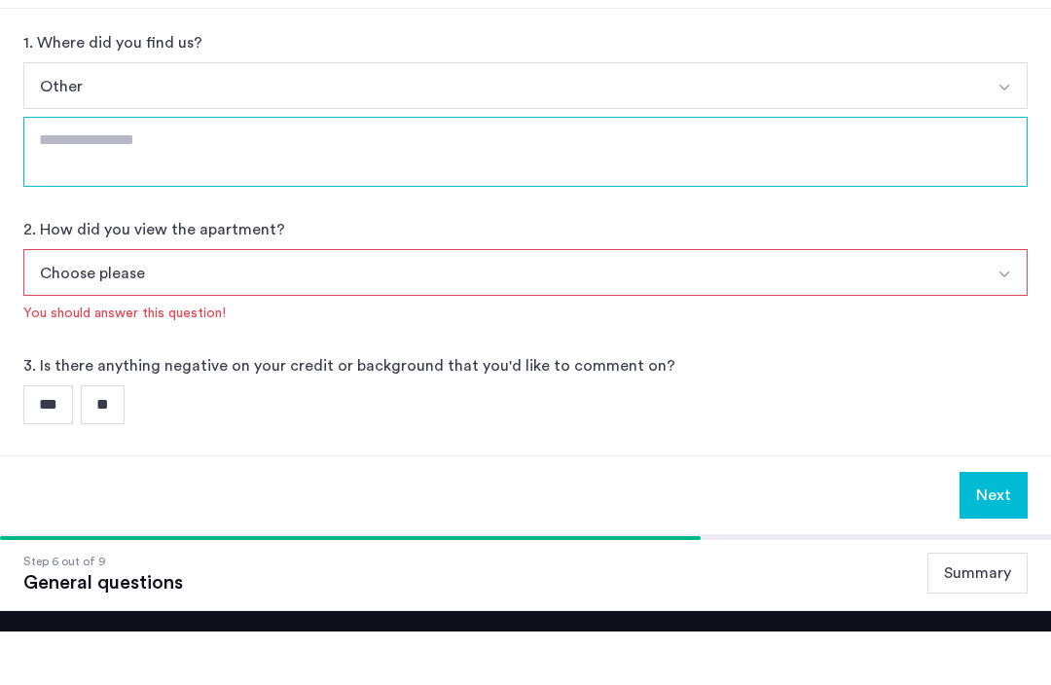
type textarea "*"
type textarea "**********"
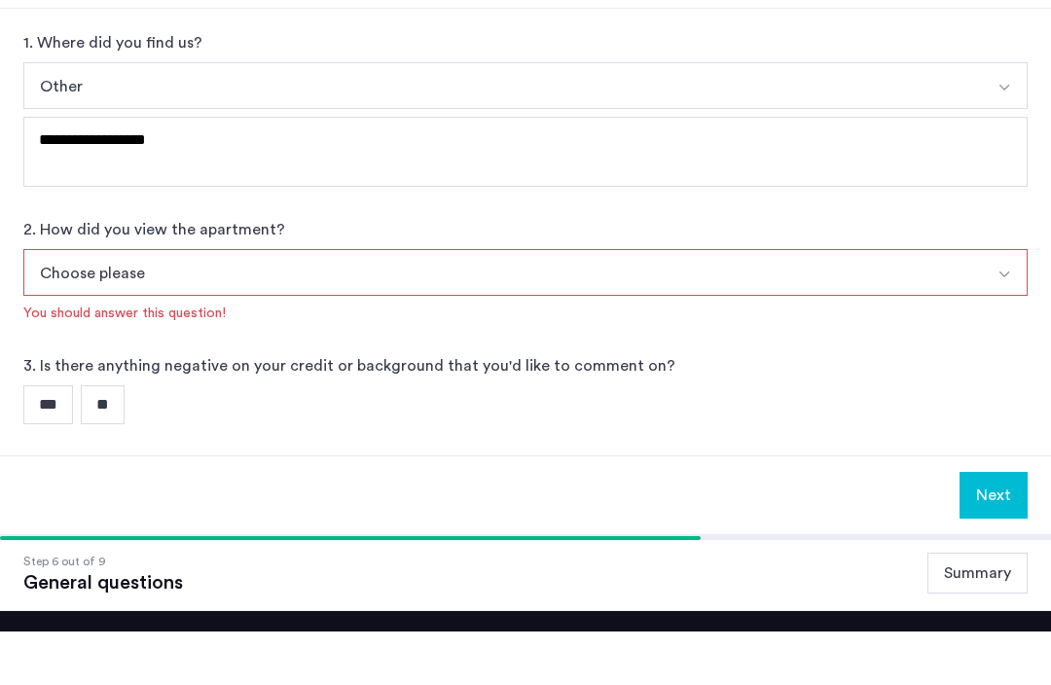
click at [107, 303] on button "Choose please" at bounding box center [502, 326] width 959 height 47
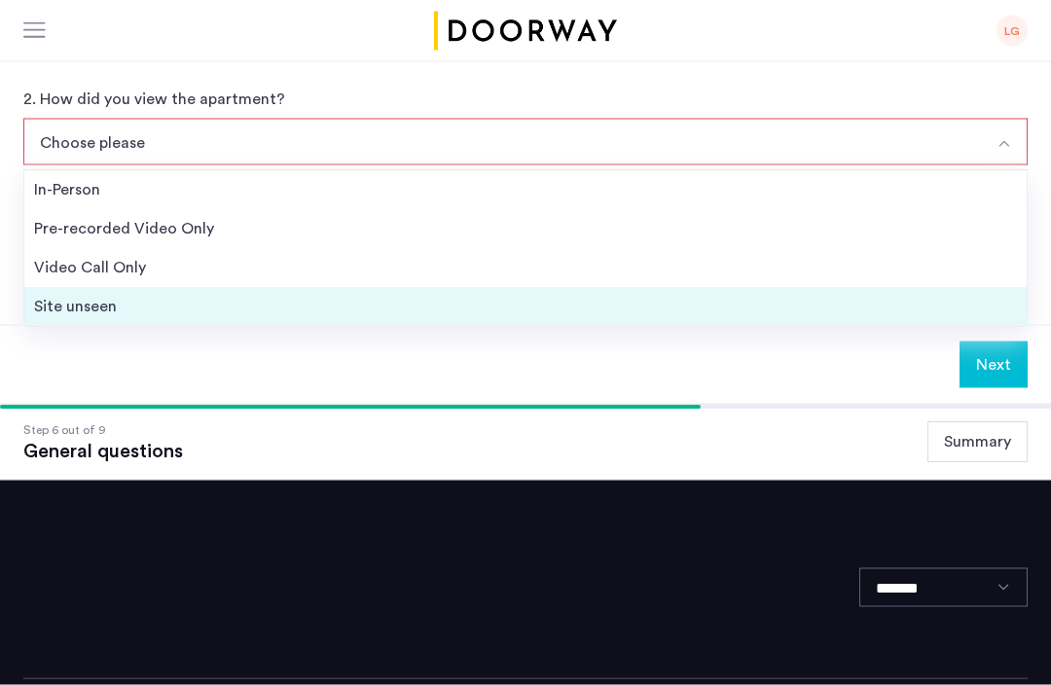
click at [82, 306] on div "Site unseen" at bounding box center [525, 307] width 983 height 23
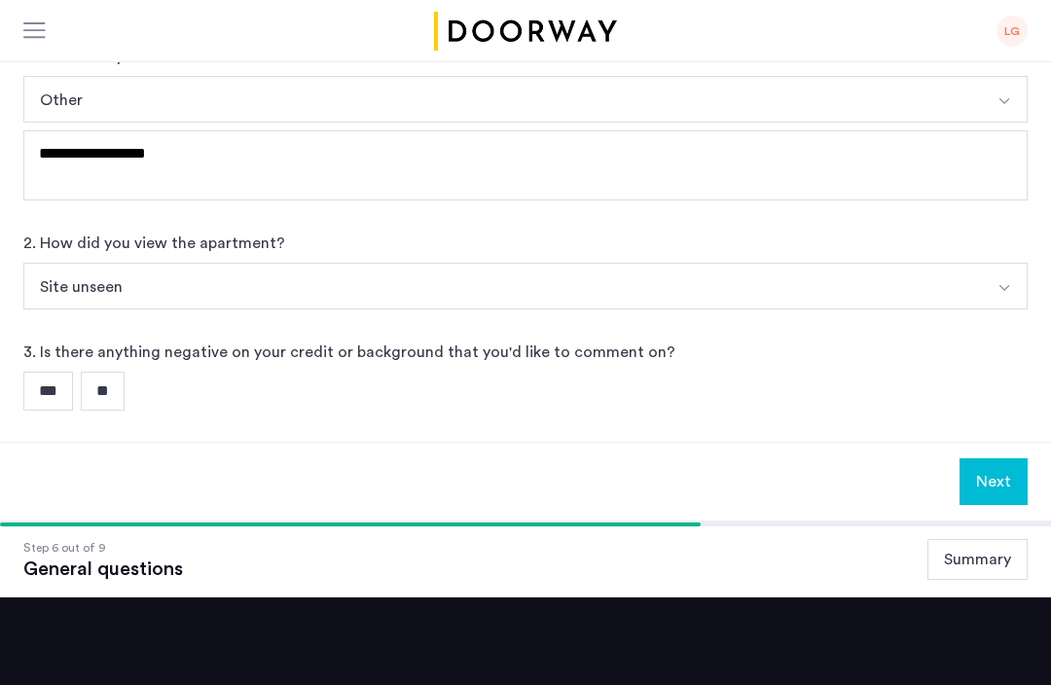
click at [125, 389] on input "**" at bounding box center [103, 391] width 44 height 39
click at [993, 489] on button "Next" at bounding box center [994, 482] width 68 height 47
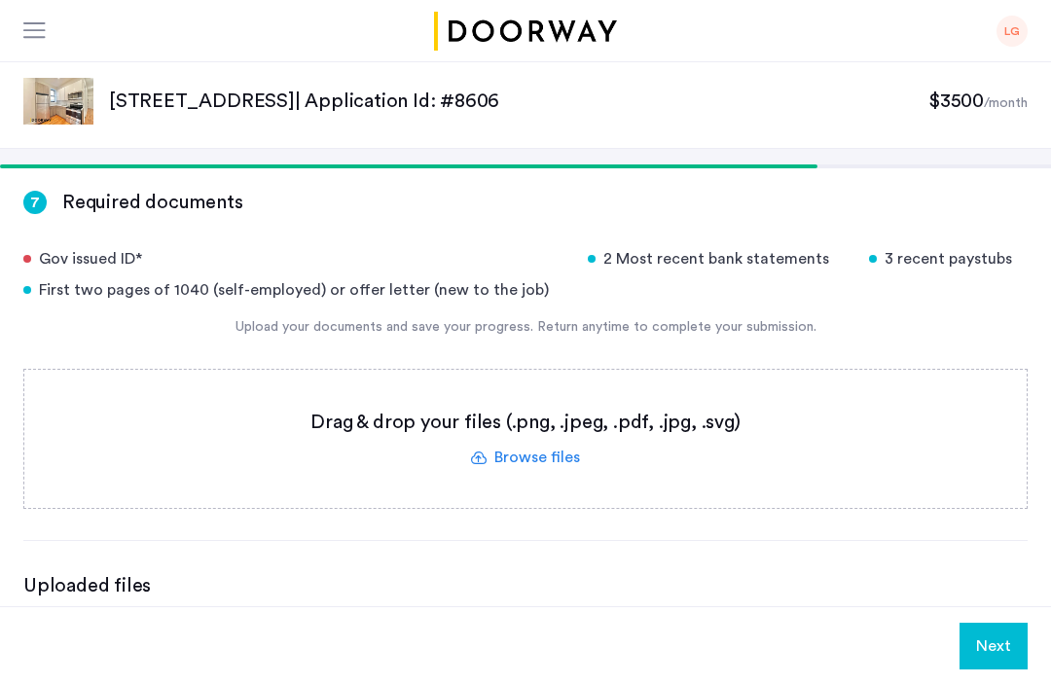
click at [92, 584] on div "Uploaded files" at bounding box center [525, 585] width 1005 height 27
click at [572, 431] on label at bounding box center [525, 439] width 1003 height 138
click at [0, 0] on input "file" at bounding box center [0, 0] width 0 height 0
click at [933, 256] on div "3 recent paystubs" at bounding box center [948, 258] width 159 height 23
click at [525, 444] on label at bounding box center [525, 439] width 1003 height 138
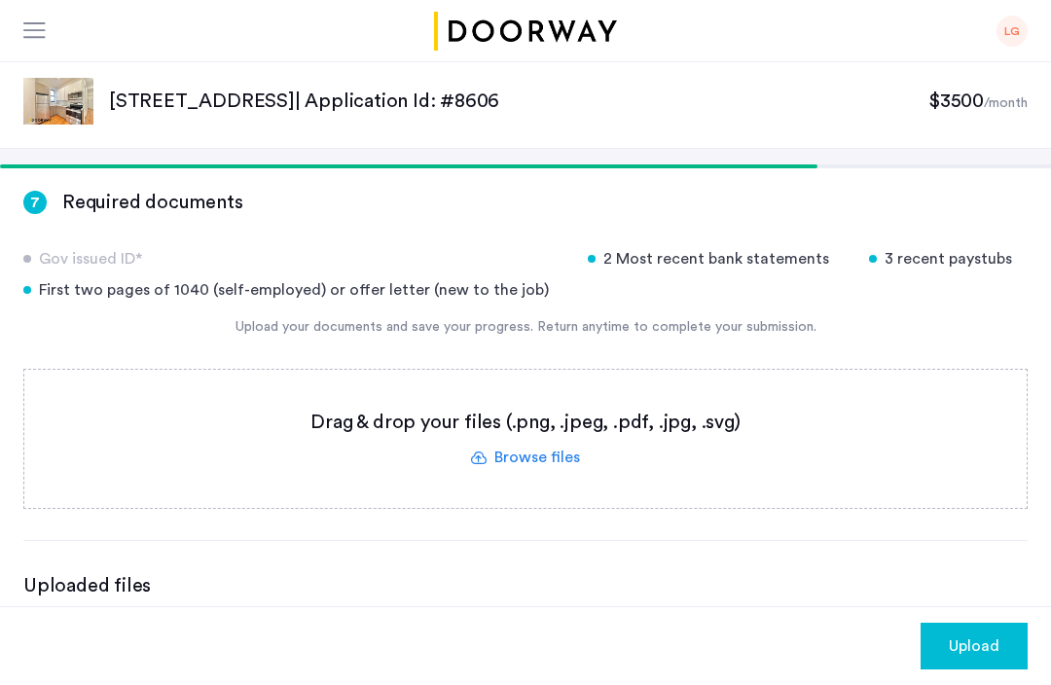
click at [0, 0] on input "file" at bounding box center [0, 0] width 0 height 0
click at [552, 455] on label at bounding box center [525, 439] width 1003 height 138
click at [0, 0] on input "file" at bounding box center [0, 0] width 0 height 0
click at [971, 658] on span "Upload" at bounding box center [974, 646] width 51 height 23
click at [533, 461] on label at bounding box center [525, 439] width 1003 height 138
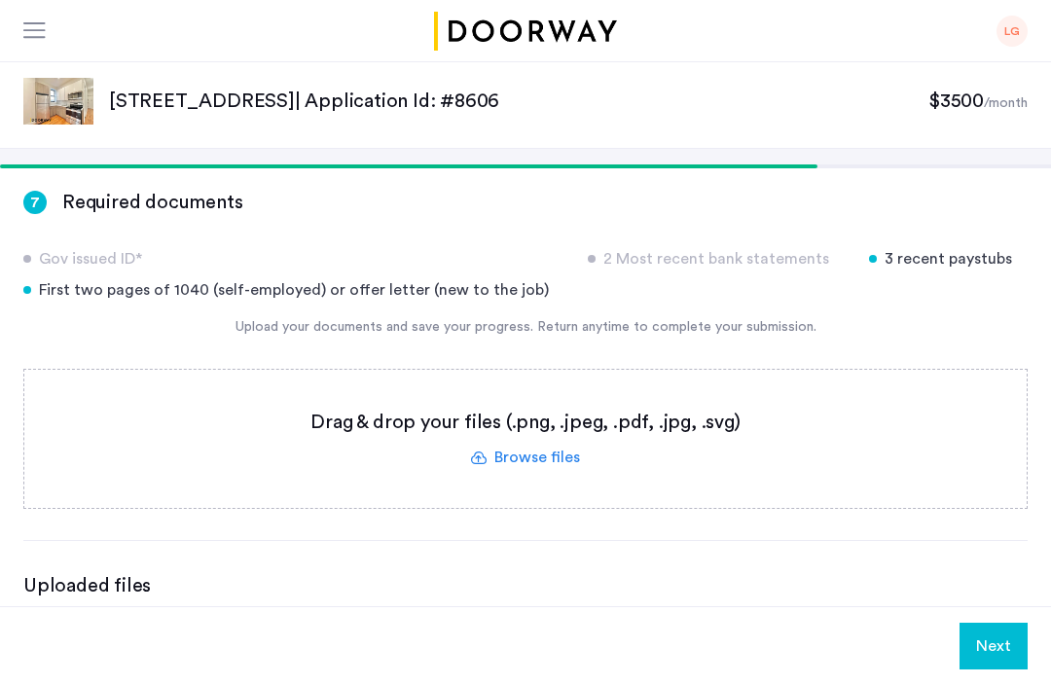
click at [0, 0] on input "file" at bounding box center [0, 0] width 0 height 0
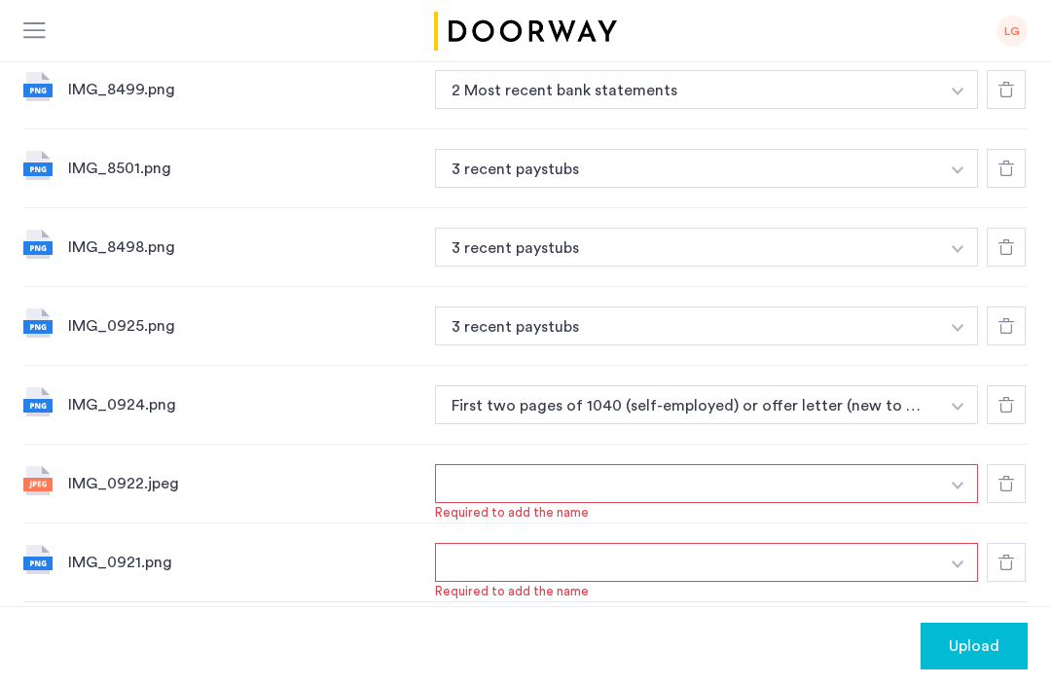
scroll to position [722, 0]
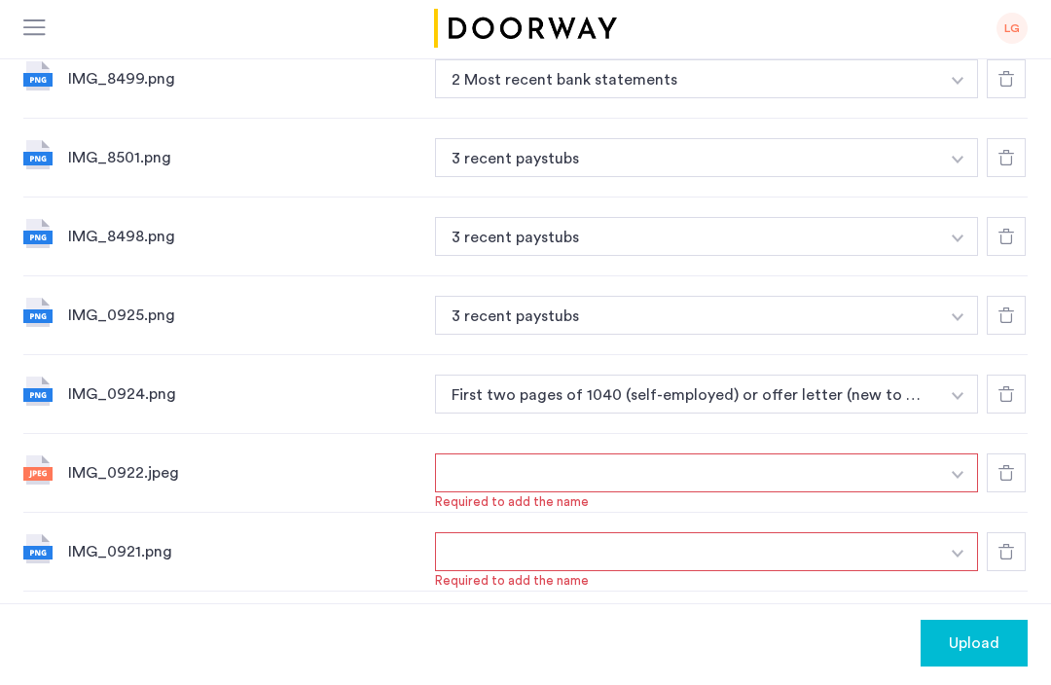
click at [124, 473] on div "IMG_0922.jpeg" at bounding box center [243, 475] width 351 height 23
click at [491, 490] on button "button" at bounding box center [687, 476] width 504 height 39
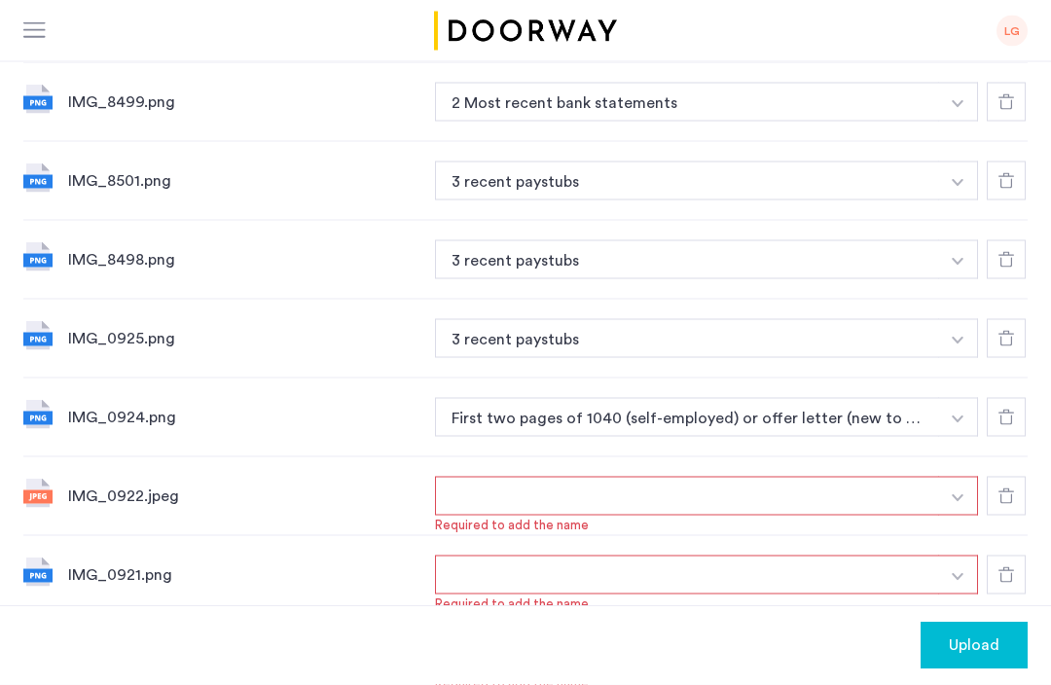
scroll to position [694, 0]
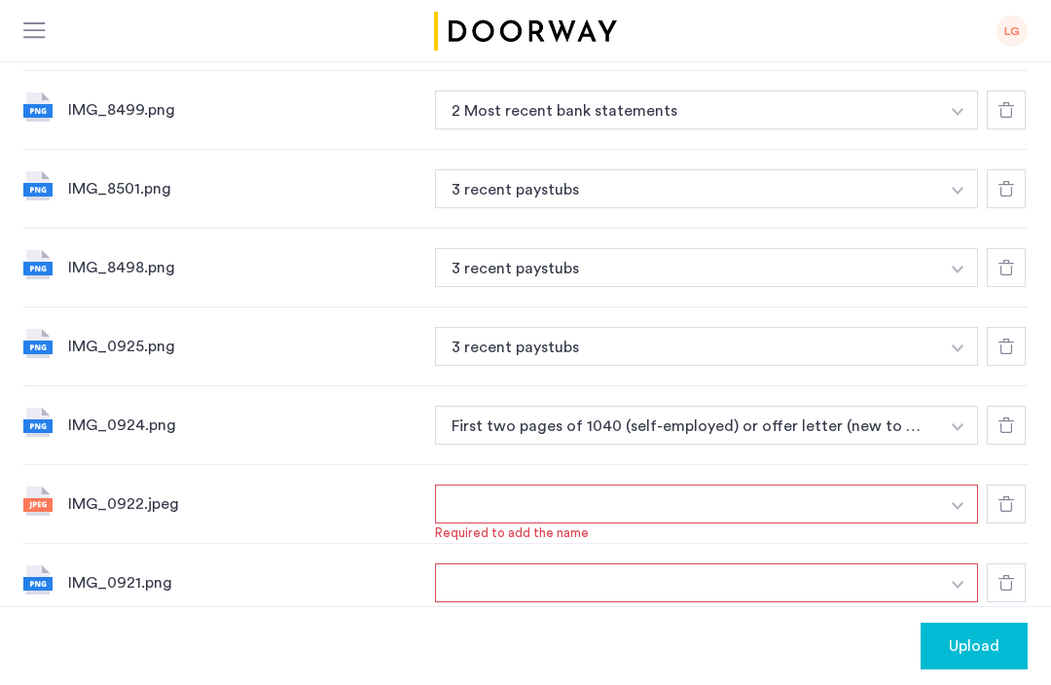
click at [482, 514] on button "button" at bounding box center [687, 504] width 504 height 39
click at [97, 498] on div "IMG_0922.jpeg" at bounding box center [243, 504] width 351 height 23
click at [117, 581] on div "IMG_0921.png" at bounding box center [243, 582] width 351 height 23
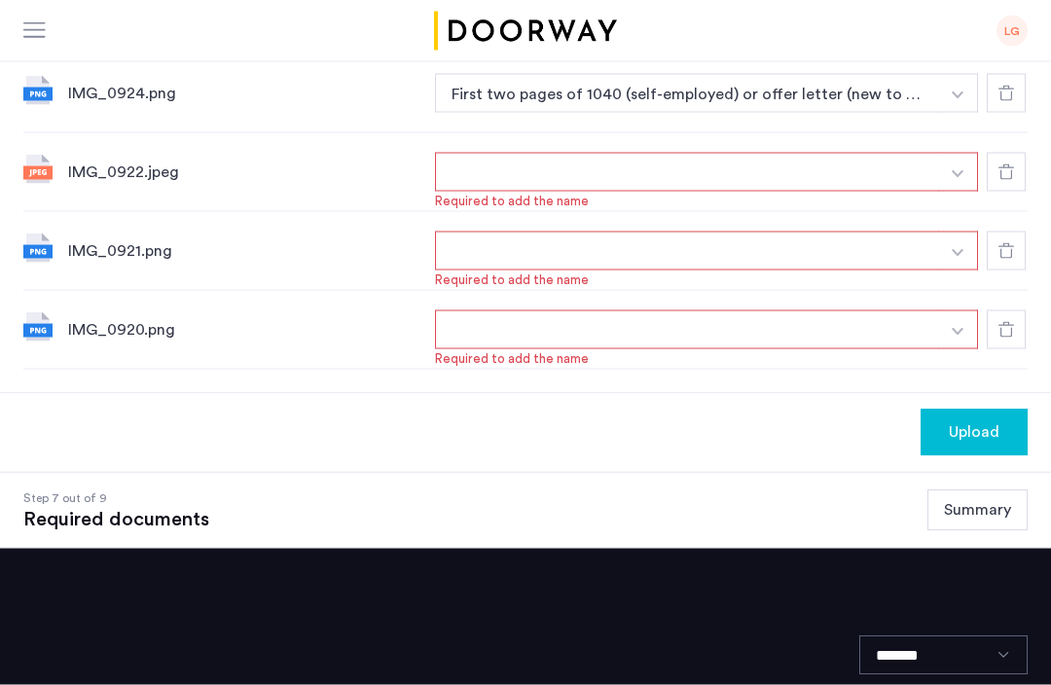
scroll to position [1027, 0]
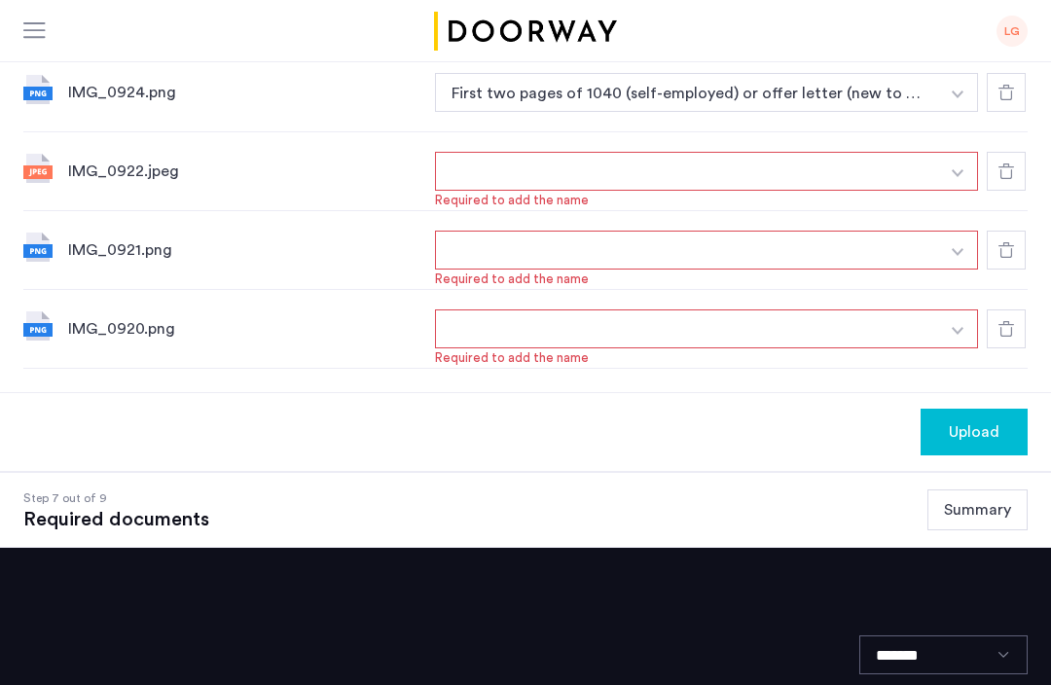
click at [990, 426] on span "Upload" at bounding box center [974, 432] width 51 height 23
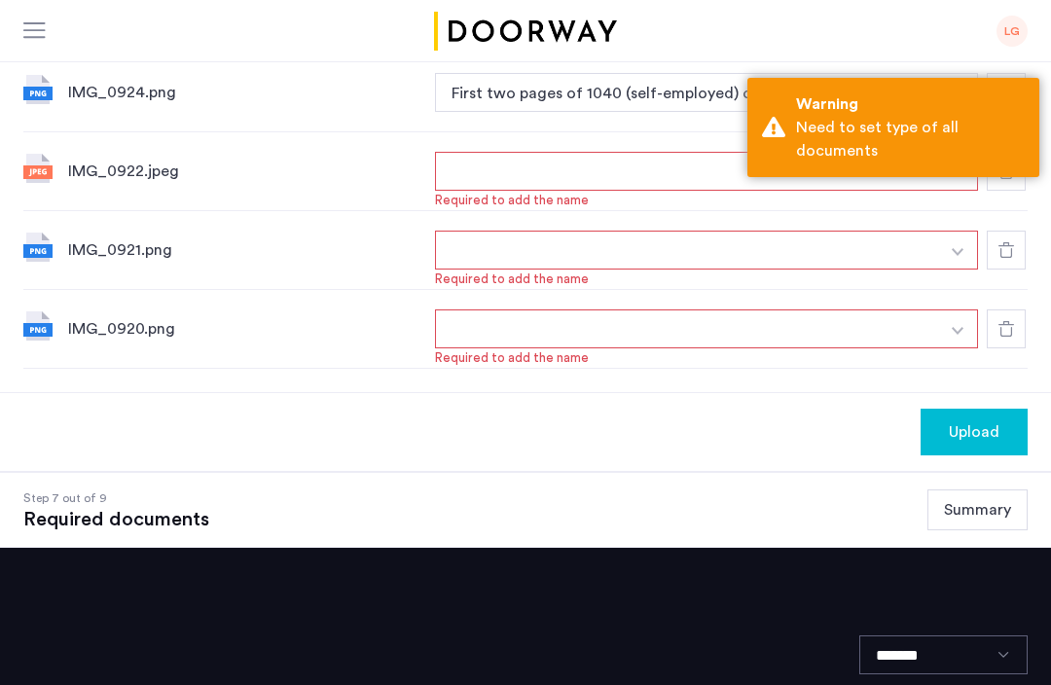
click at [988, 510] on button "Summary" at bounding box center [978, 510] width 100 height 41
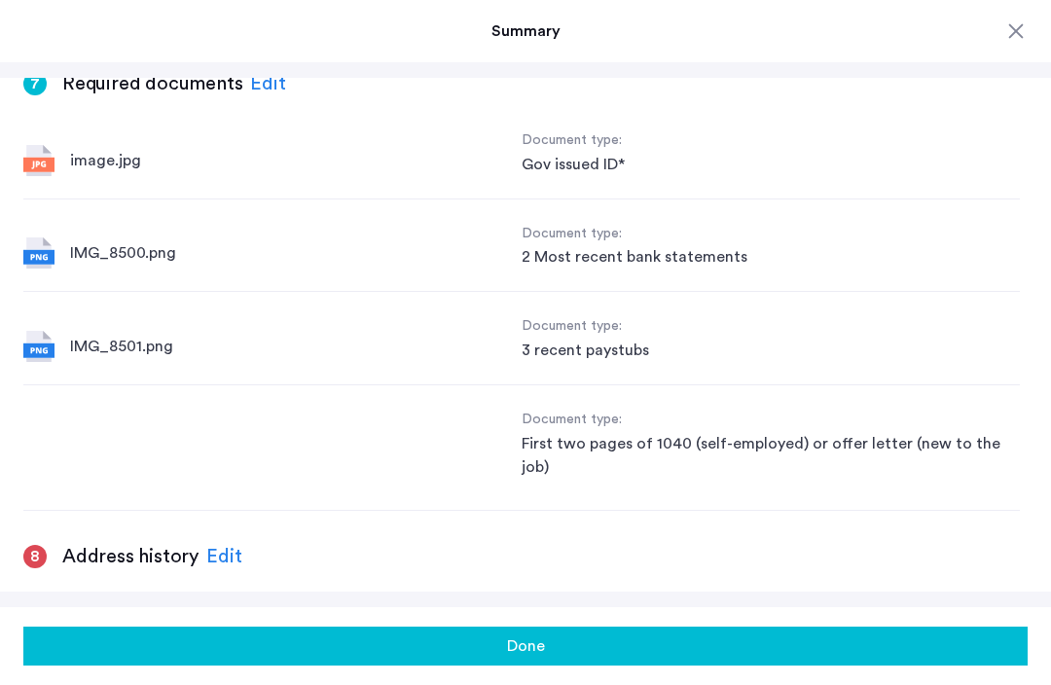
scroll to position [2611, 0]
click at [110, 544] on h3 "Address history" at bounding box center [130, 557] width 136 height 27
click at [903, 666] on button "Done" at bounding box center [525, 646] width 1005 height 39
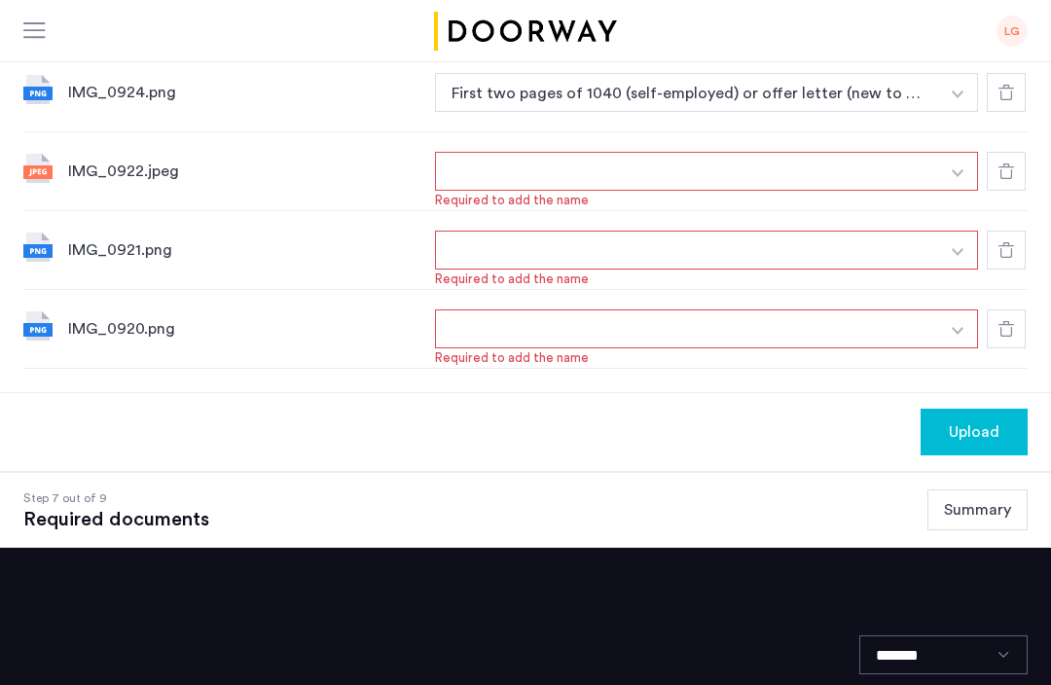
click at [150, 173] on div "IMG_0922.jpeg" at bounding box center [243, 171] width 351 height 23
click at [153, 250] on div "IMG_0921.png" at bounding box center [243, 250] width 351 height 23
click at [41, 254] on img at bounding box center [37, 247] width 29 height 29
click at [961, 175] on img "button" at bounding box center [958, 173] width 12 height 8
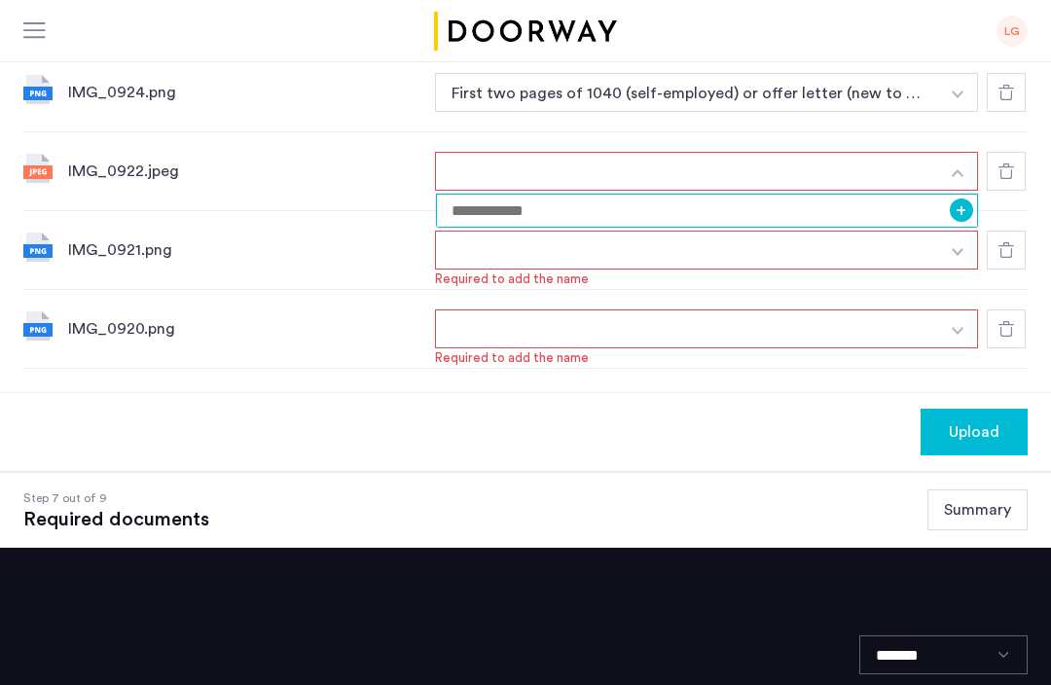
click at [476, 209] on input at bounding box center [707, 211] width 542 height 34
type input "**********"
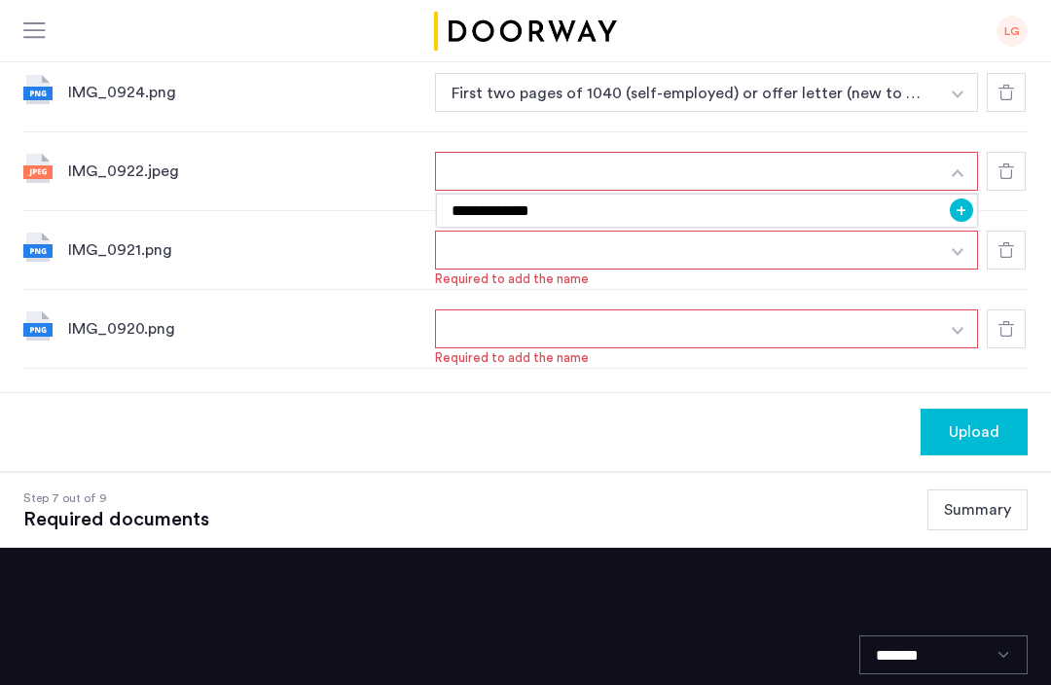
click at [963, 242] on button "button" at bounding box center [959, 250] width 40 height 39
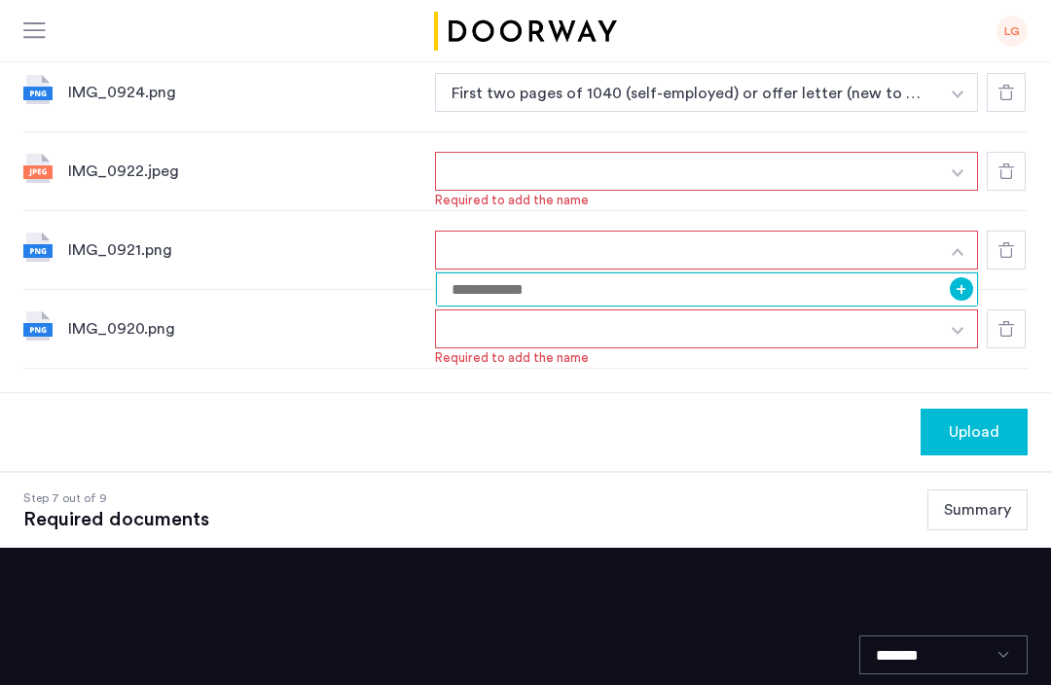
click at [498, 285] on input at bounding box center [707, 290] width 542 height 34
type input "**********"
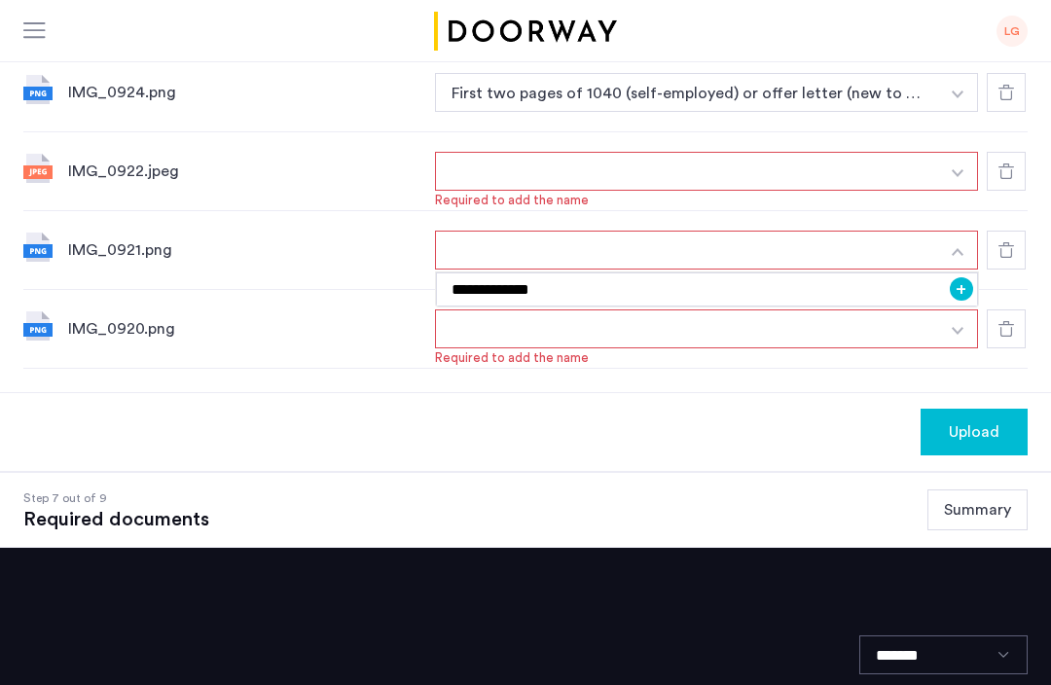
click at [970, 287] on button "+" at bounding box center [961, 288] width 23 height 23
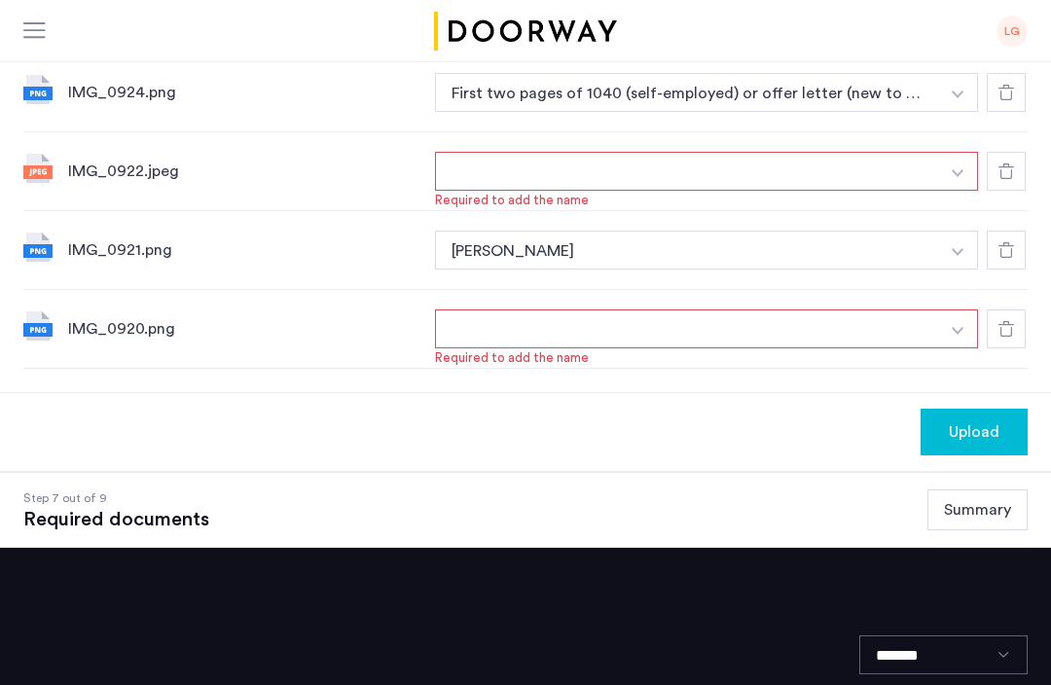
click at [475, 173] on button "button" at bounding box center [687, 171] width 504 height 39
click at [974, 179] on button "button" at bounding box center [959, 171] width 40 height 39
click at [961, 214] on button "+" at bounding box center [961, 210] width 23 height 23
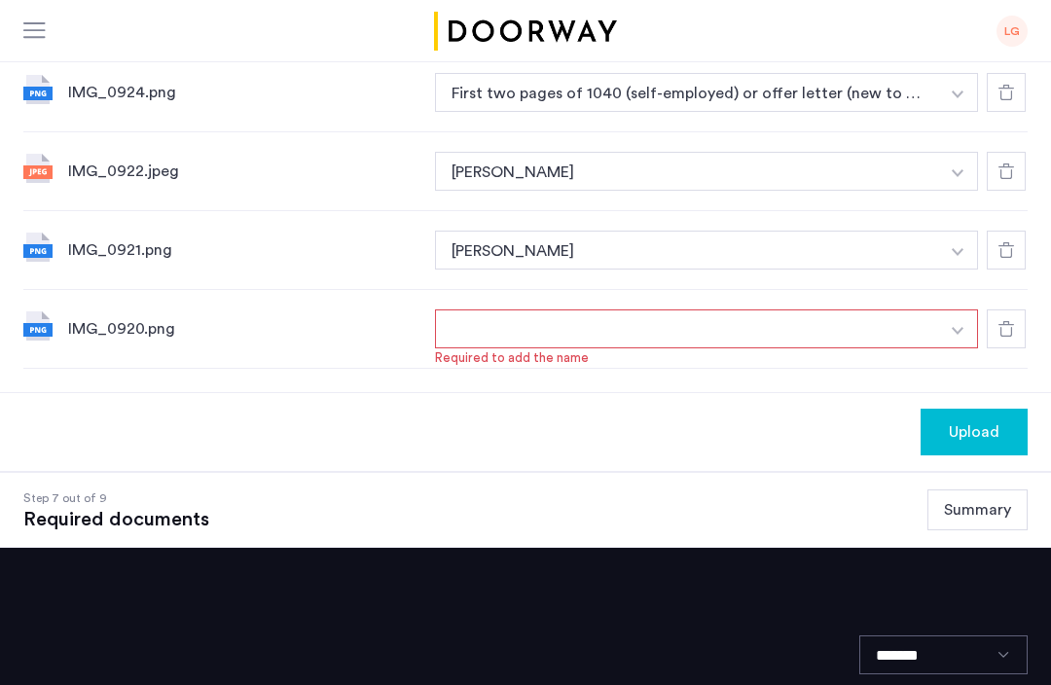
click at [497, 322] on button "button" at bounding box center [687, 329] width 504 height 39
click at [973, 333] on button "button" at bounding box center [959, 329] width 40 height 39
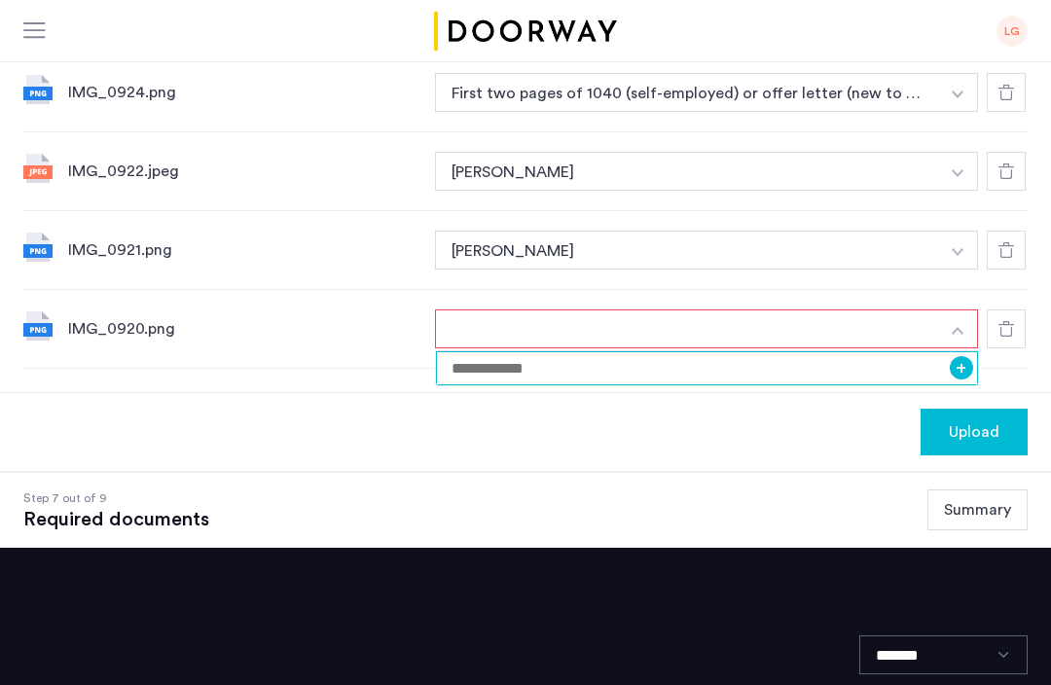
click at [507, 353] on input at bounding box center [707, 368] width 542 height 34
type input "**********"
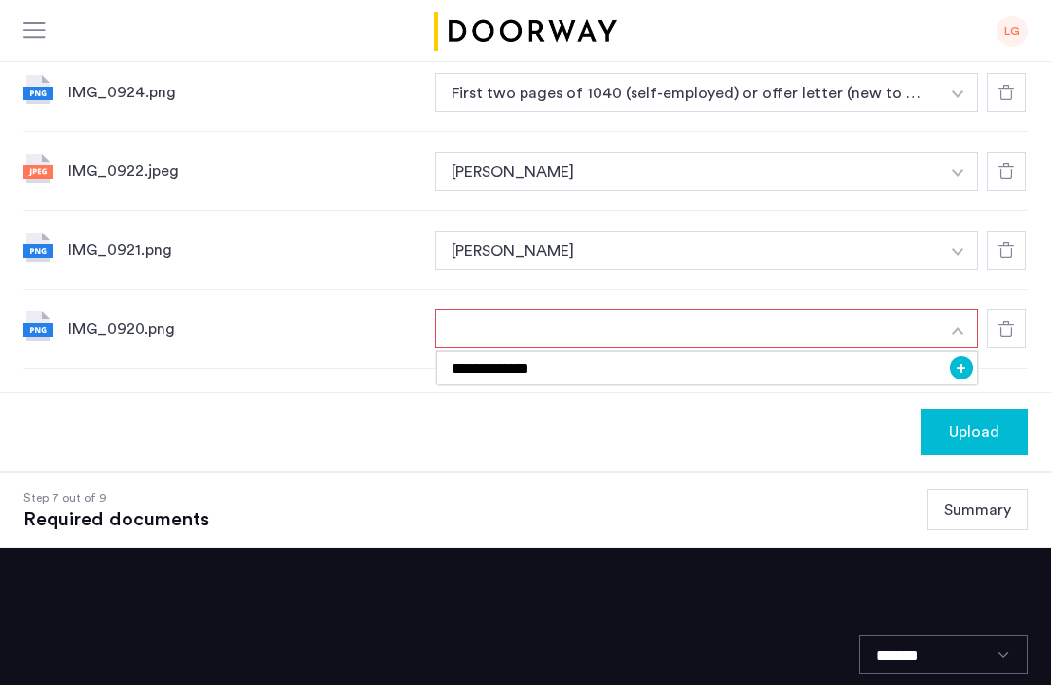
click at [960, 376] on button "+" at bounding box center [961, 367] width 23 height 23
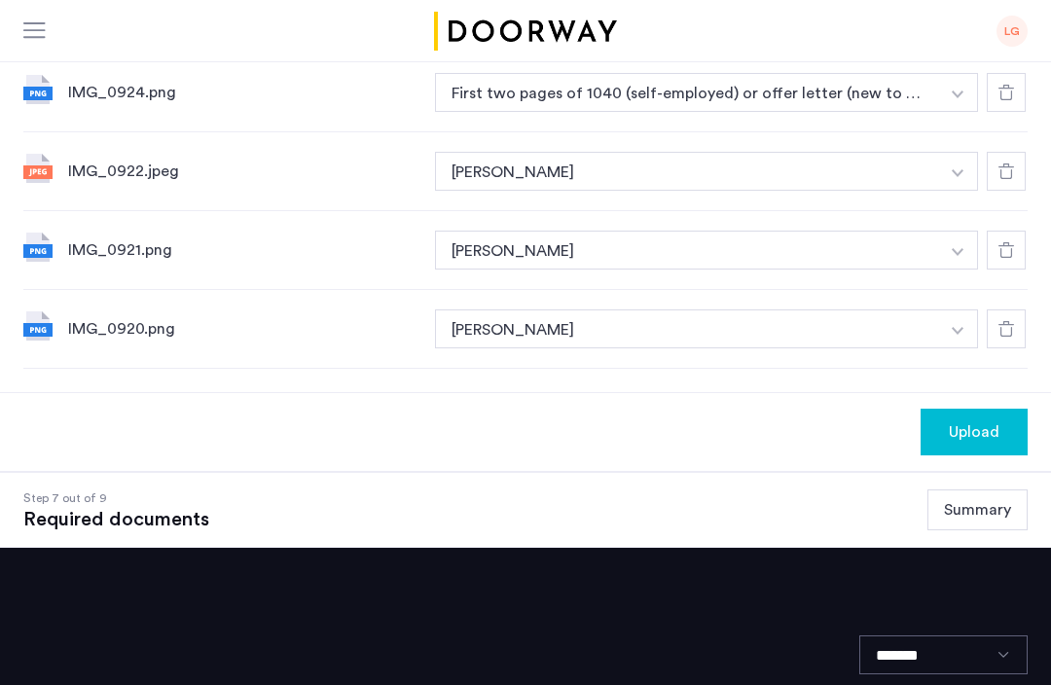
click at [992, 438] on span "Upload" at bounding box center [974, 432] width 51 height 23
click at [1000, 433] on button "Next" at bounding box center [994, 432] width 68 height 47
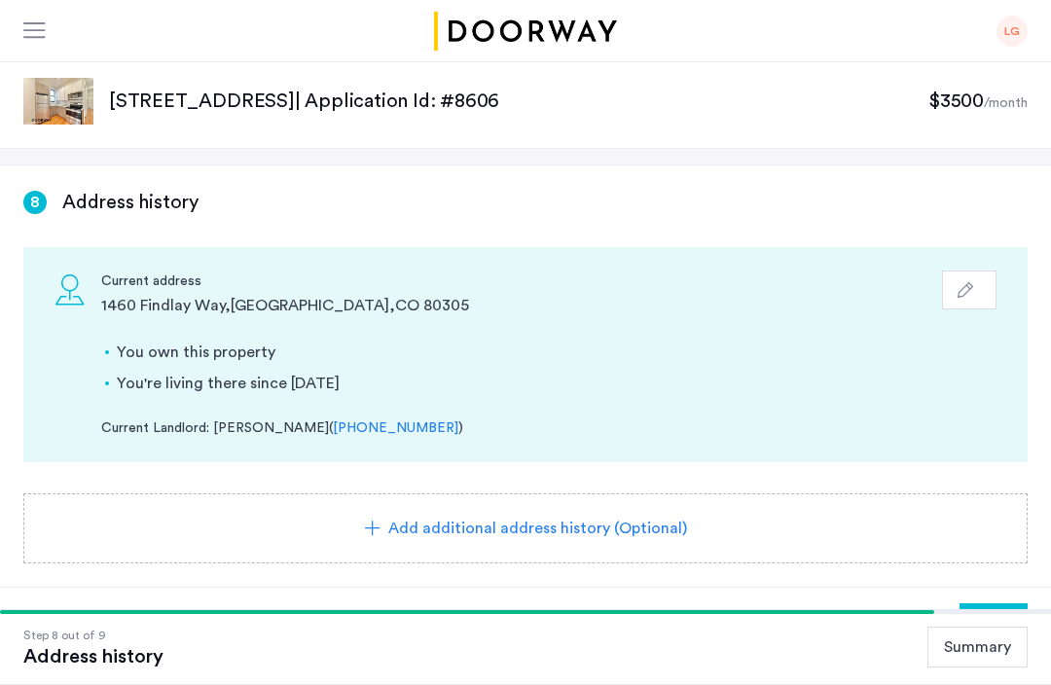
click at [995, 628] on span "Next" at bounding box center [993, 626] width 35 height 23
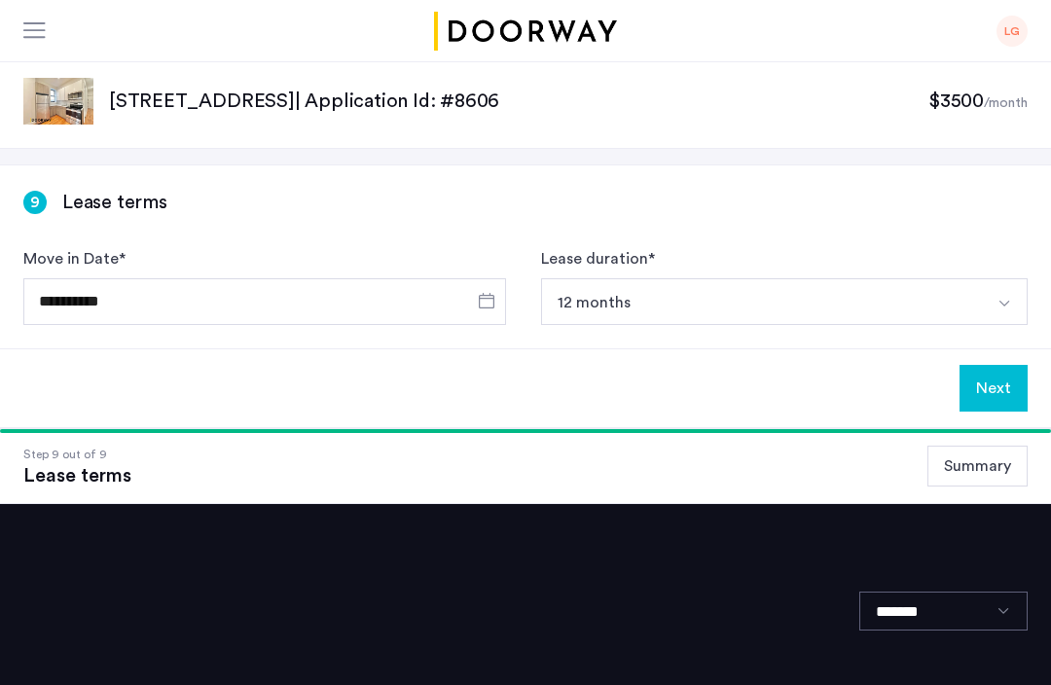
click at [992, 385] on button "Next" at bounding box center [994, 388] width 68 height 47
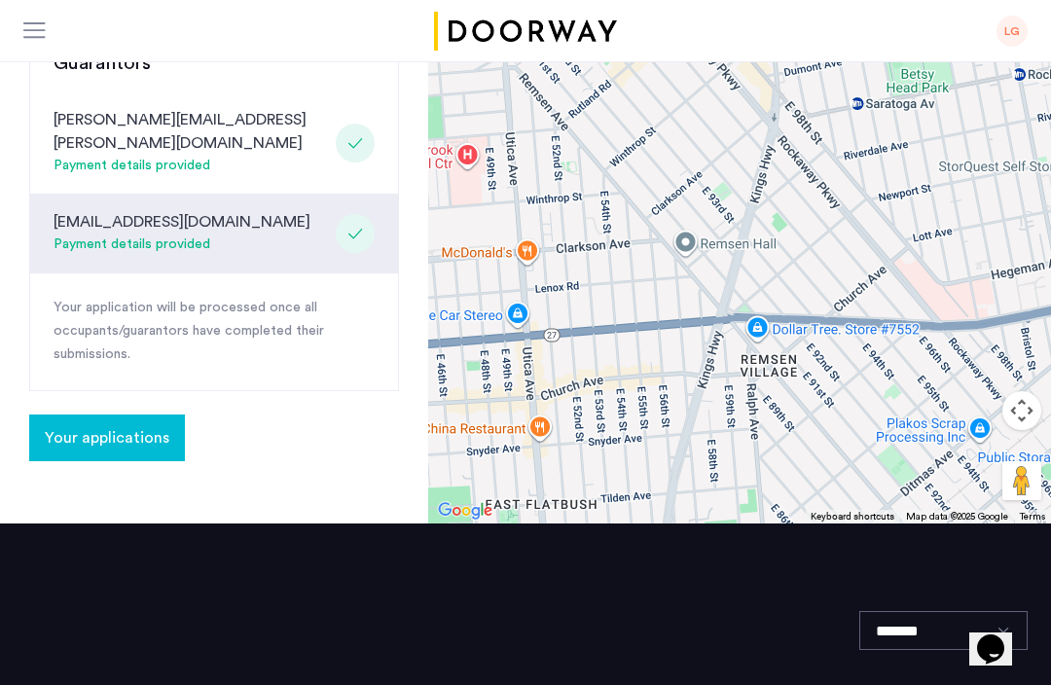
scroll to position [857, 0]
